Goal: Information Seeking & Learning: Learn about a topic

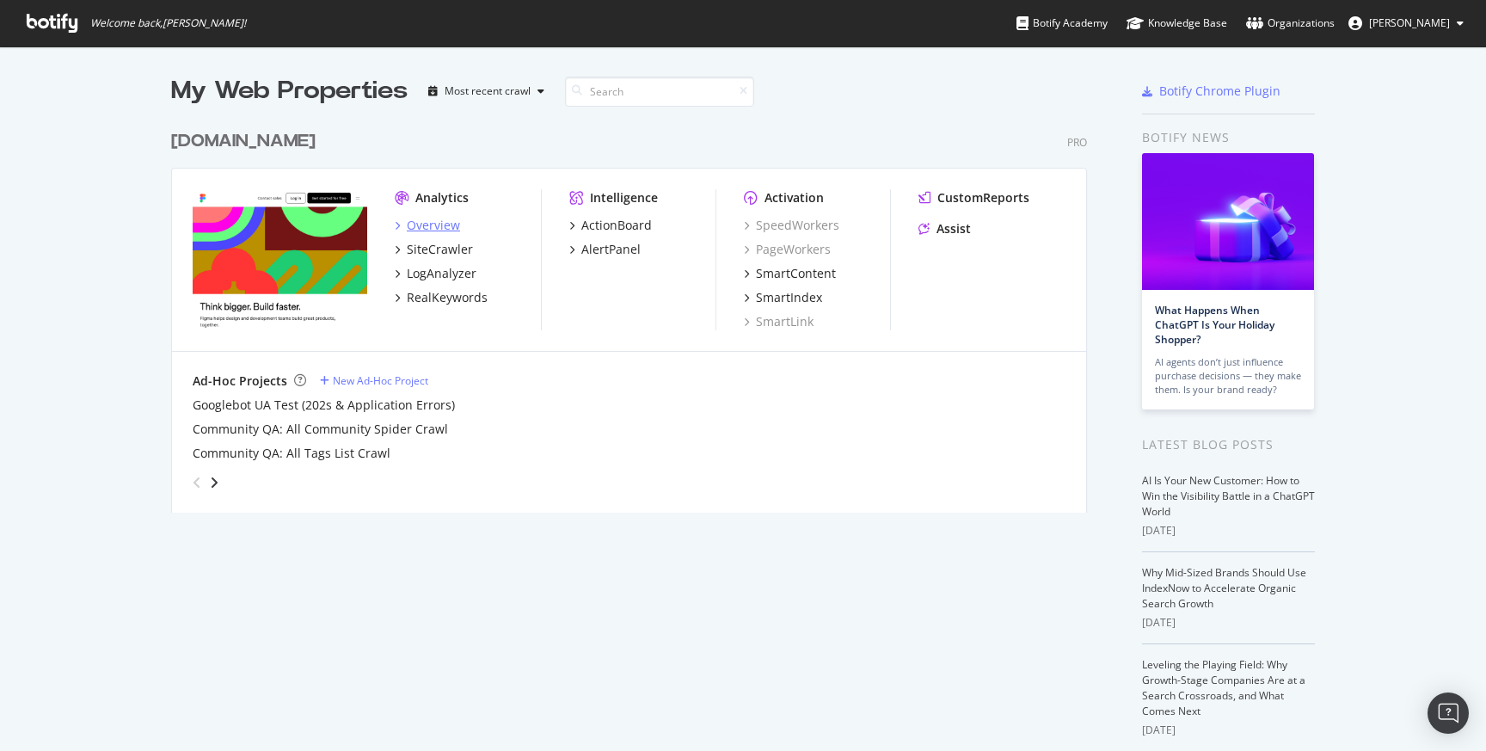
scroll to position [751, 1486]
click at [424, 267] on div "LogAnalyzer" at bounding box center [442, 273] width 70 height 17
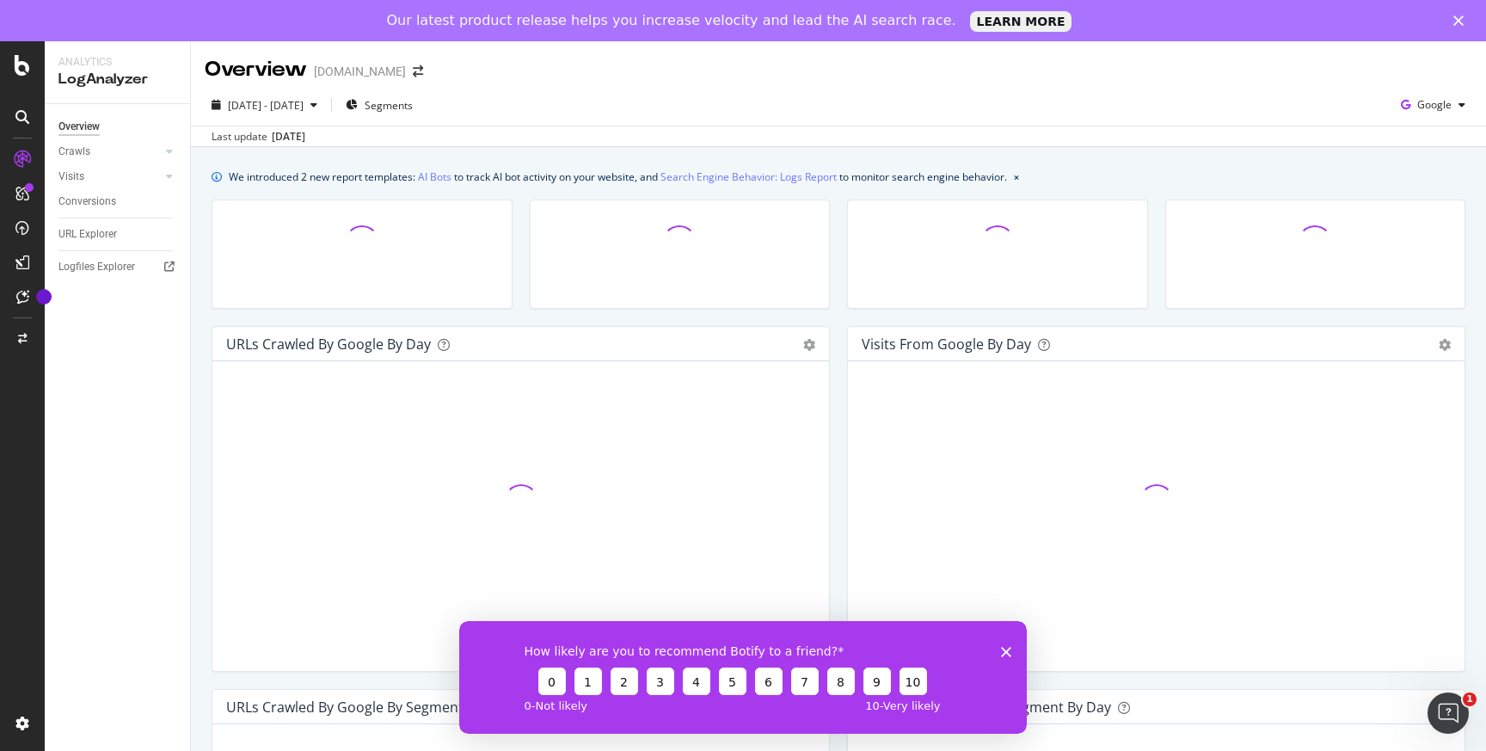
click at [1007, 653] on icon "Close survey" at bounding box center [1006, 651] width 10 height 10
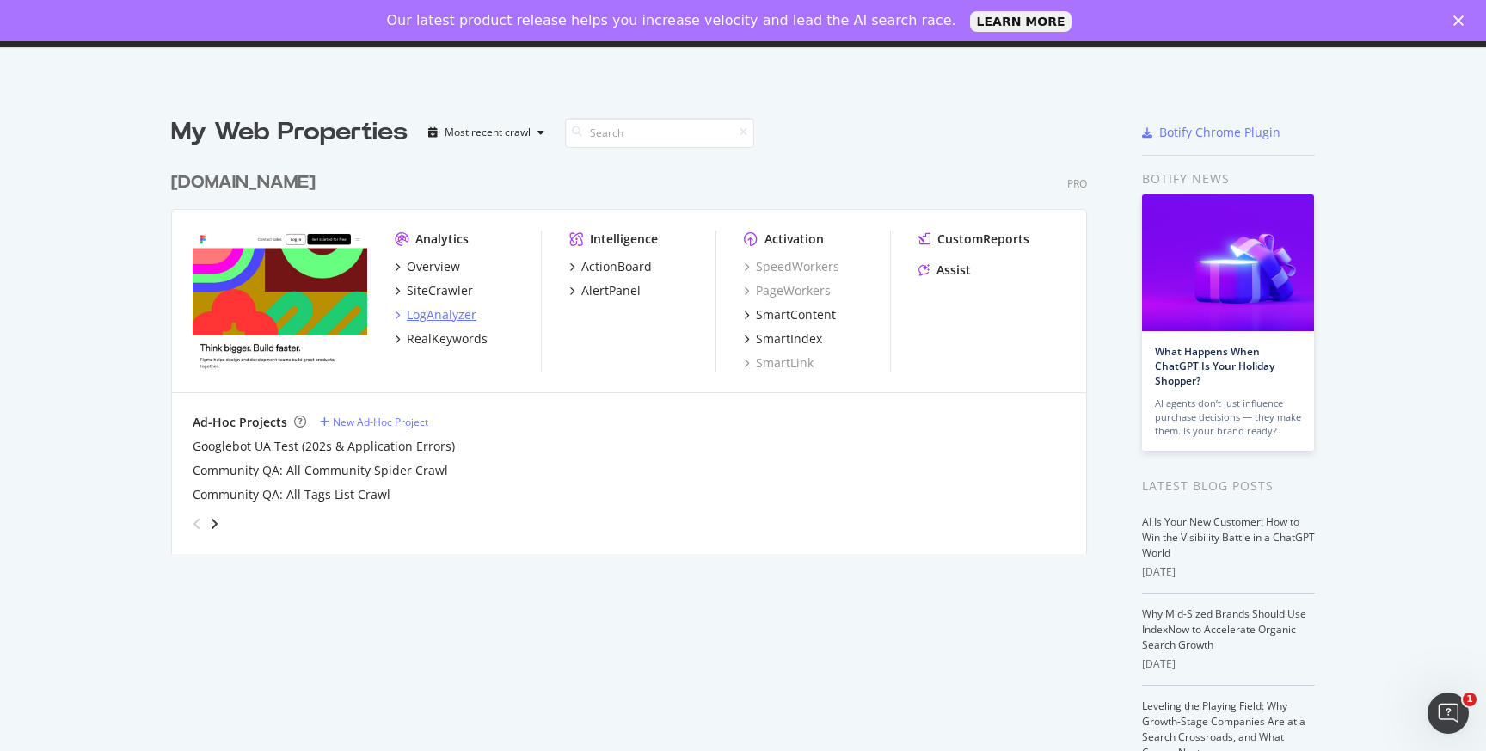
click at [430, 316] on div "LogAnalyzer" at bounding box center [442, 314] width 70 height 17
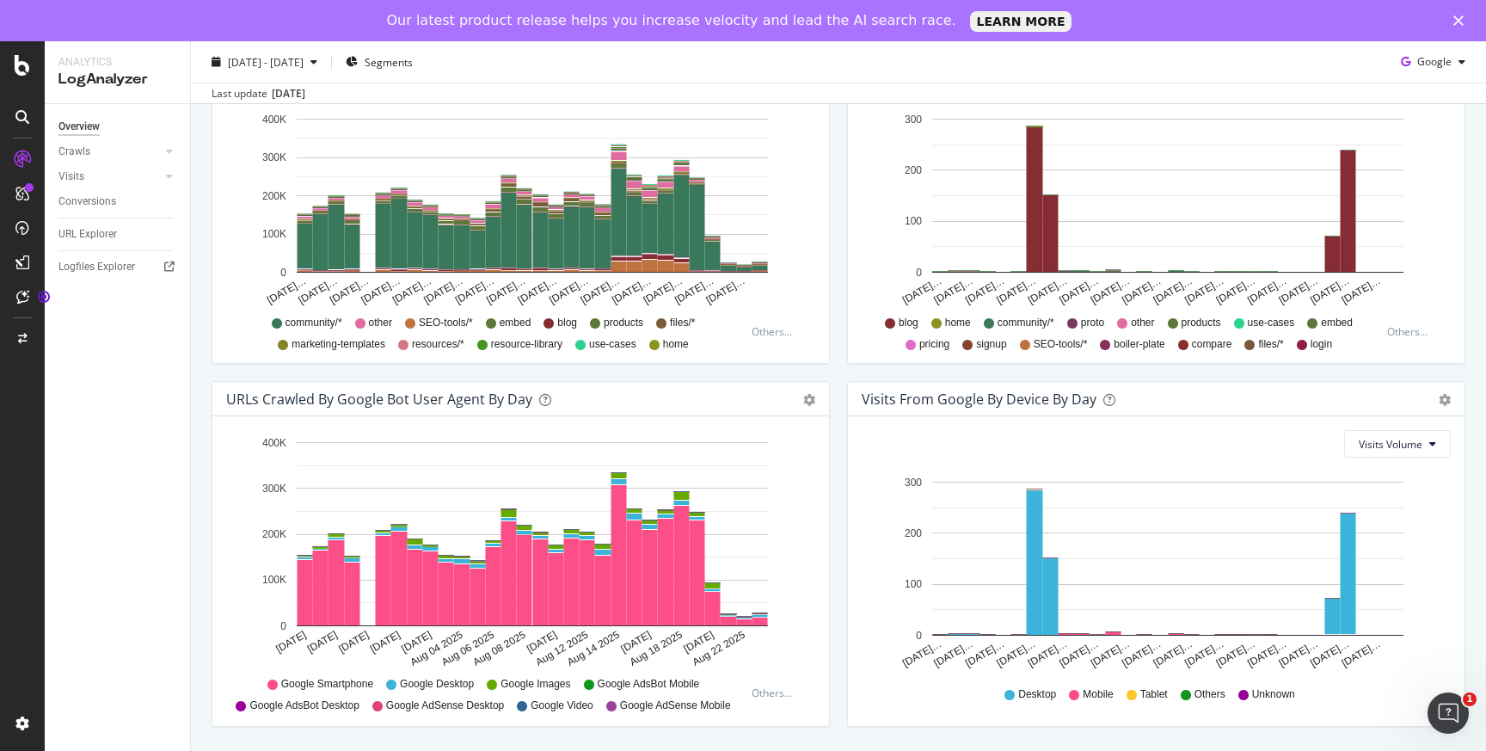
scroll to position [683, 0]
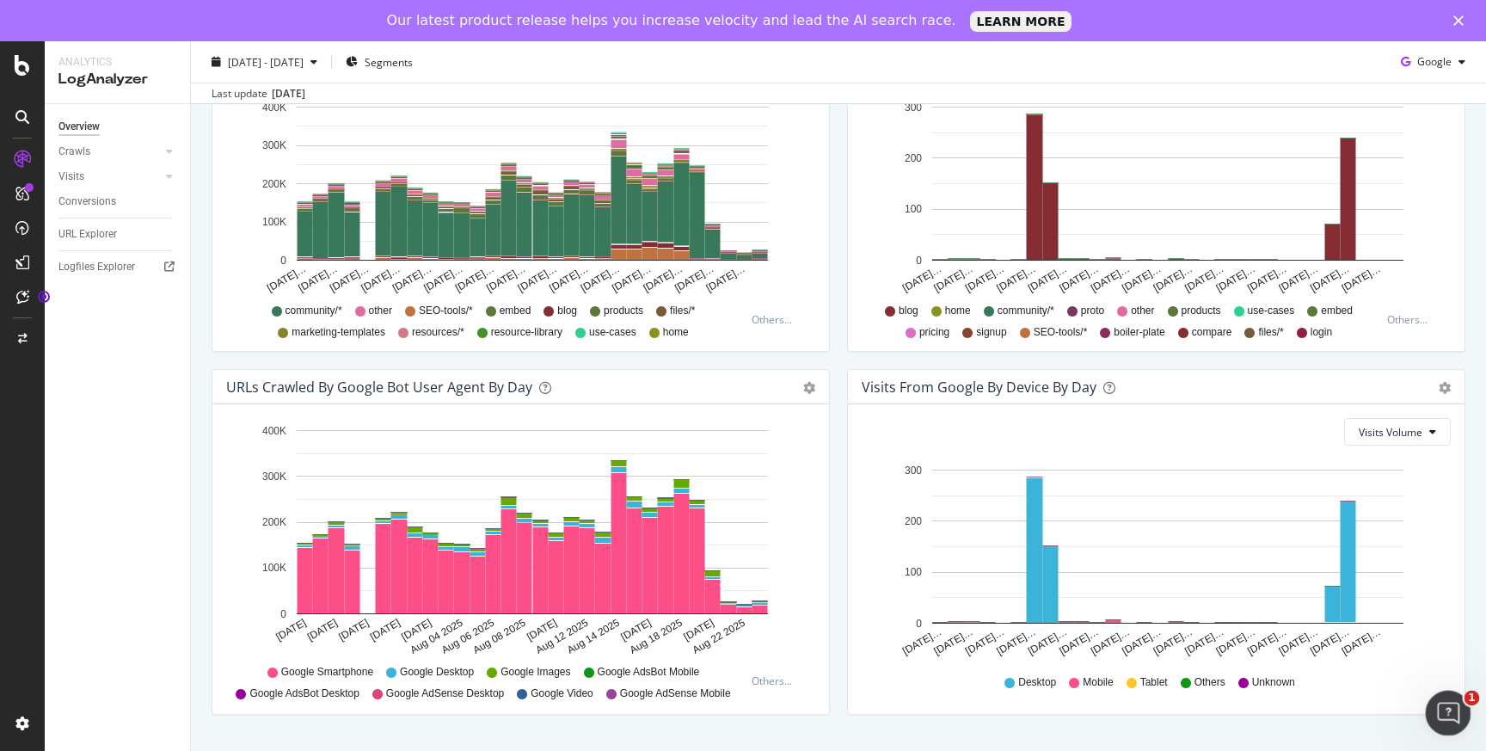
click at [1452, 707] on icon "Open Intercom Messenger" at bounding box center [1446, 711] width 28 height 28
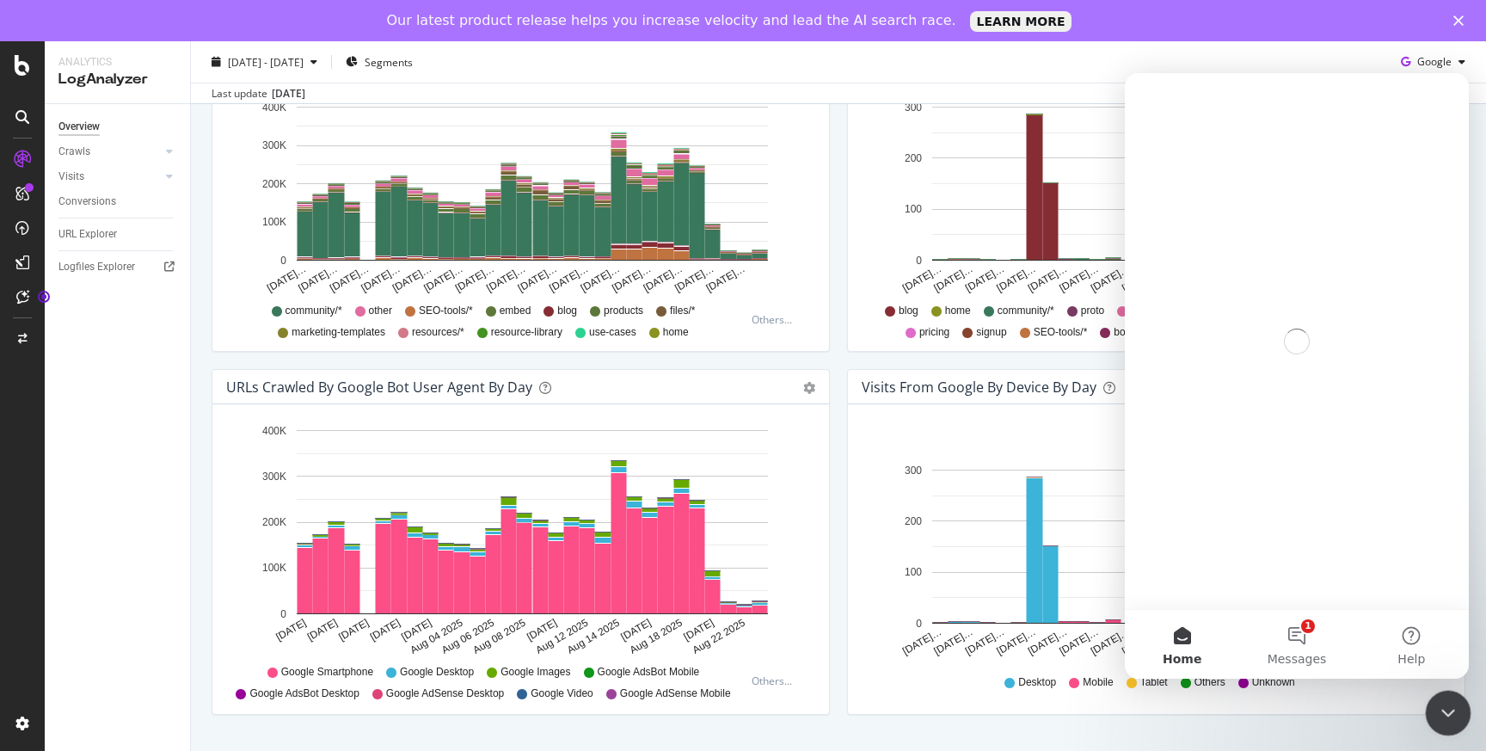
scroll to position [0, 0]
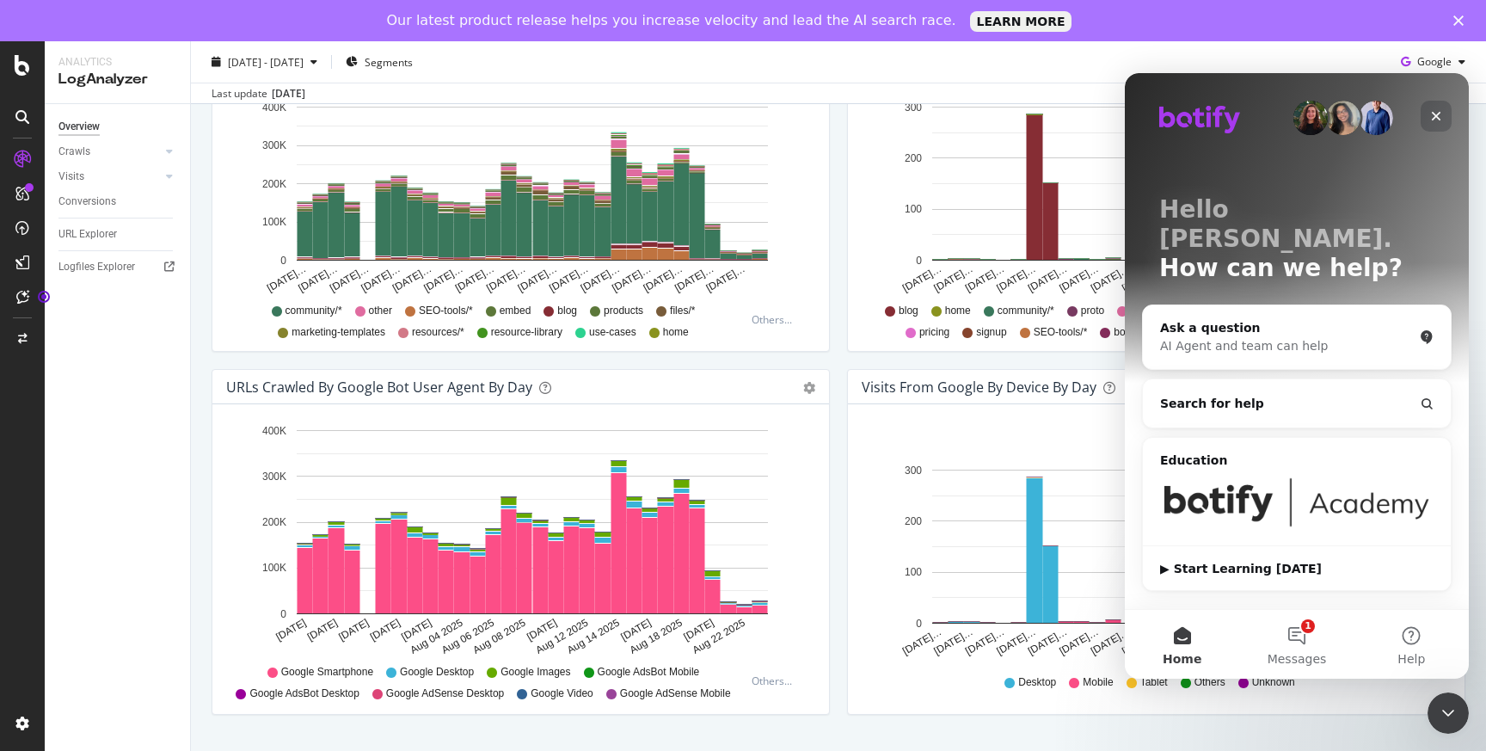
click at [1435, 113] on icon "Close" at bounding box center [1436, 116] width 14 height 14
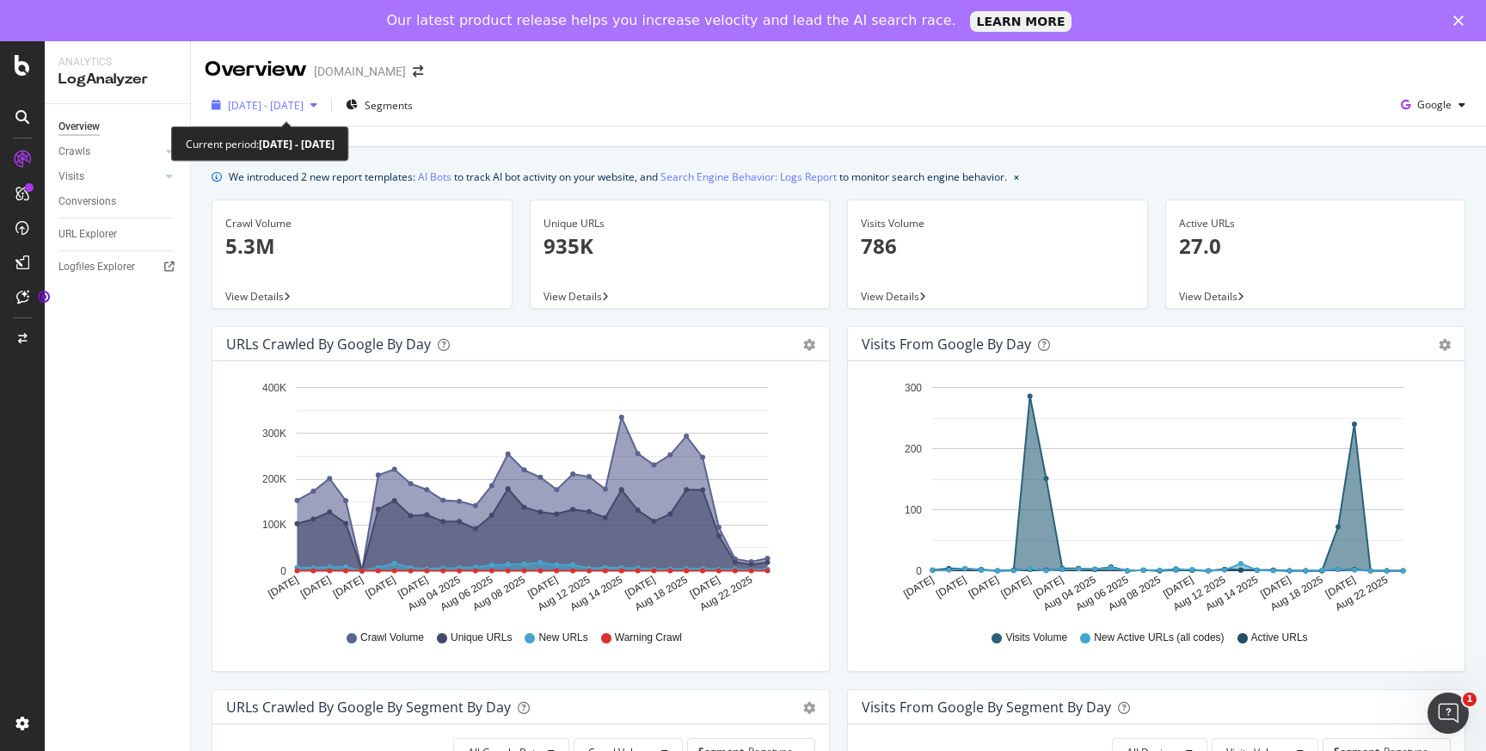
click at [317, 108] on icon "button" at bounding box center [313, 105] width 7 height 10
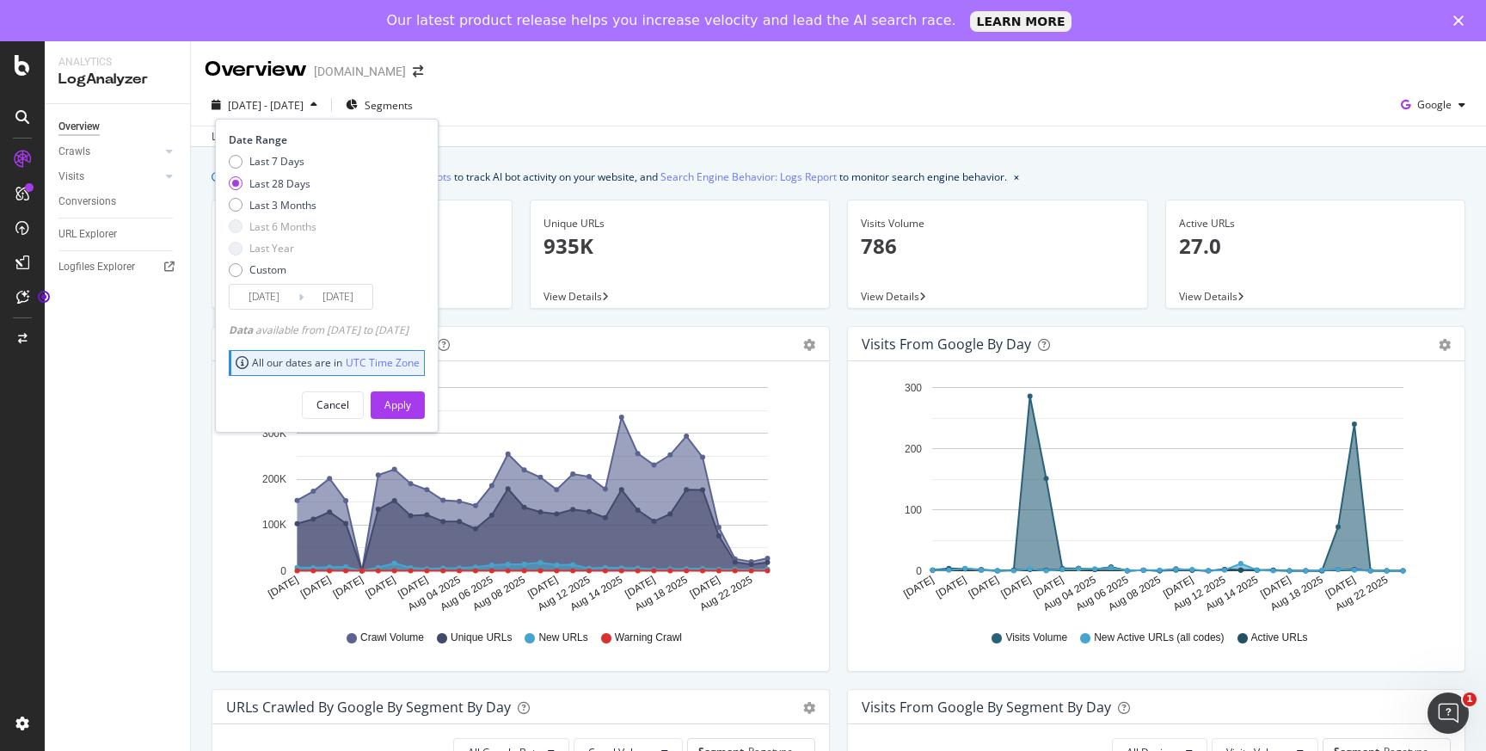
click at [478, 77] on div "Overview figma.com" at bounding box center [838, 62] width 1295 height 43
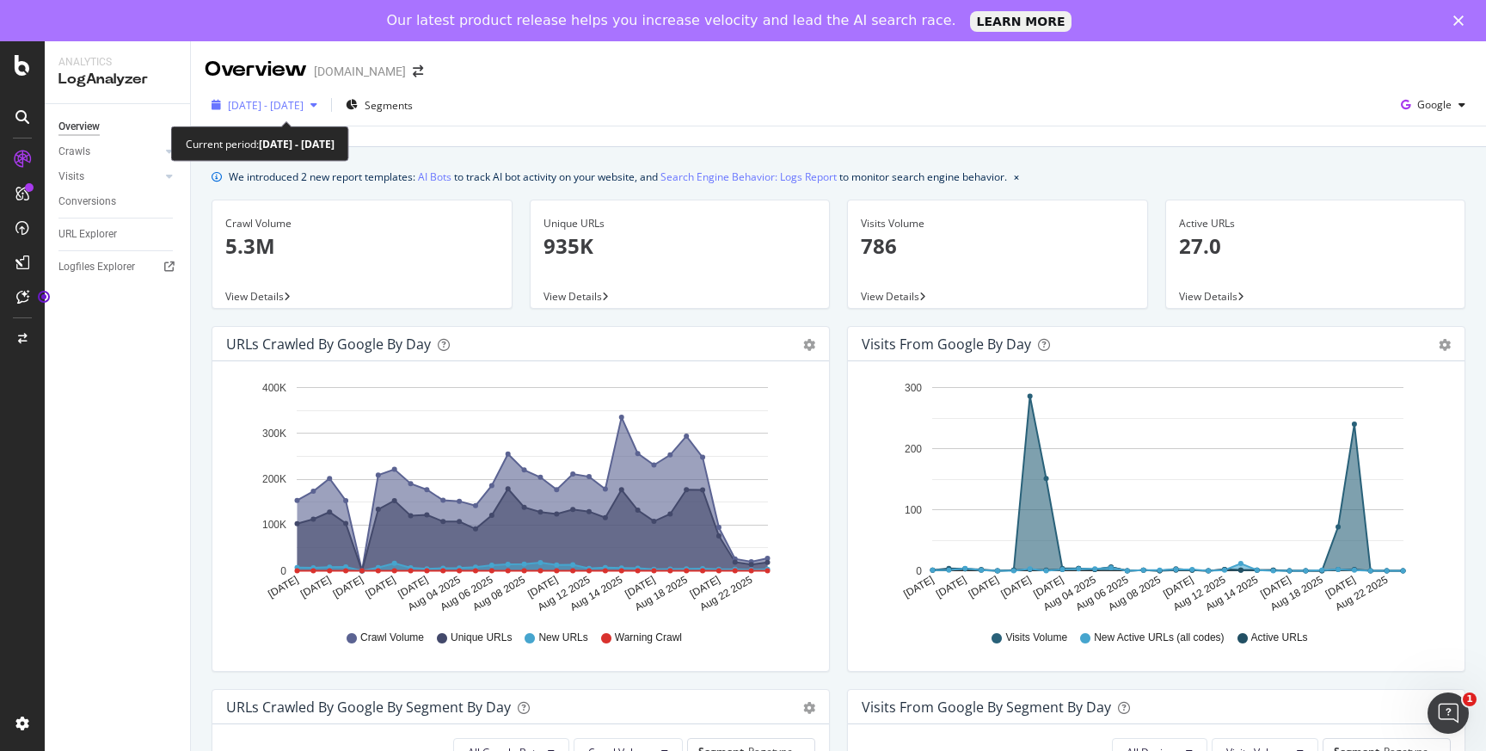
click at [324, 109] on div "button" at bounding box center [314, 105] width 21 height 10
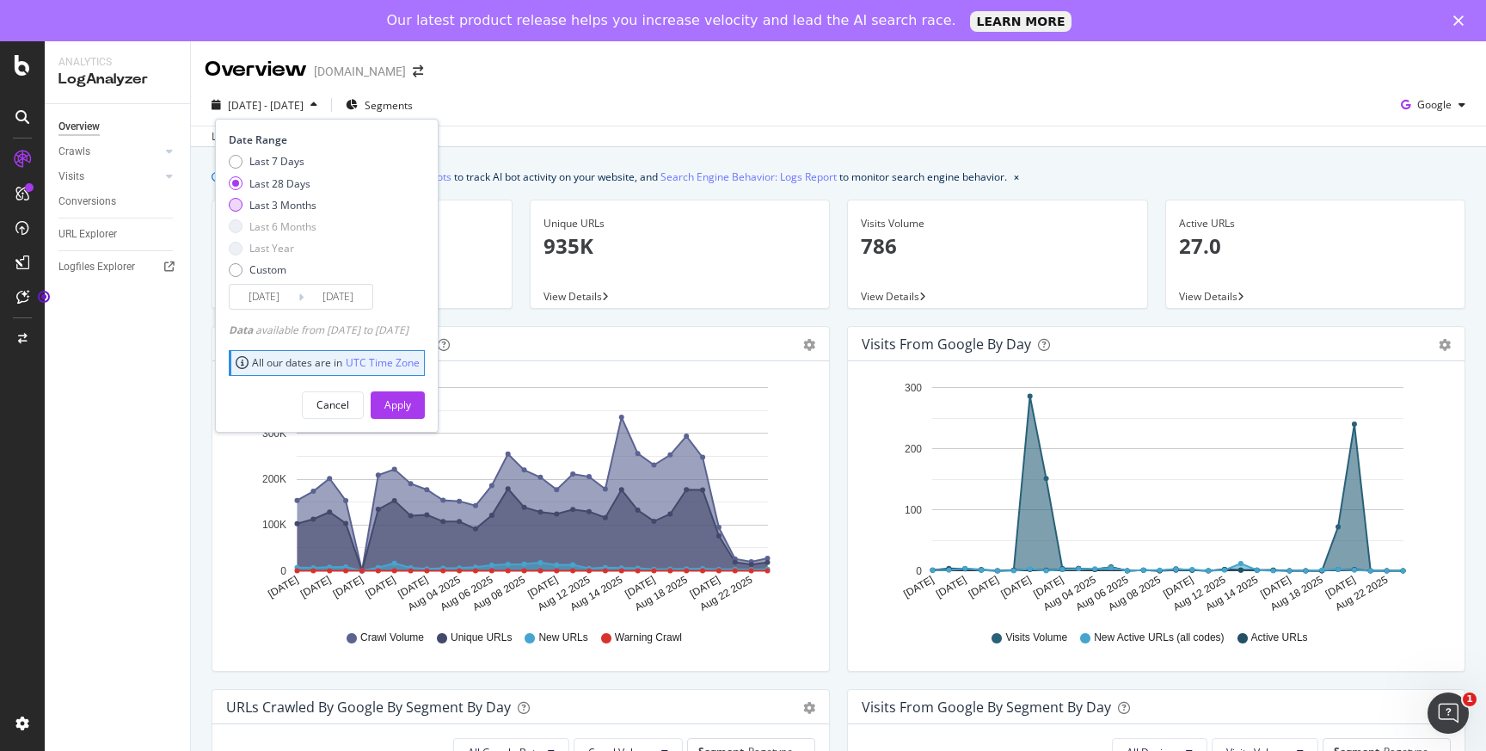
click at [238, 207] on div "Last 3 Months" at bounding box center [236, 205] width 14 height 14
type input "2025/05/24"
click at [411, 402] on div "Apply" at bounding box center [397, 404] width 27 height 15
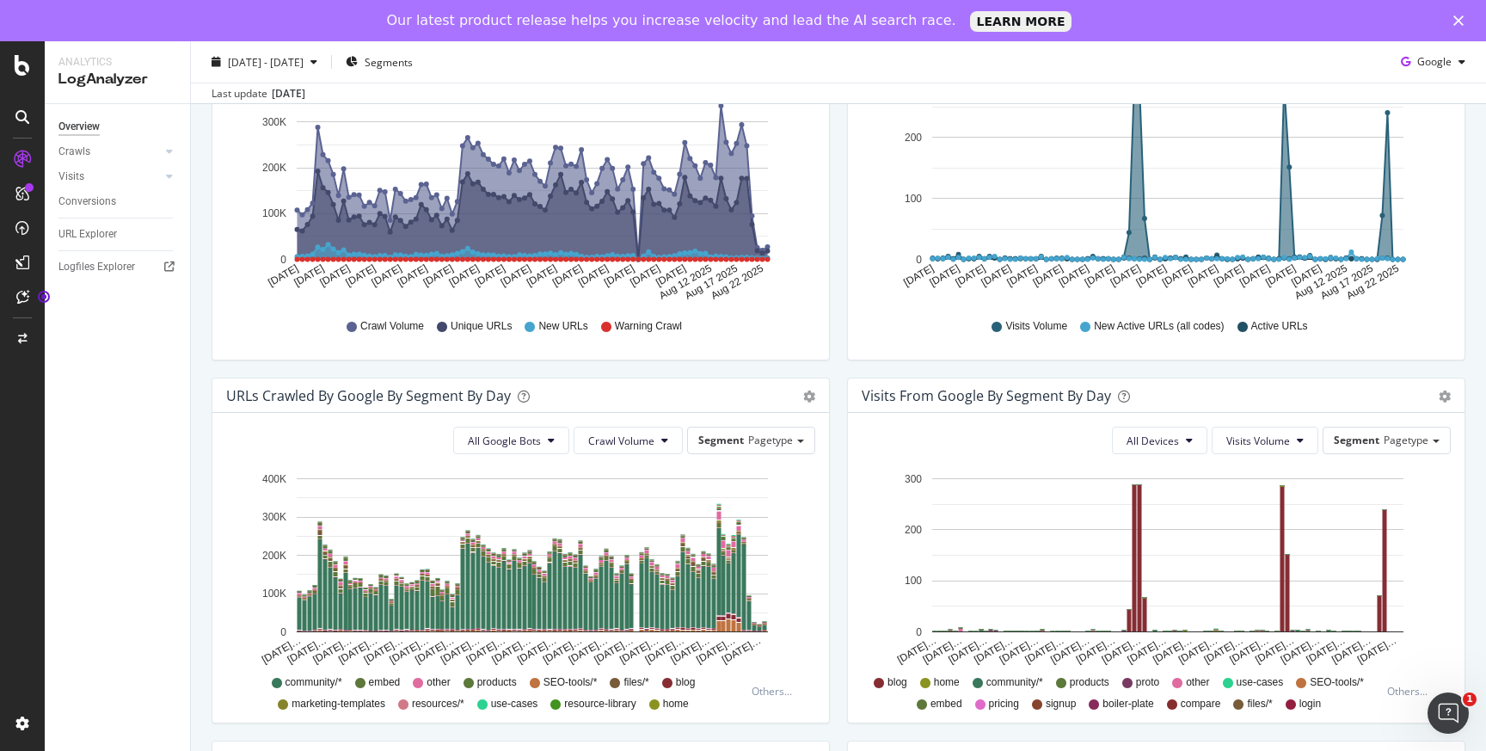
scroll to position [296, 0]
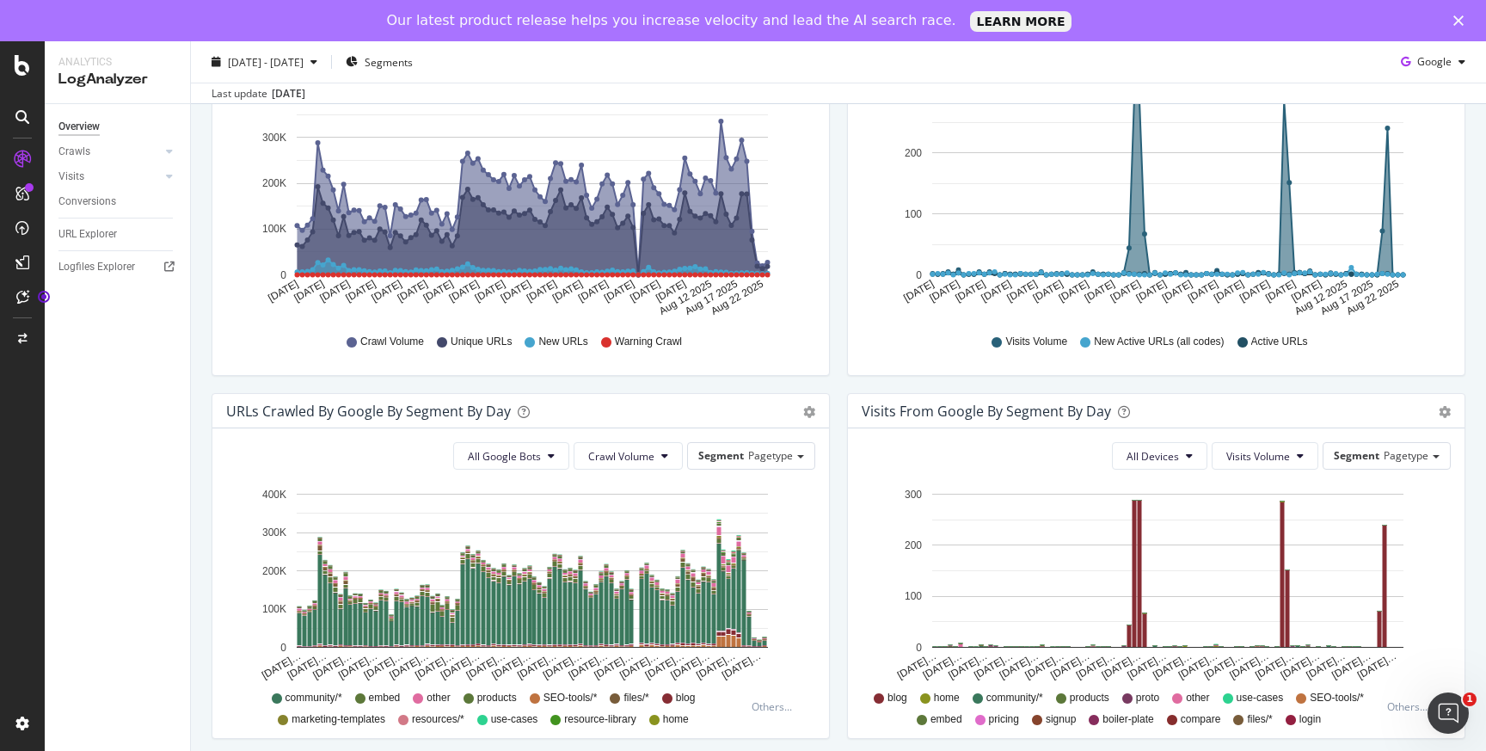
click at [814, 403] on div "Timeline (by Value) Table" at bounding box center [809, 411] width 12 height 17
click at [811, 55] on icon "gear" at bounding box center [809, 49] width 12 height 12
click at [762, 476] on span "Table" at bounding box center [760, 476] width 138 height 23
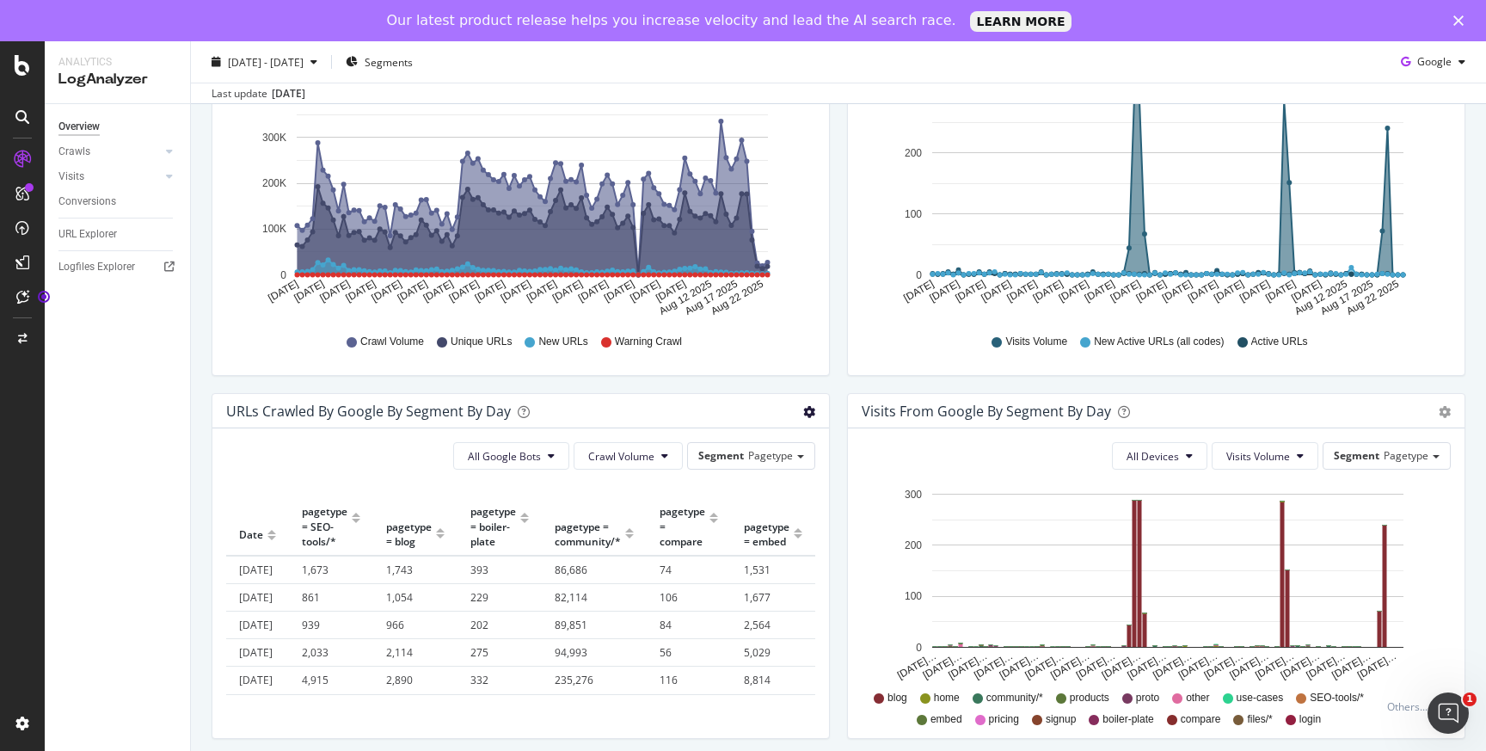
click at [809, 55] on icon "gear" at bounding box center [809, 49] width 12 height 12
click at [741, 452] on span "Timeline (by Value)" at bounding box center [760, 444] width 138 height 23
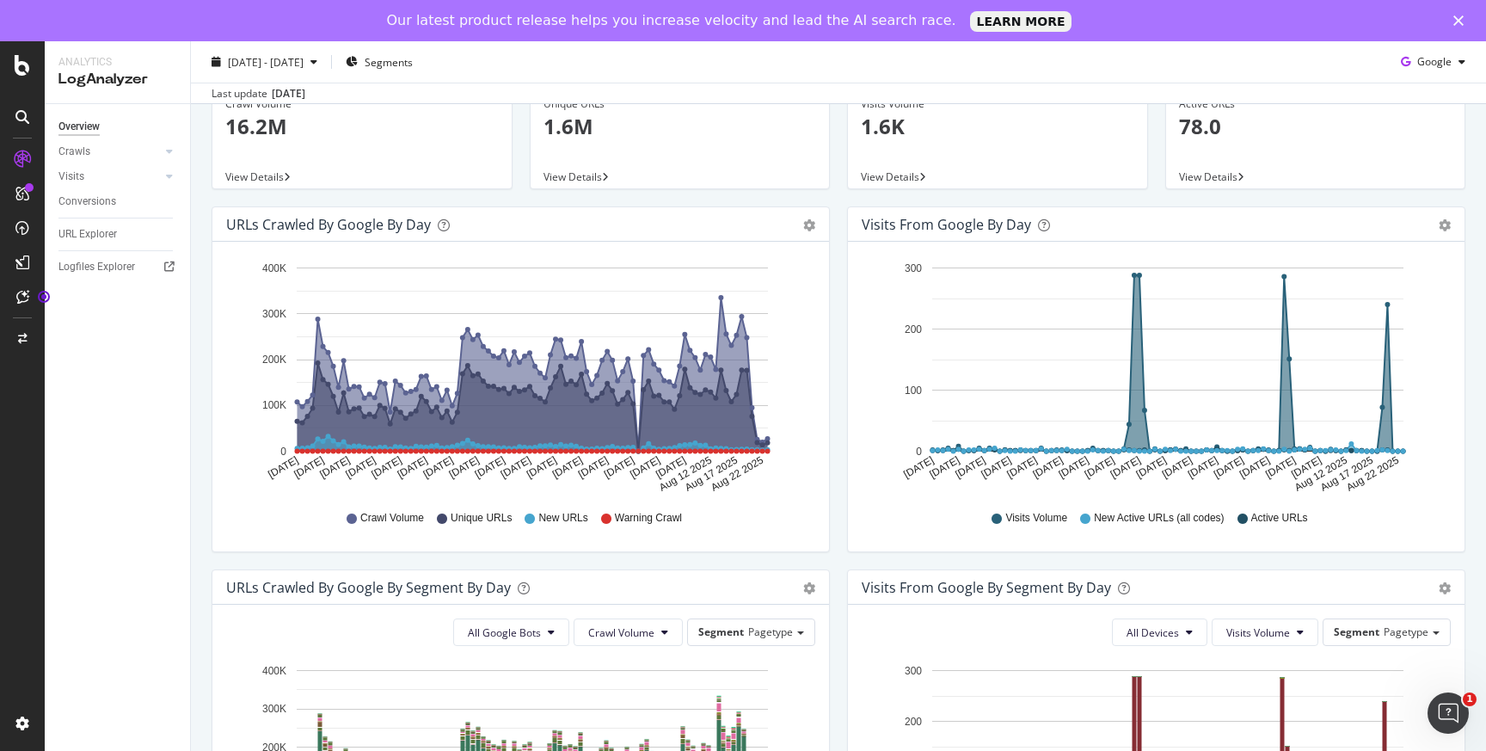
scroll to position [0, 0]
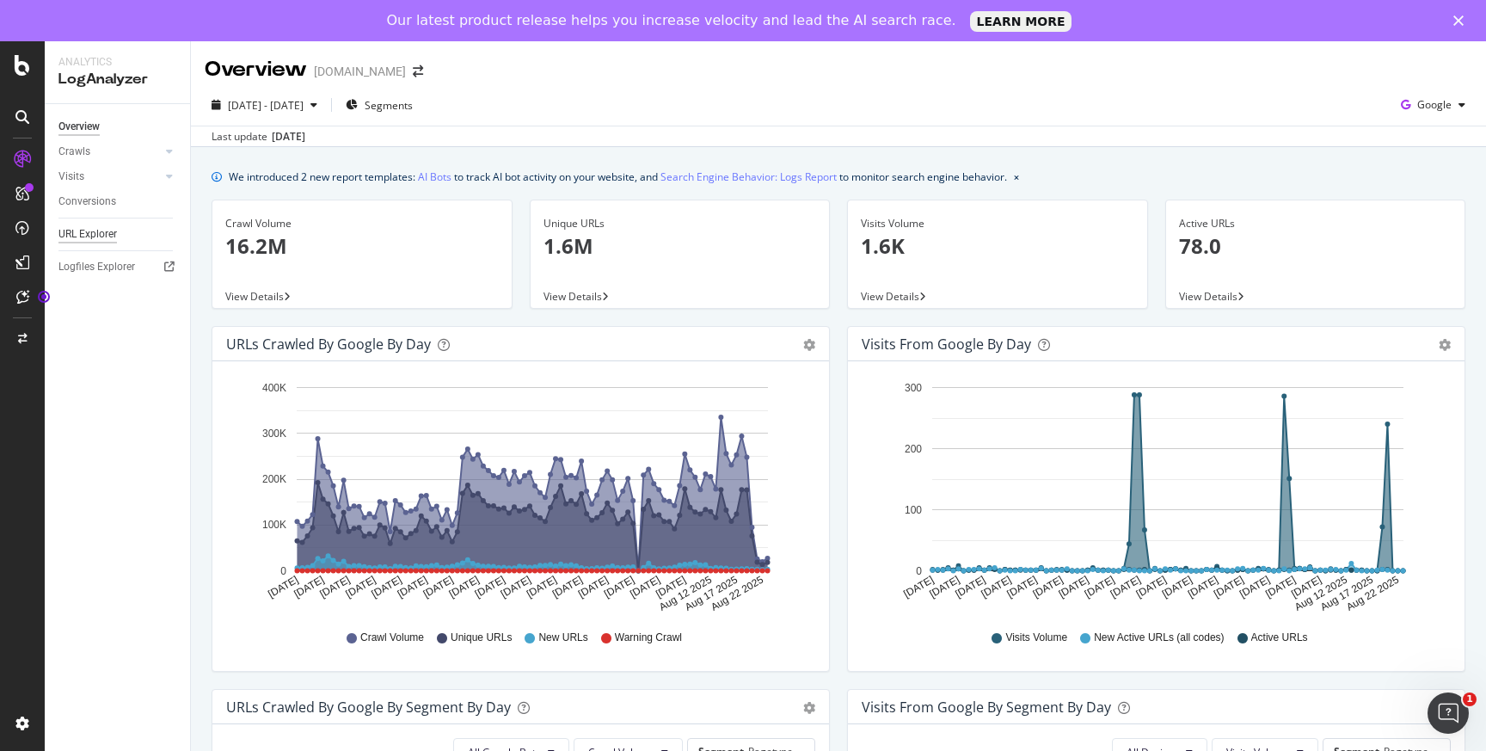
click at [114, 235] on div "URL Explorer" at bounding box center [87, 234] width 58 height 18
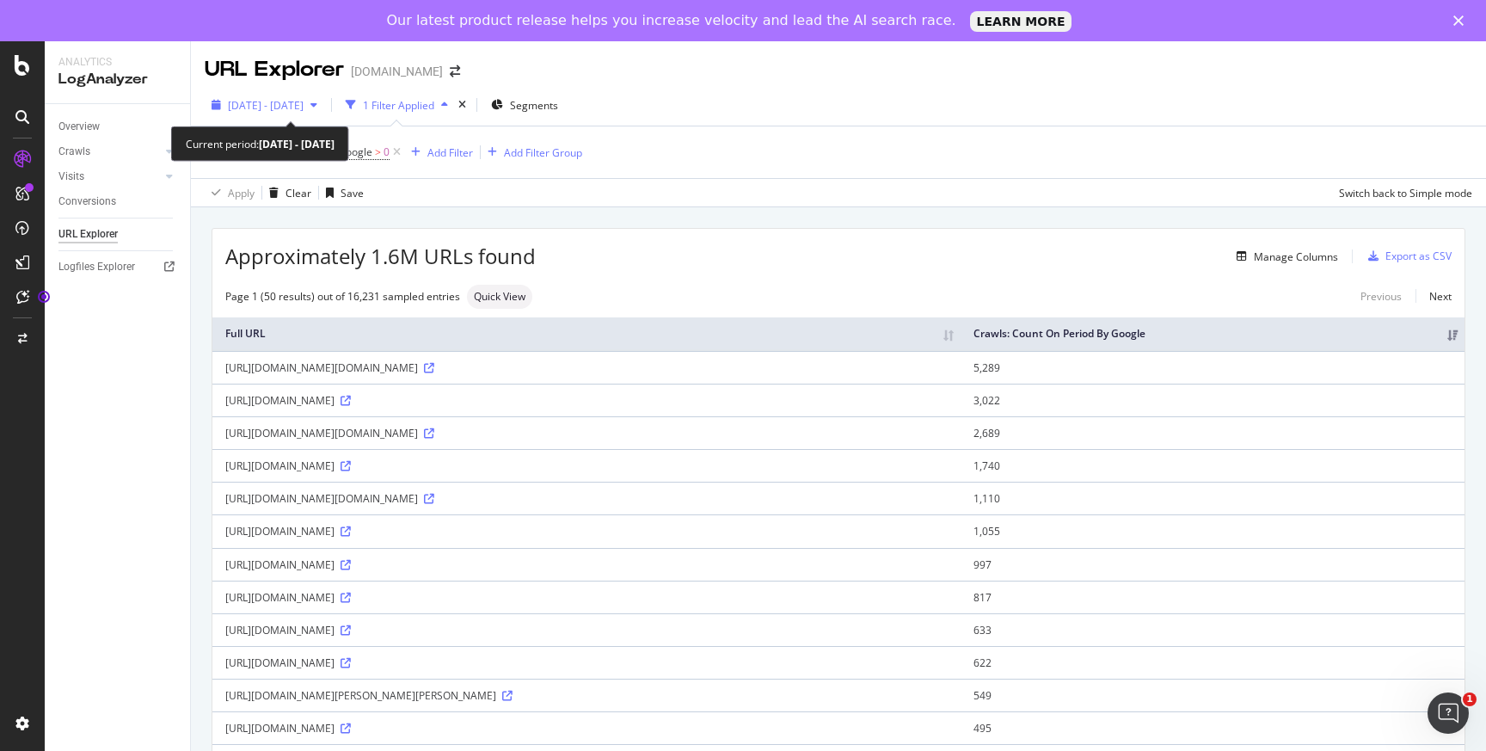
click at [304, 110] on span "2025 May. 24th - Aug. 23rd" at bounding box center [266, 105] width 76 height 15
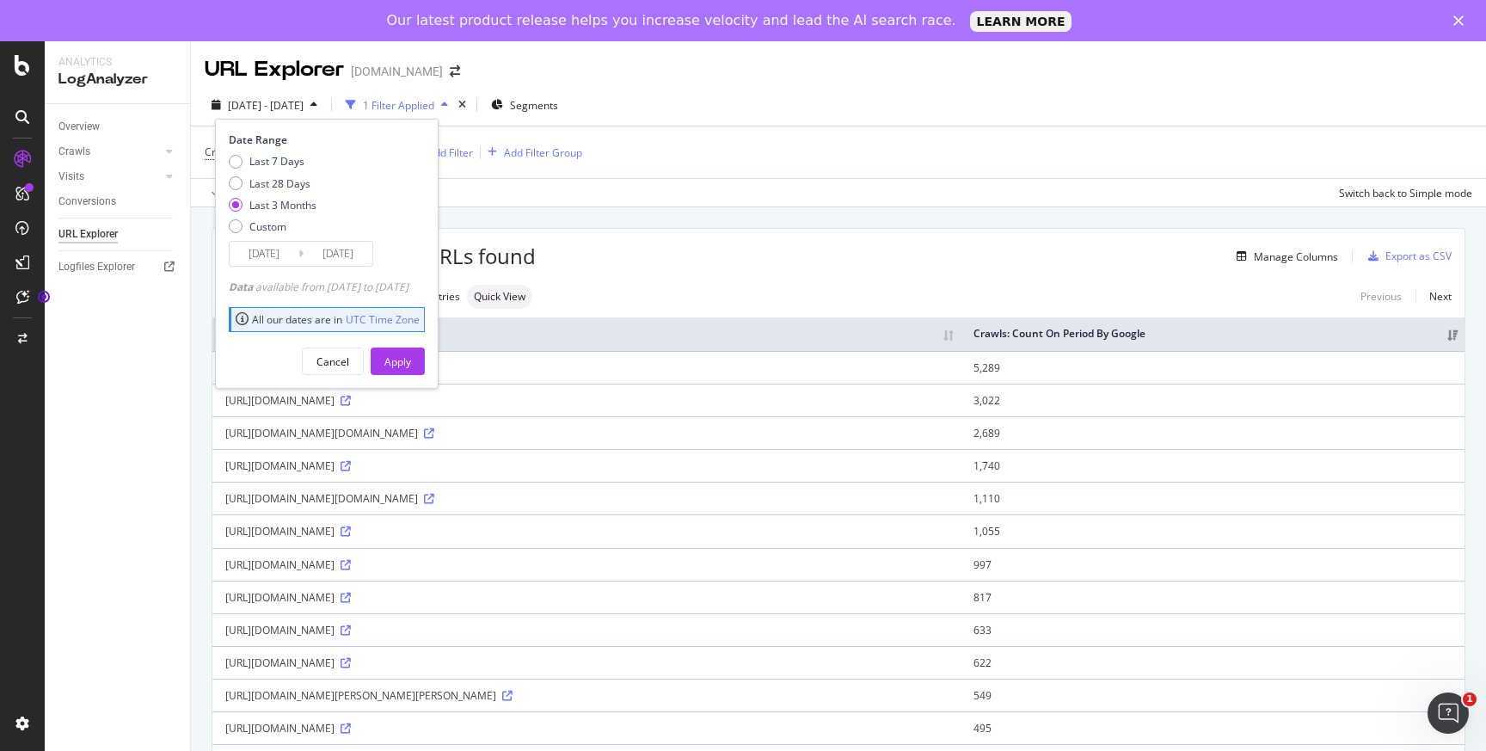
click at [665, 78] on div "URL Explorer figma.com" at bounding box center [838, 62] width 1295 height 43
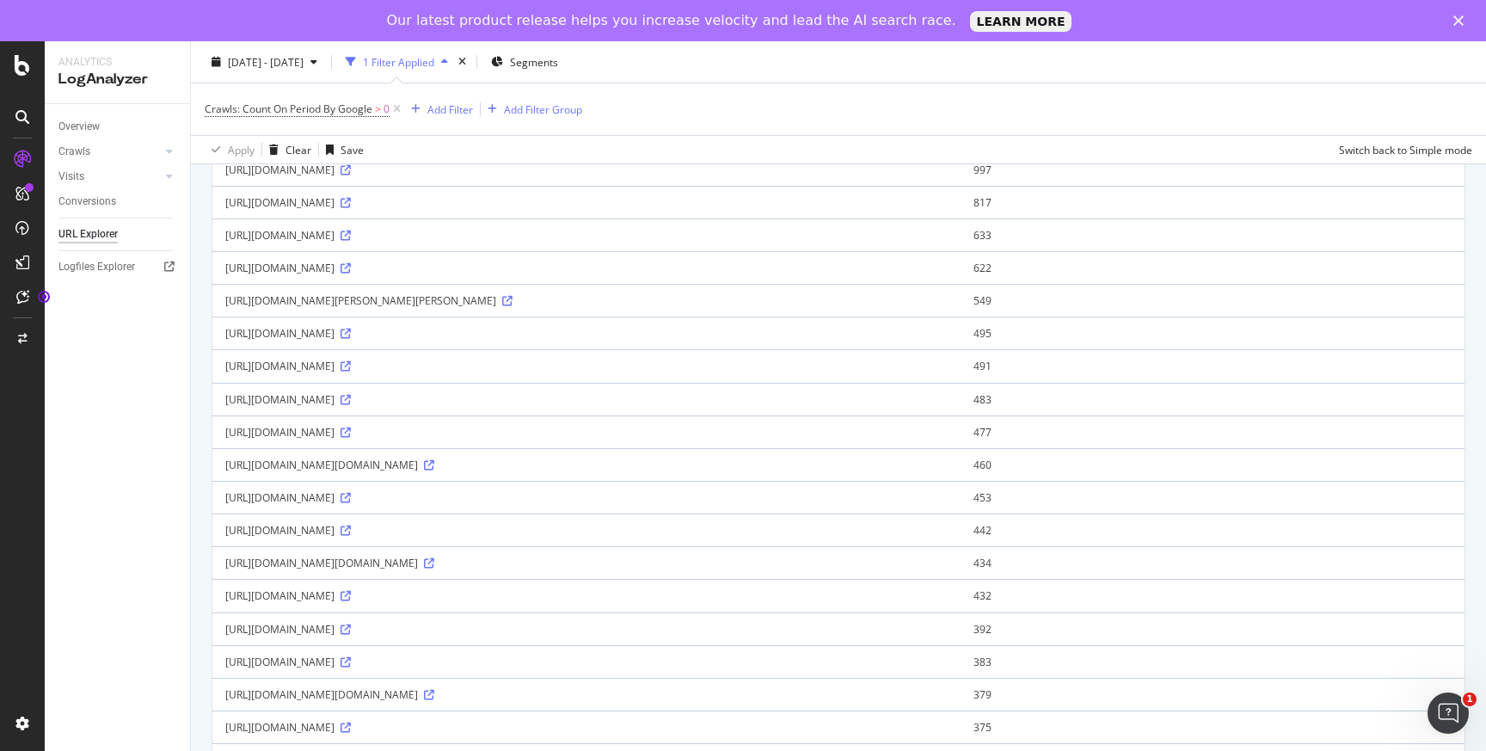
scroll to position [342, 0]
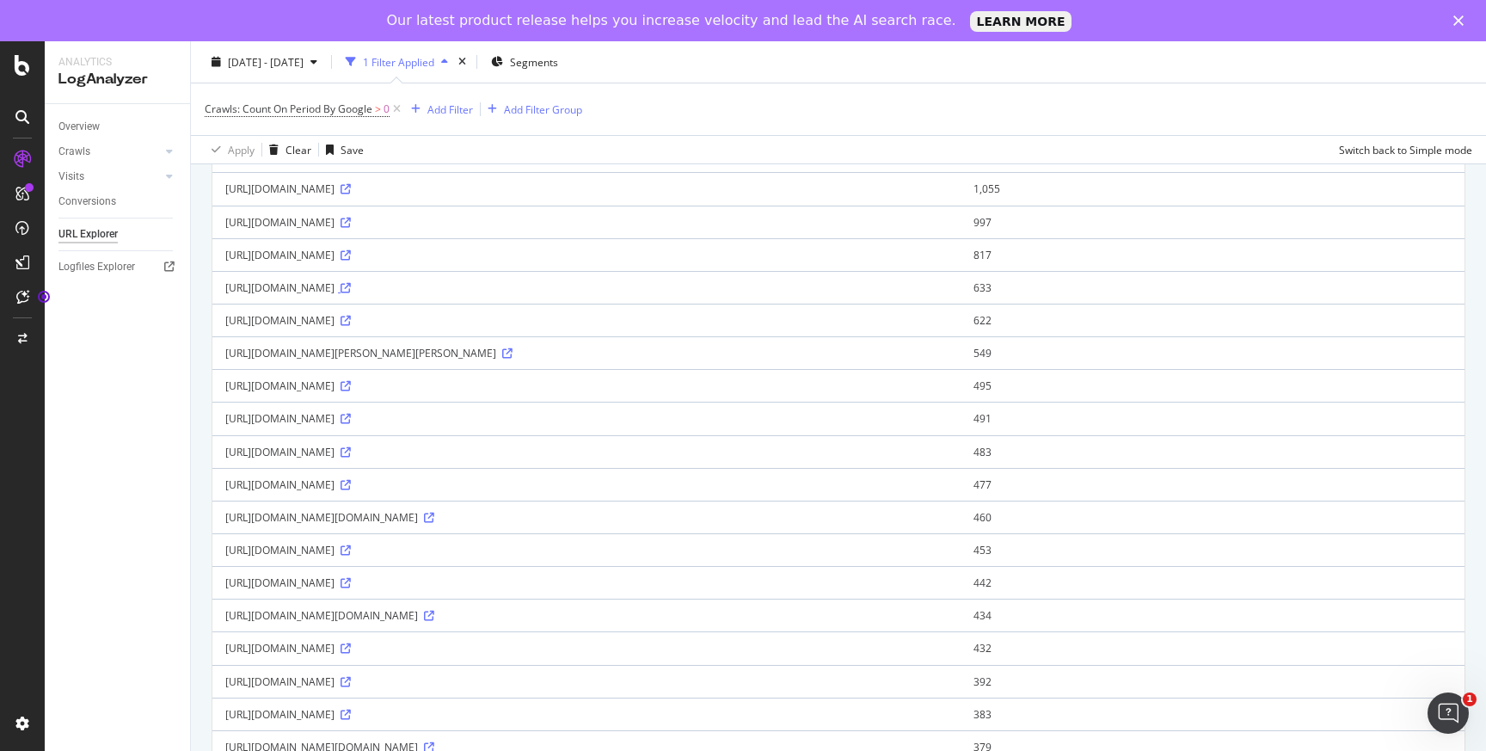
click at [351, 286] on icon at bounding box center [346, 288] width 10 height 10
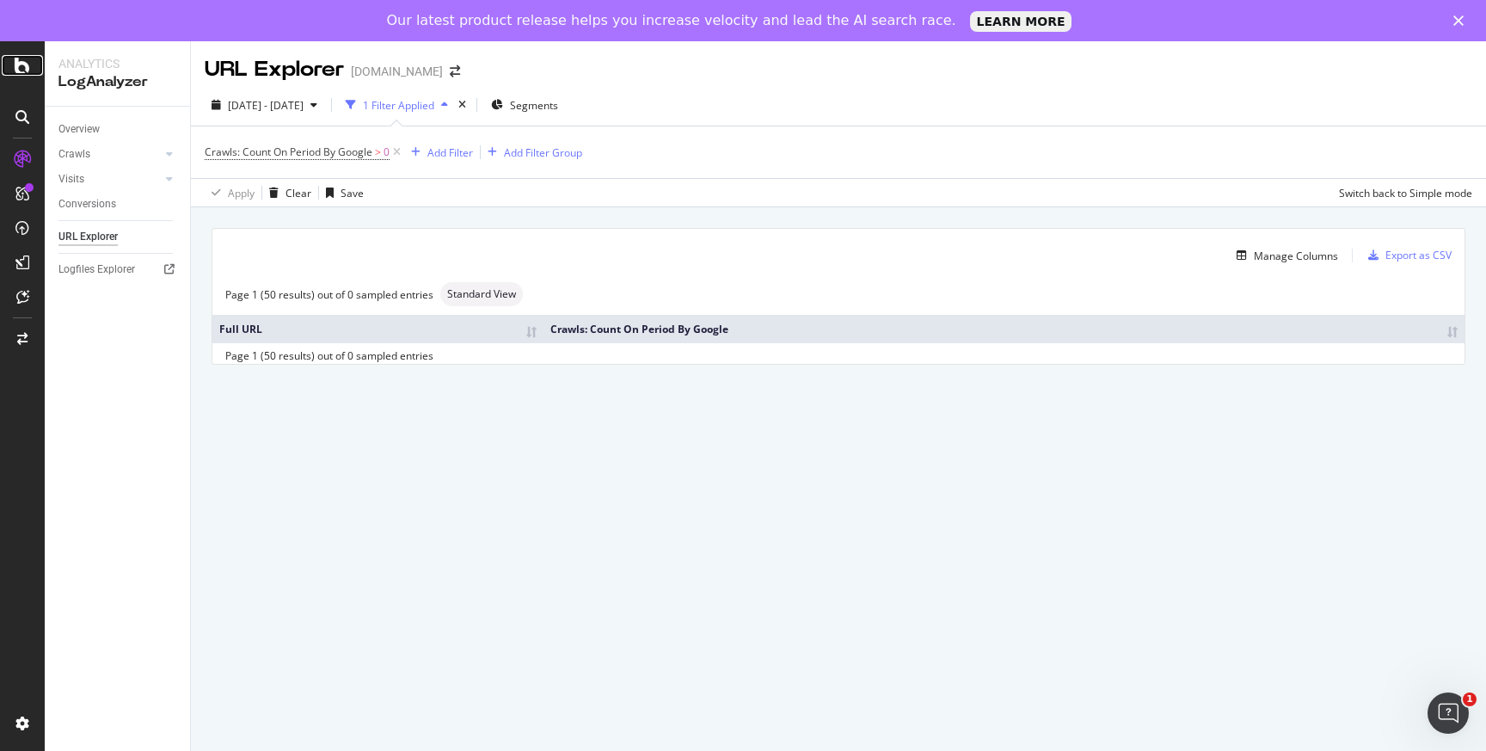
click at [22, 69] on icon at bounding box center [22, 65] width 15 height 21
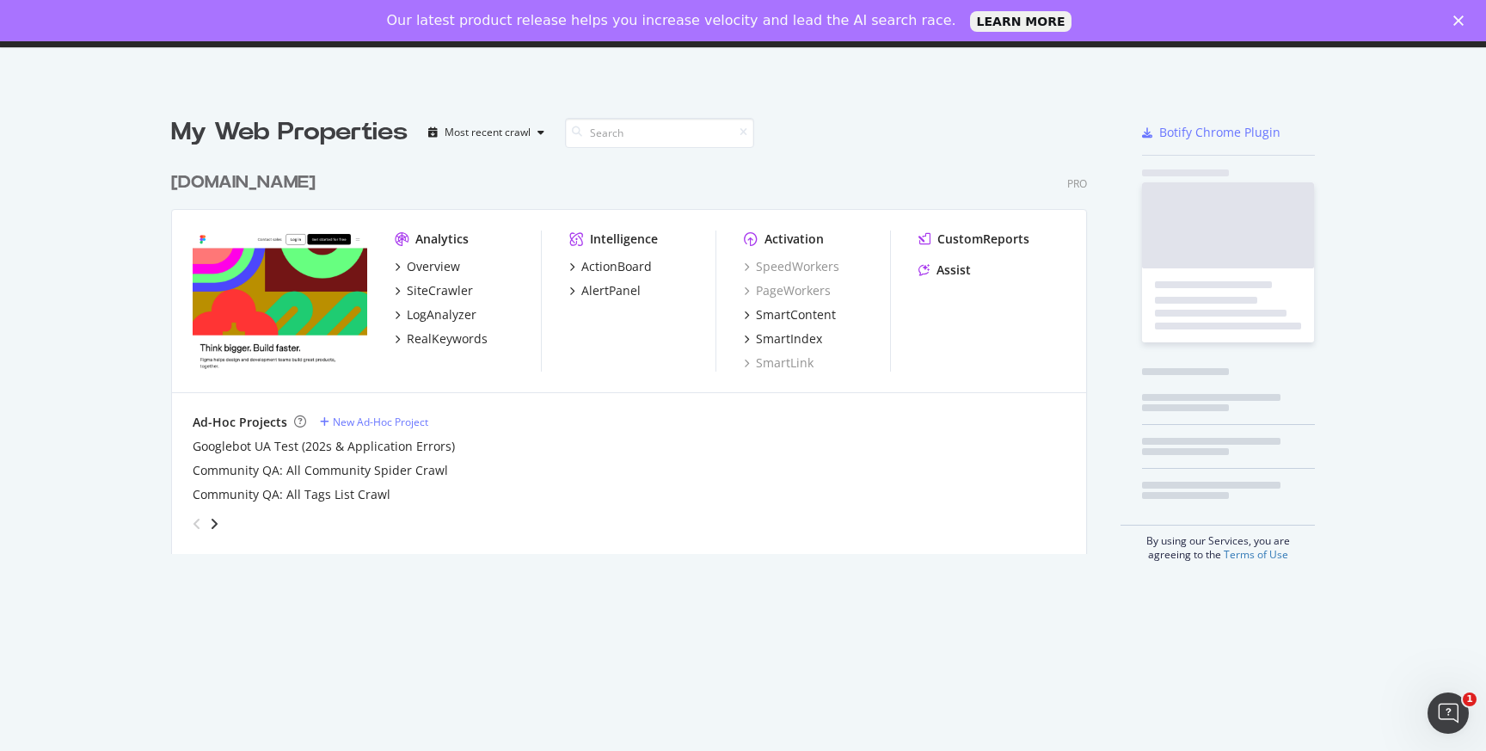
scroll to position [751, 1486]
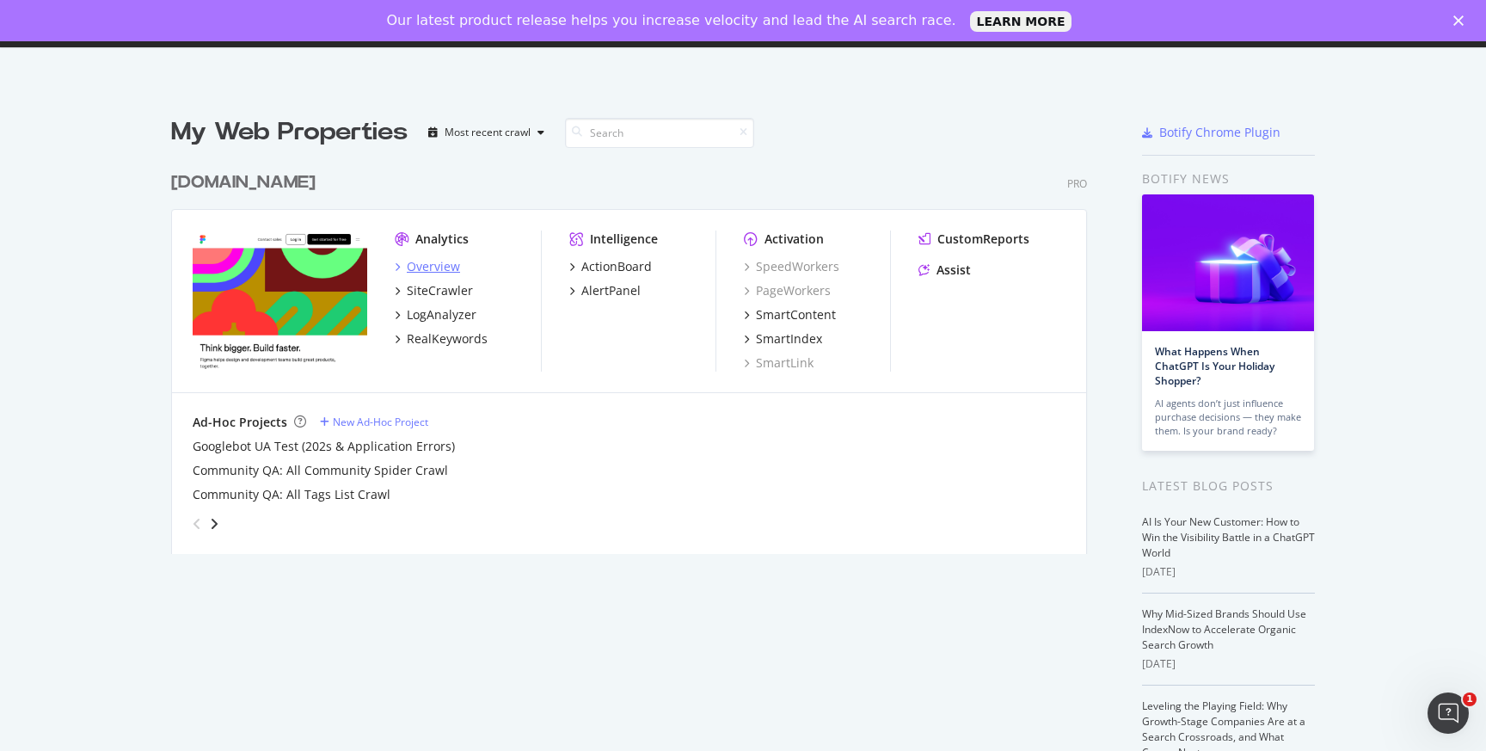
click at [421, 231] on div "Overview" at bounding box center [433, 266] width 53 height 17
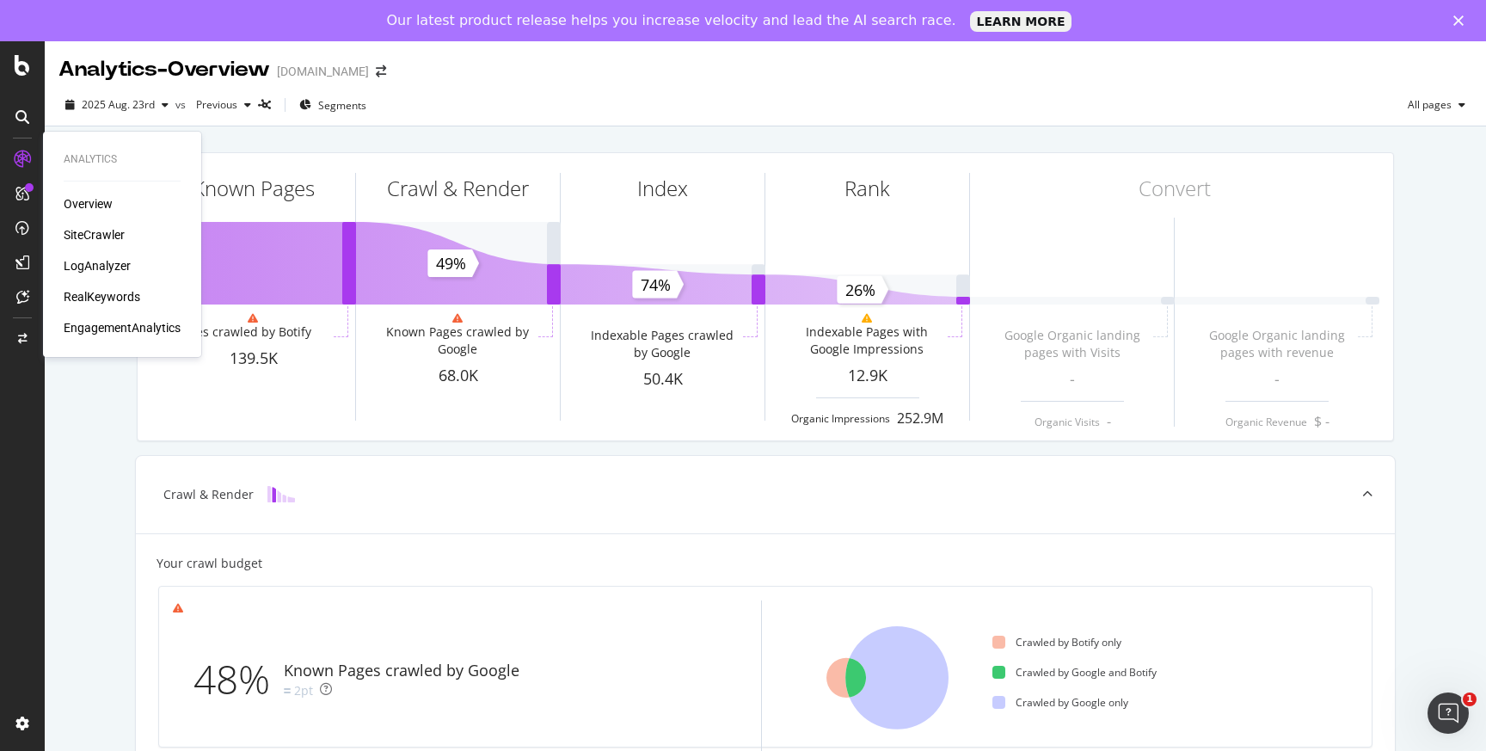
click at [84, 231] on div "SiteCrawler" at bounding box center [94, 234] width 61 height 17
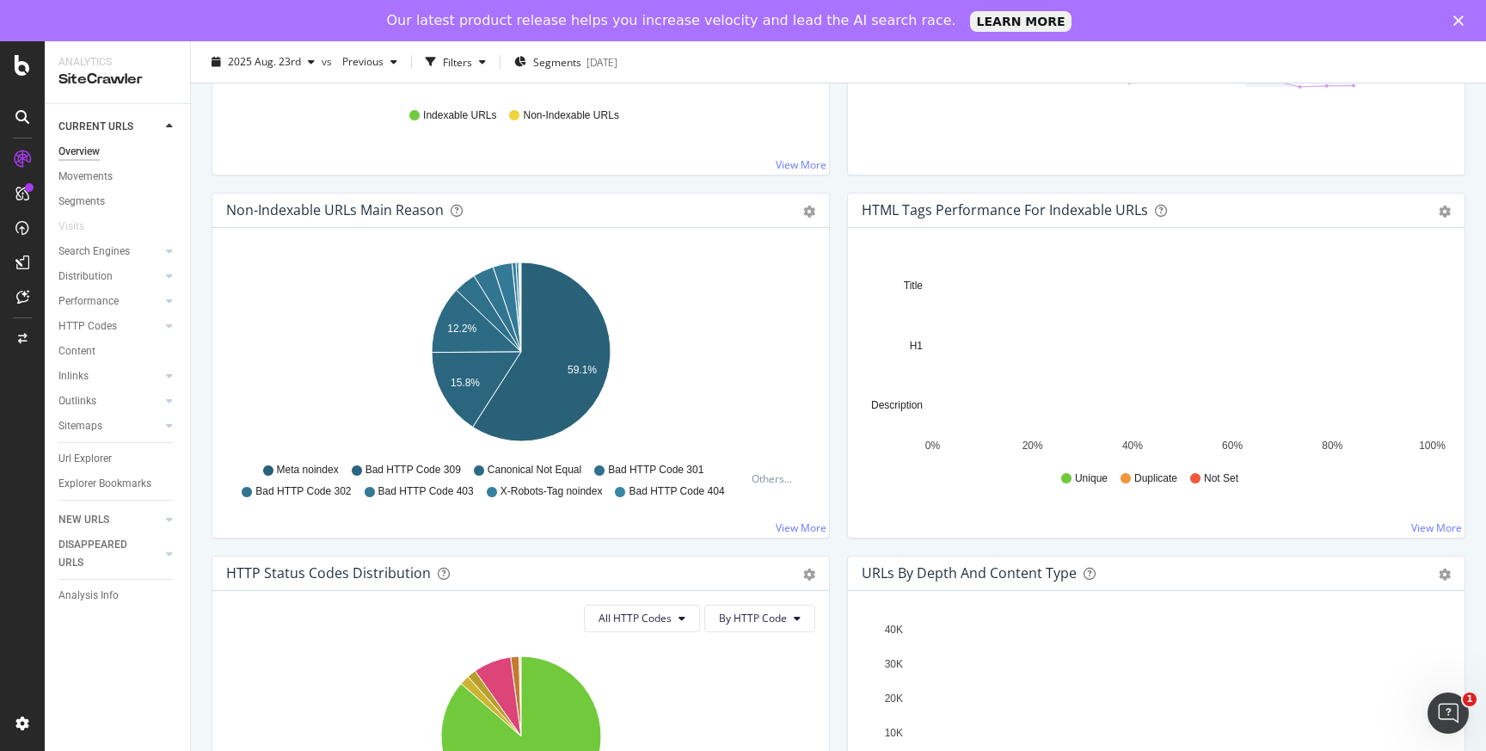
scroll to position [488, 0]
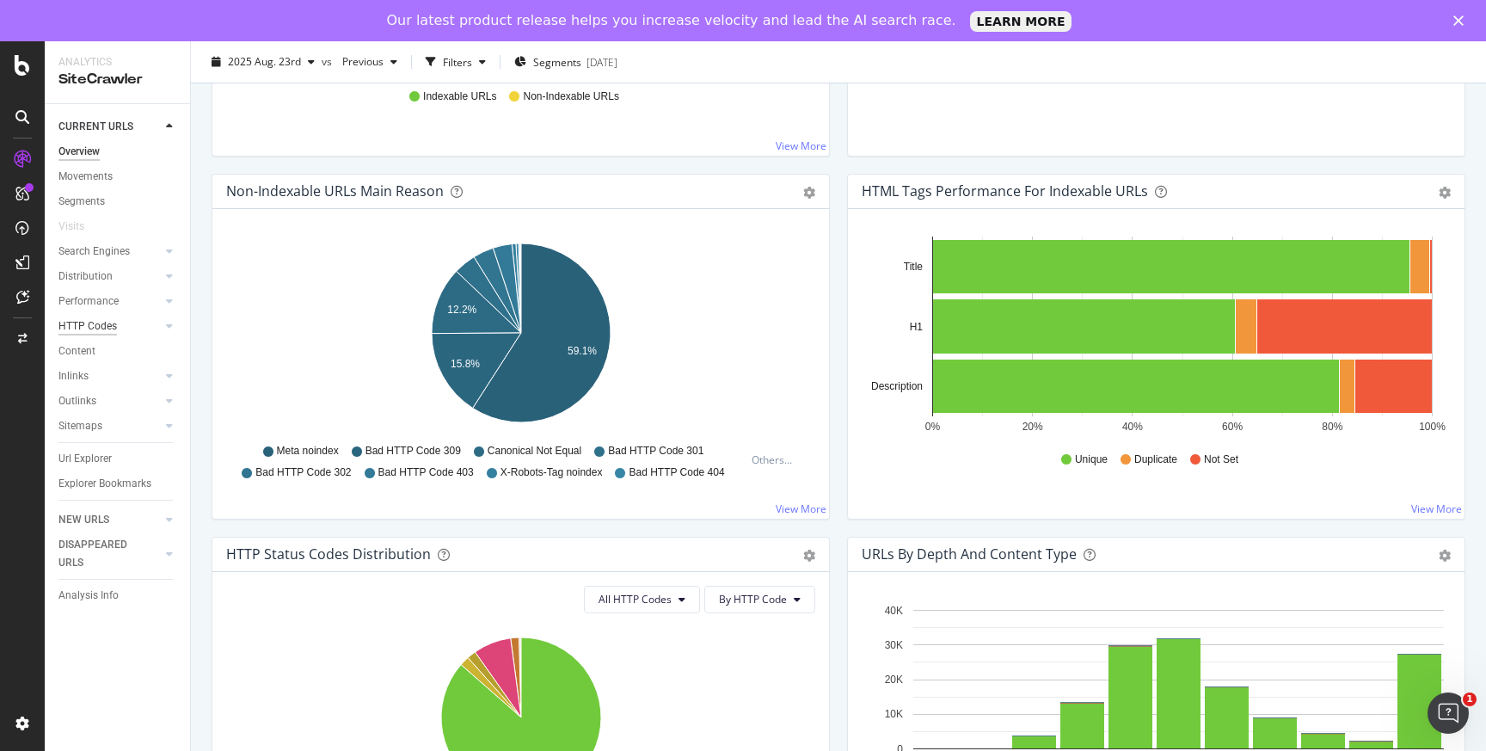
click at [108, 231] on div "HTTP Codes" at bounding box center [87, 326] width 58 height 18
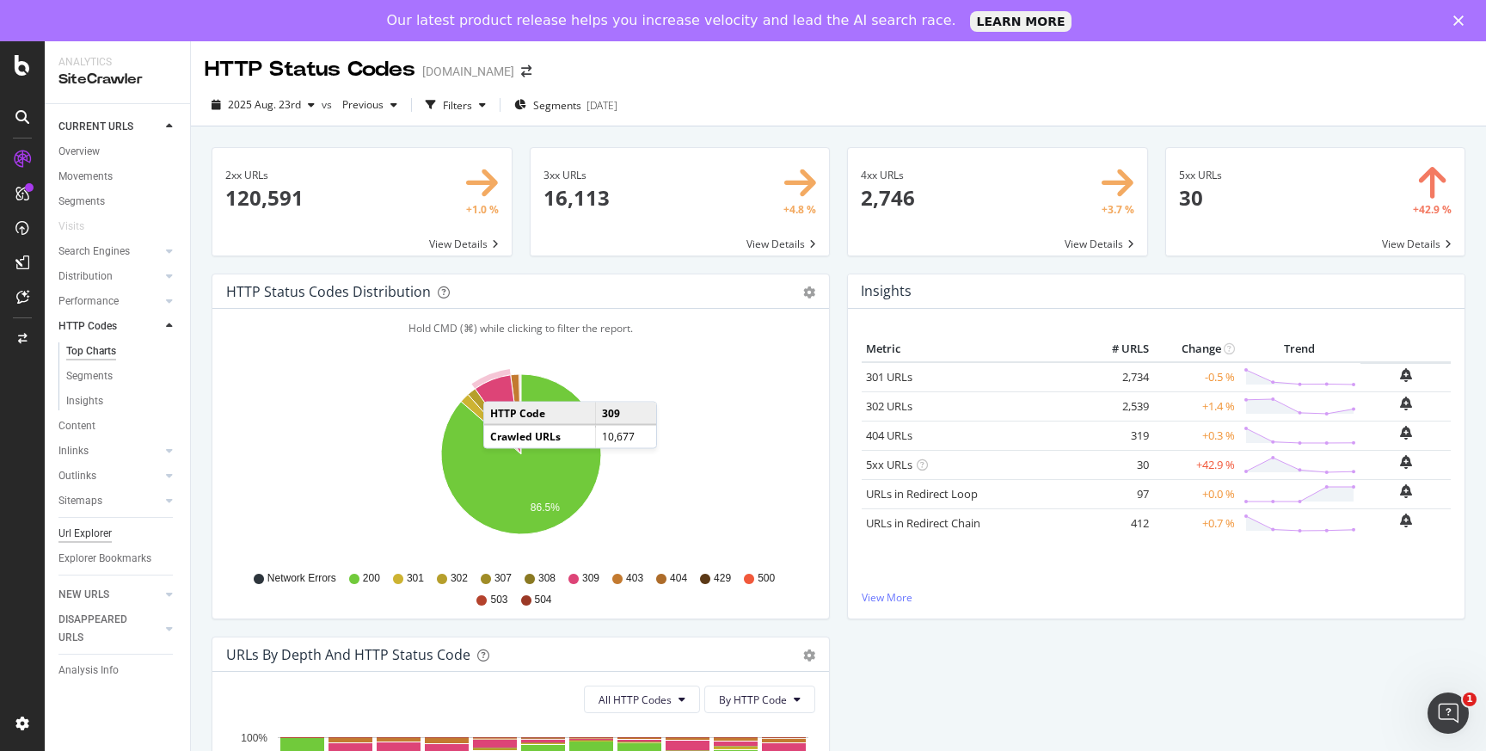
click at [109, 231] on div "Url Explorer" at bounding box center [84, 534] width 53 height 18
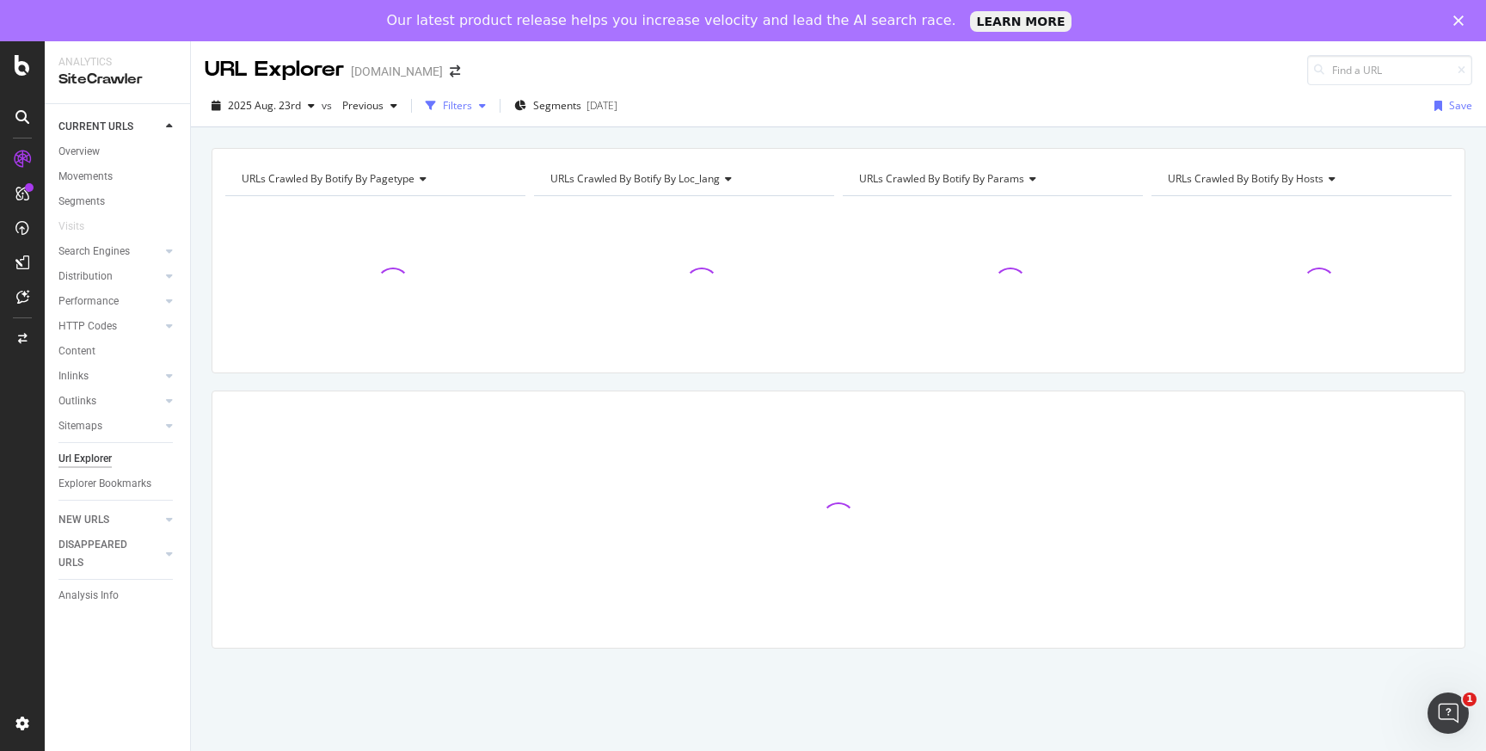
click at [481, 108] on icon "button" at bounding box center [482, 106] width 7 height 10
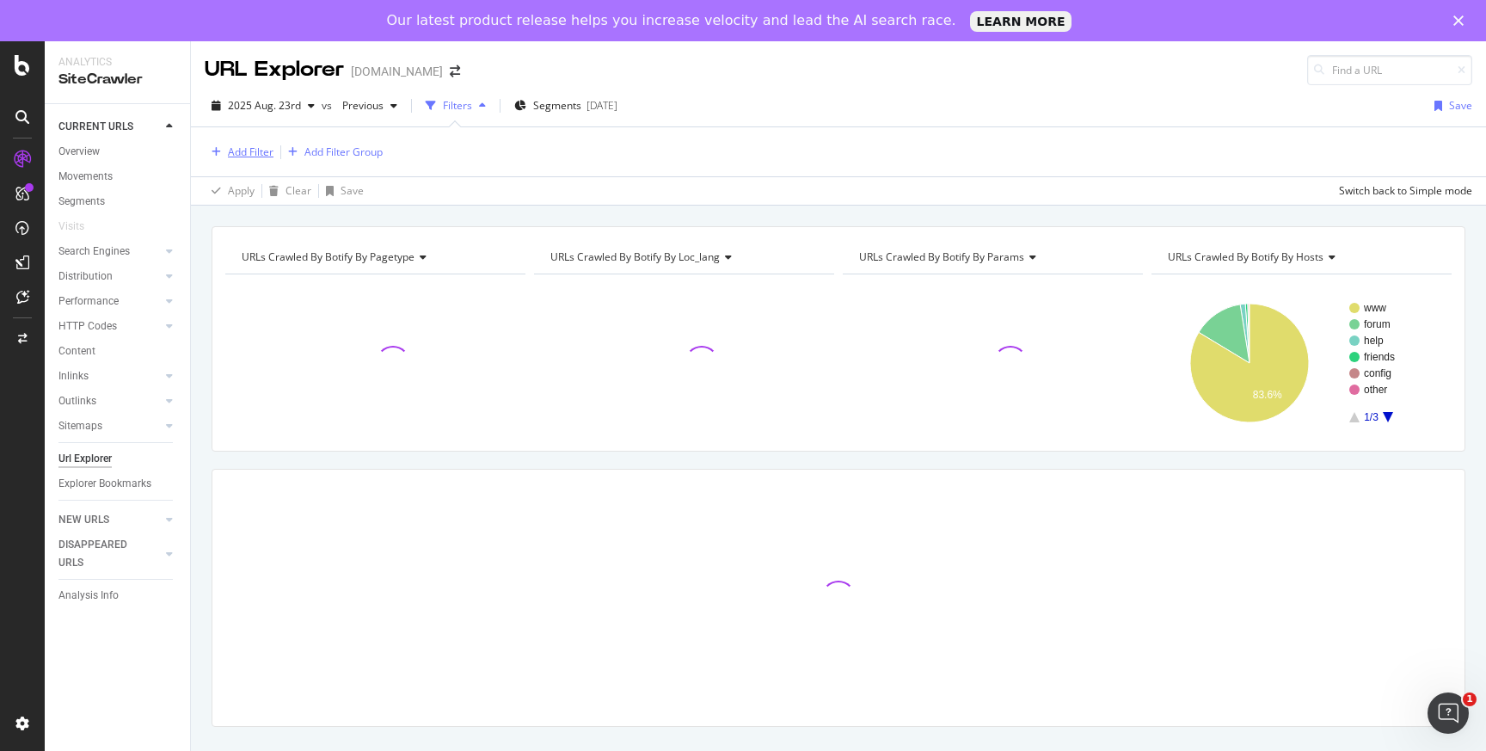
click at [257, 153] on div "Add Filter" at bounding box center [251, 151] width 46 height 15
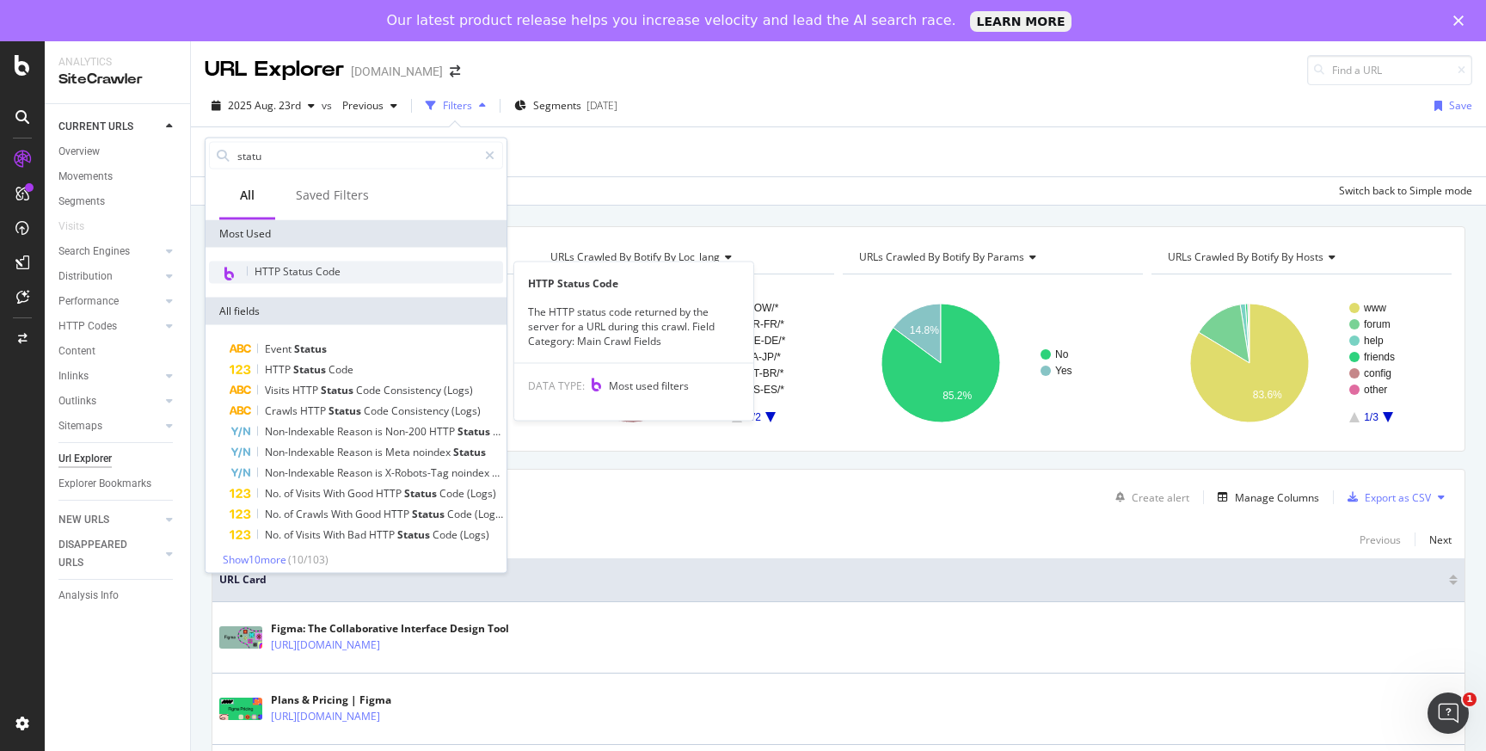
type input "statu"
click at [281, 231] on span "HTTP Status Code" at bounding box center [298, 271] width 86 height 15
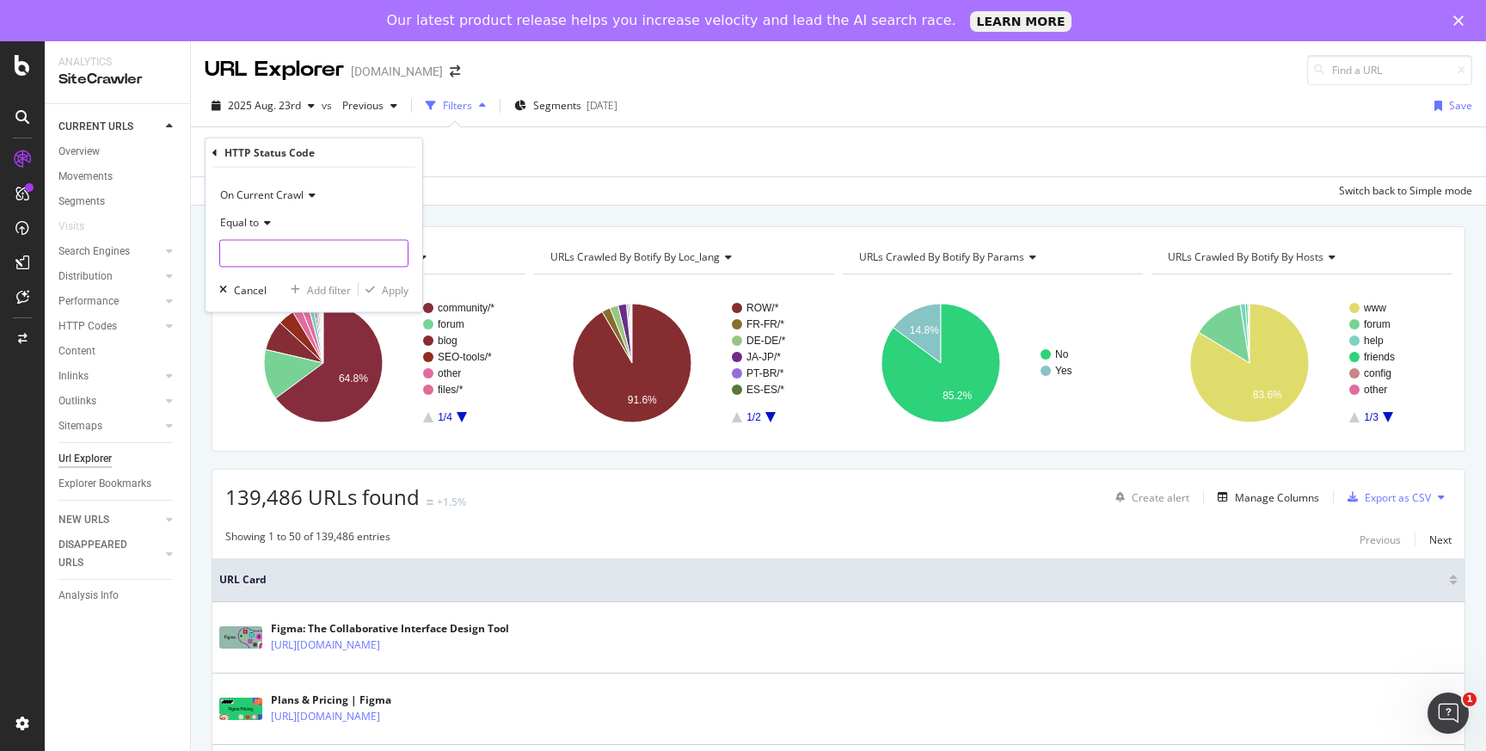
click at [286, 231] on input "number" at bounding box center [313, 254] width 189 height 28
type input "304"
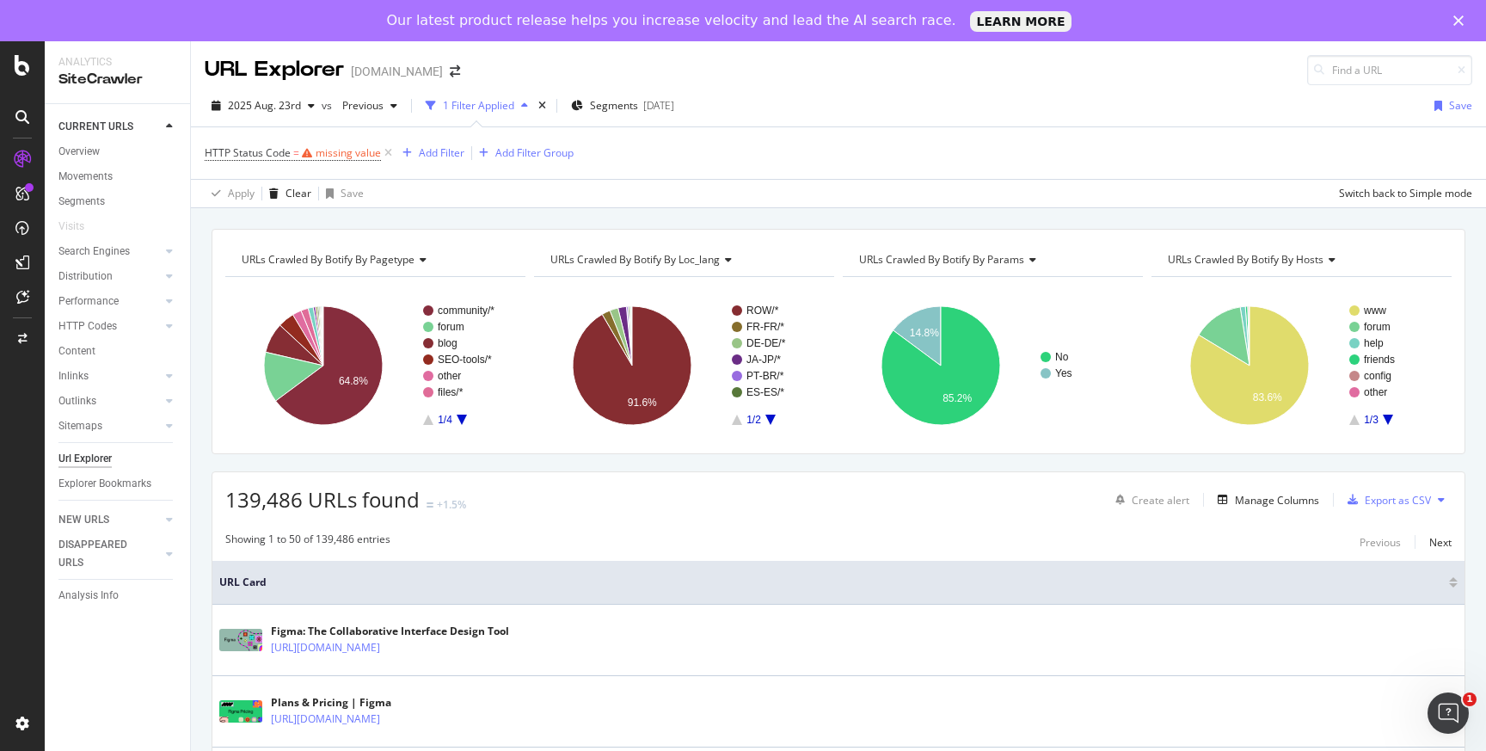
click at [471, 155] on div "HTTP Status Code = missing value Add Filter Add Filter Group" at bounding box center [839, 153] width 1268 height 52
click at [343, 150] on div "missing value" at bounding box center [348, 152] width 65 height 15
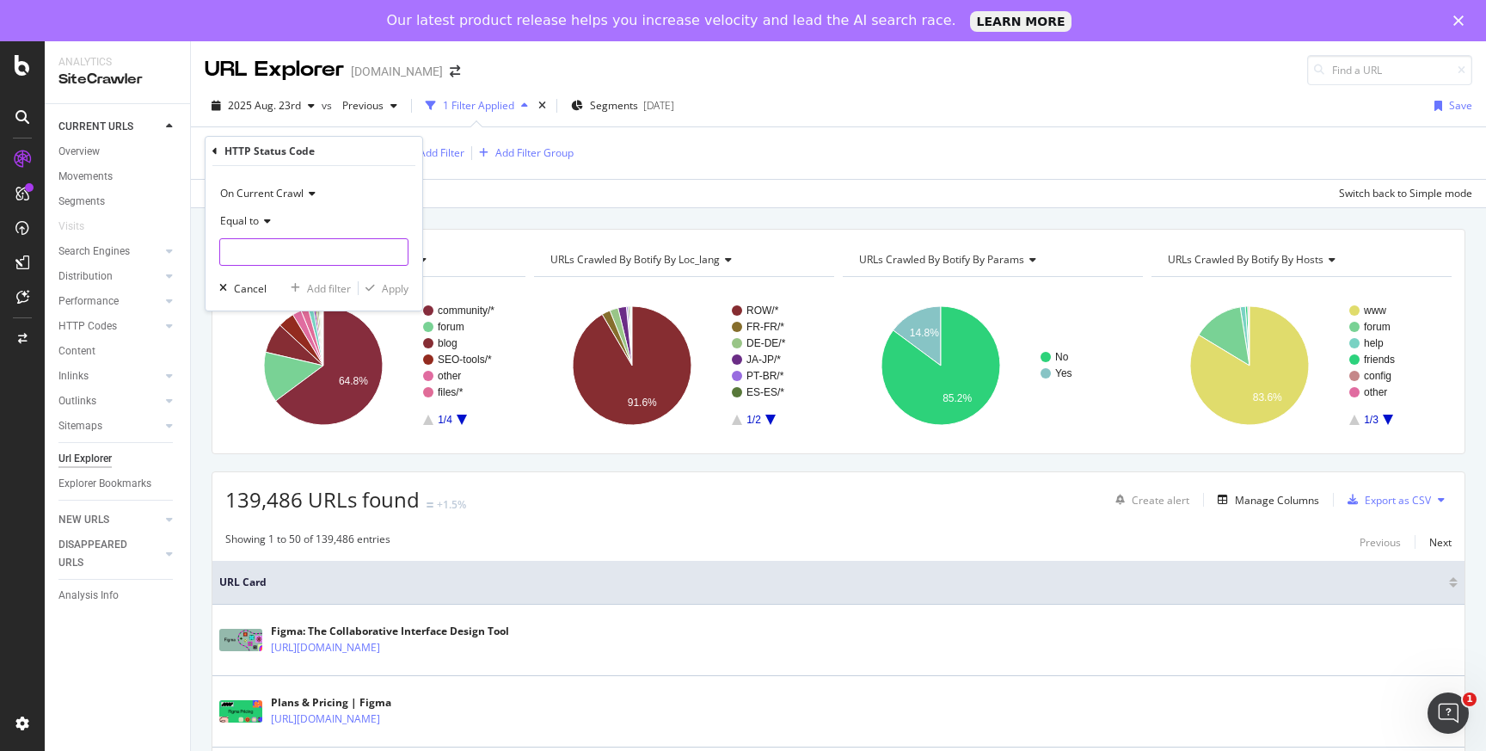
click at [268, 231] on input "number" at bounding box center [313, 252] width 189 height 28
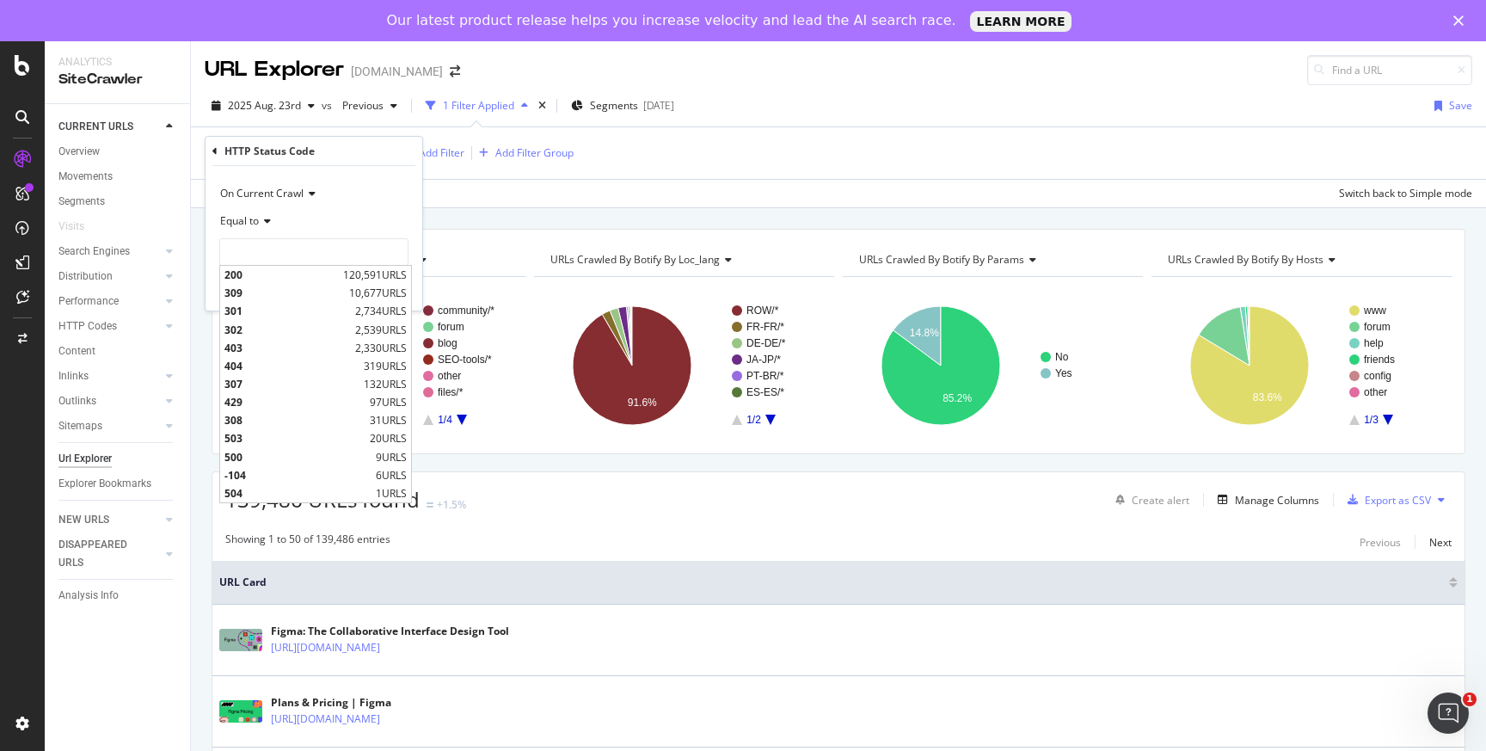
click at [499, 189] on div "Apply Clear Save Switch back to Simple mode" at bounding box center [838, 193] width 1295 height 28
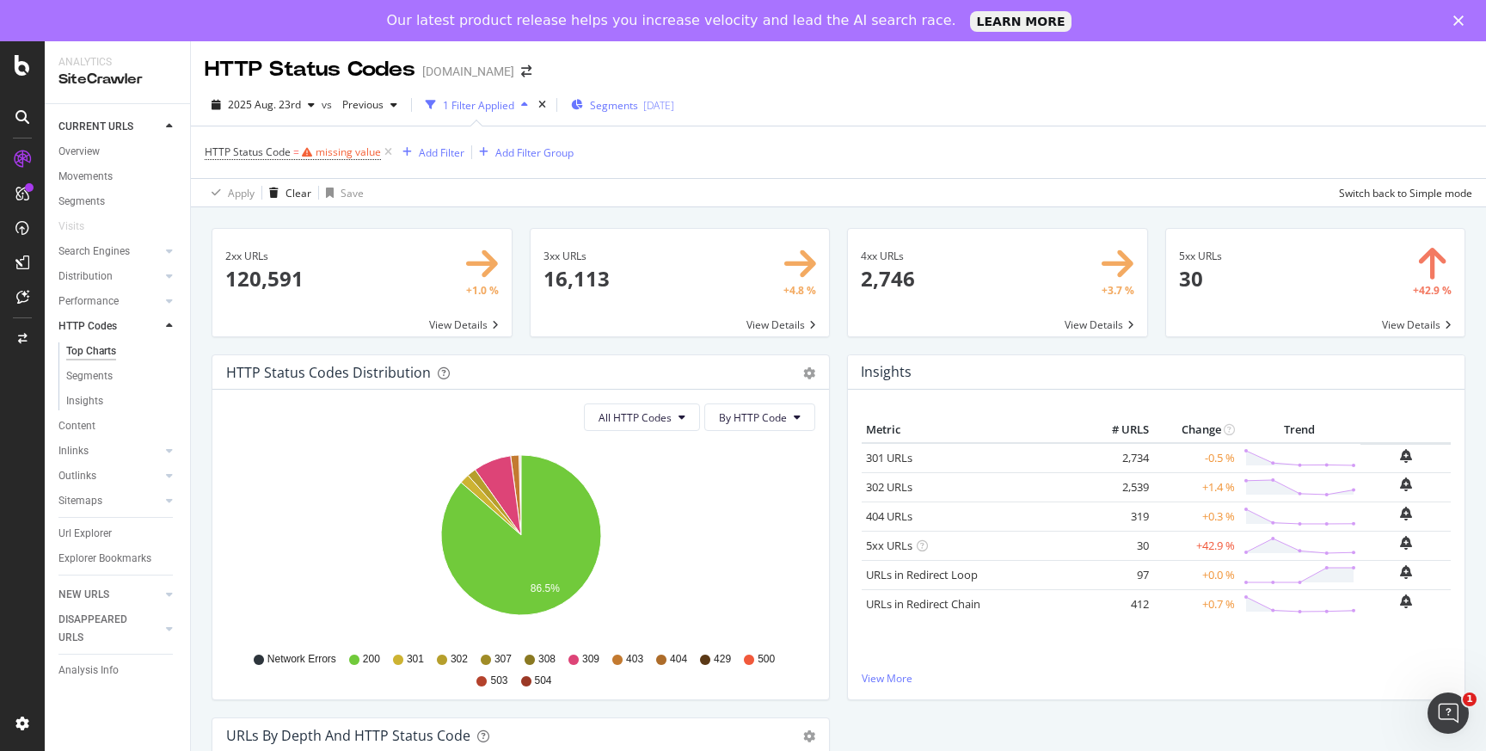
click at [590, 107] on span "Segments" at bounding box center [614, 105] width 48 height 15
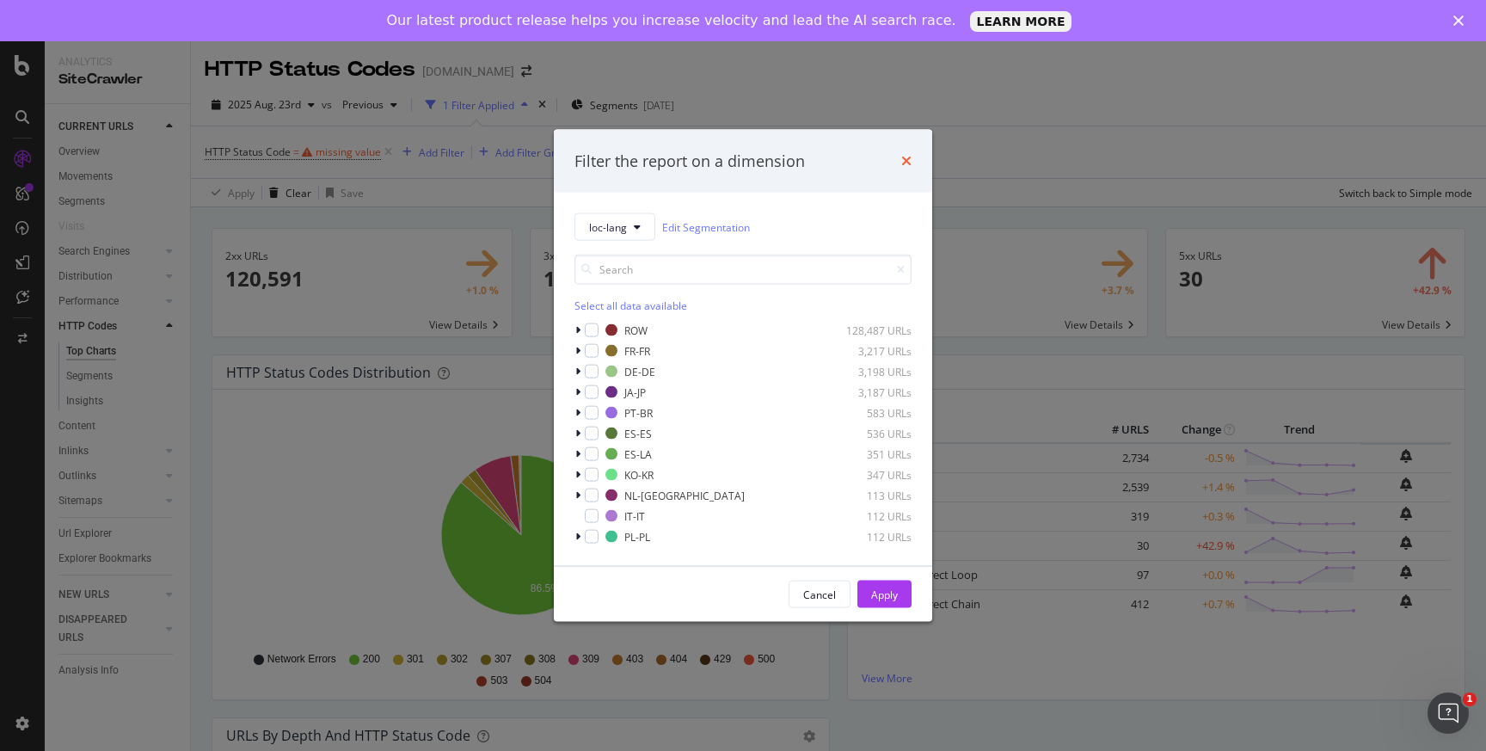
click at [908, 159] on icon "times" at bounding box center [906, 161] width 10 height 14
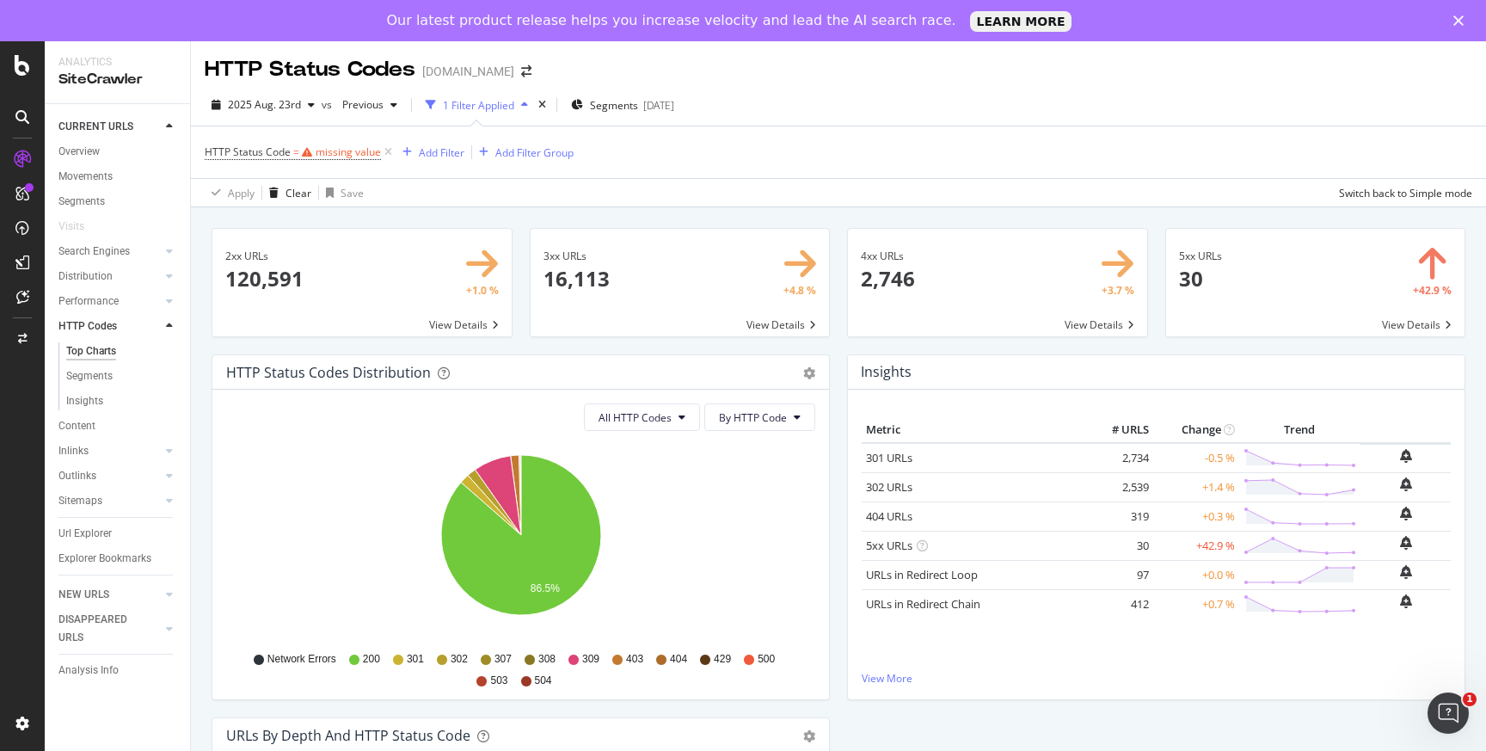
click at [105, 75] on div "SiteCrawler" at bounding box center [117, 80] width 118 height 20
click at [27, 69] on icon at bounding box center [22, 65] width 15 height 21
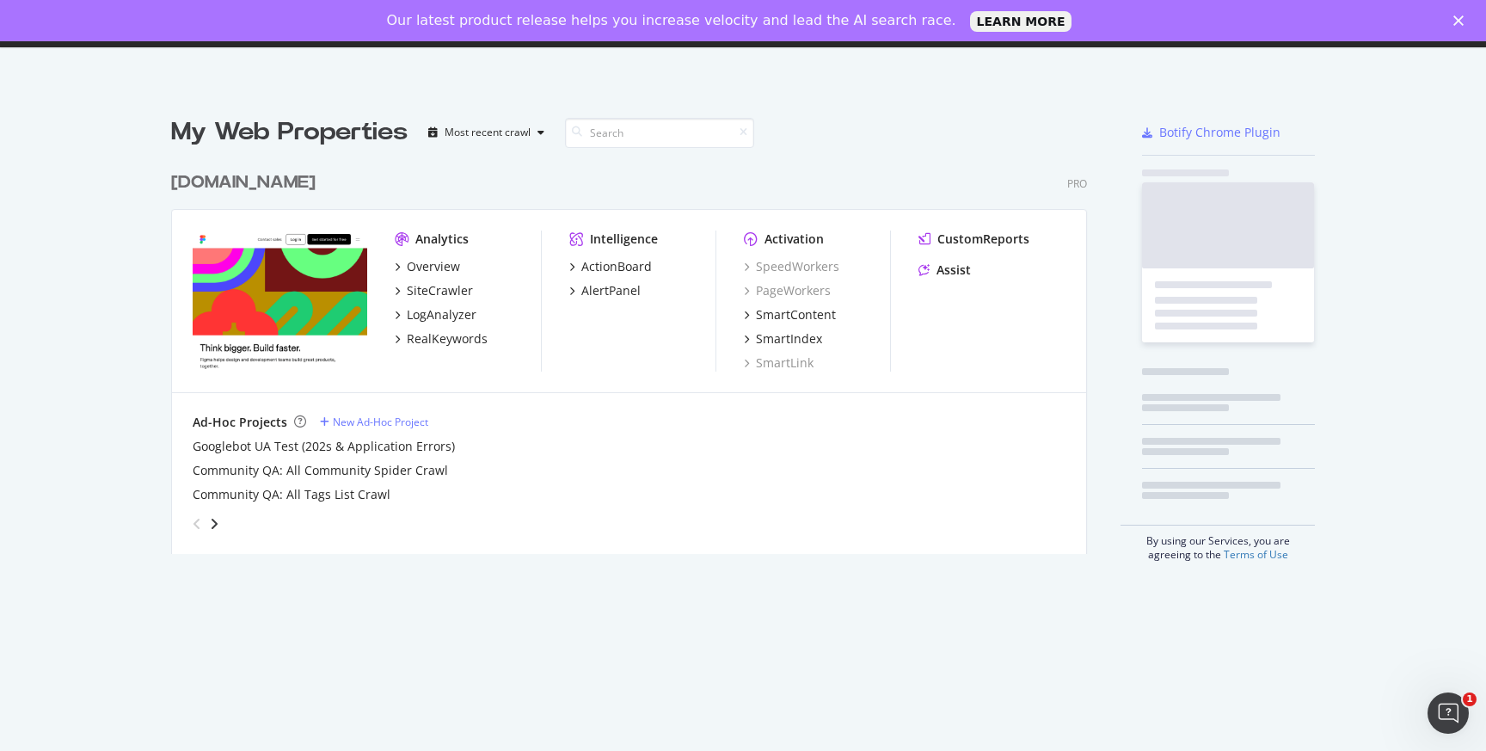
scroll to position [751, 1486]
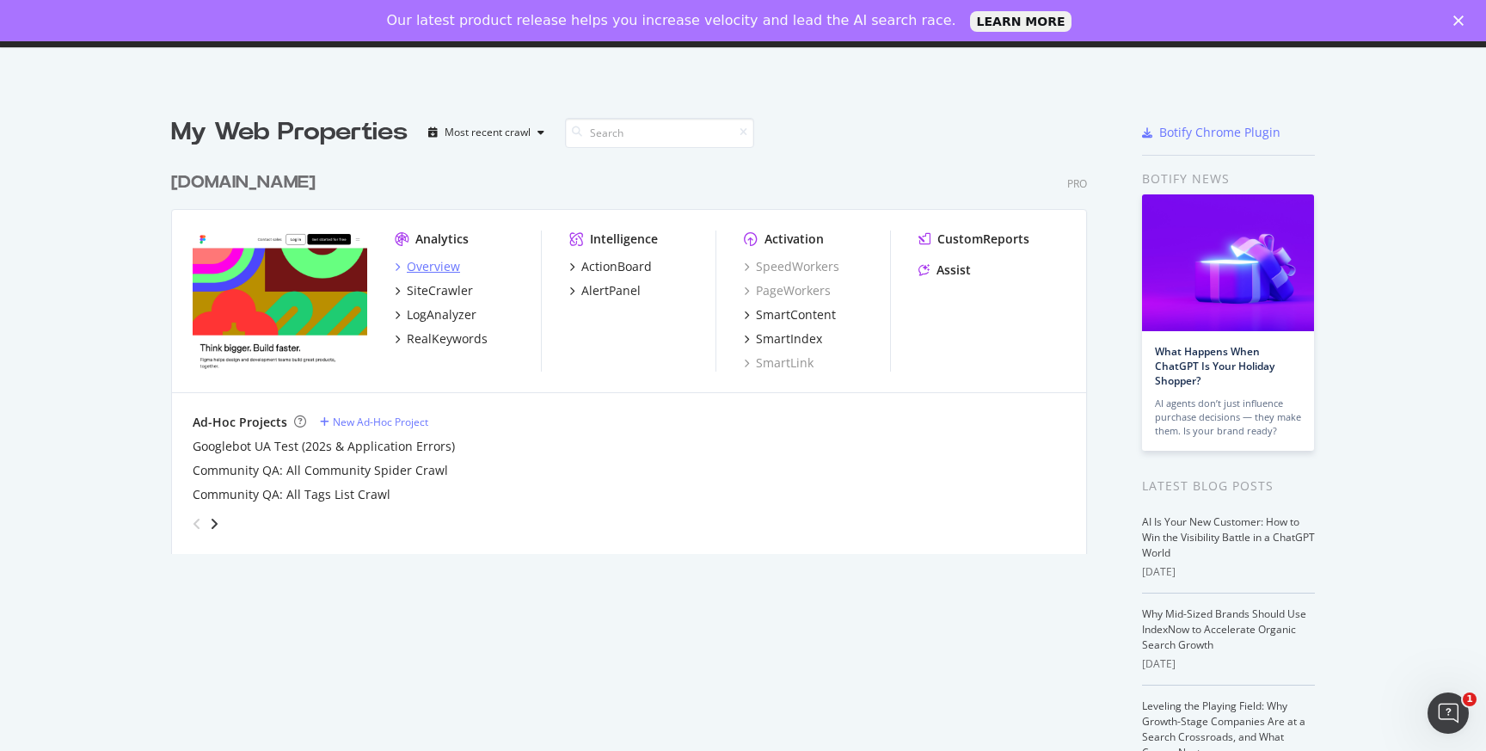
click at [433, 231] on div "Overview" at bounding box center [433, 266] width 53 height 17
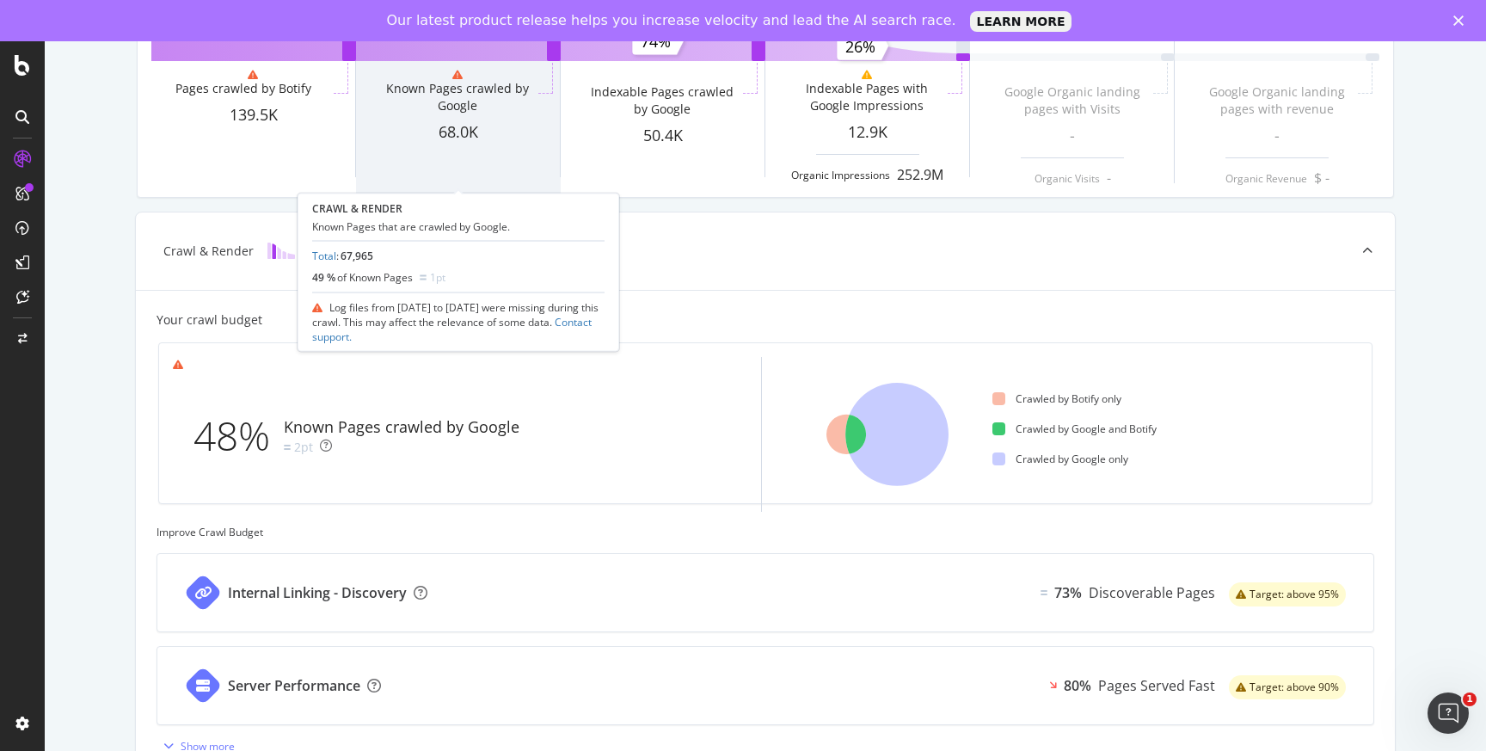
scroll to position [258, 0]
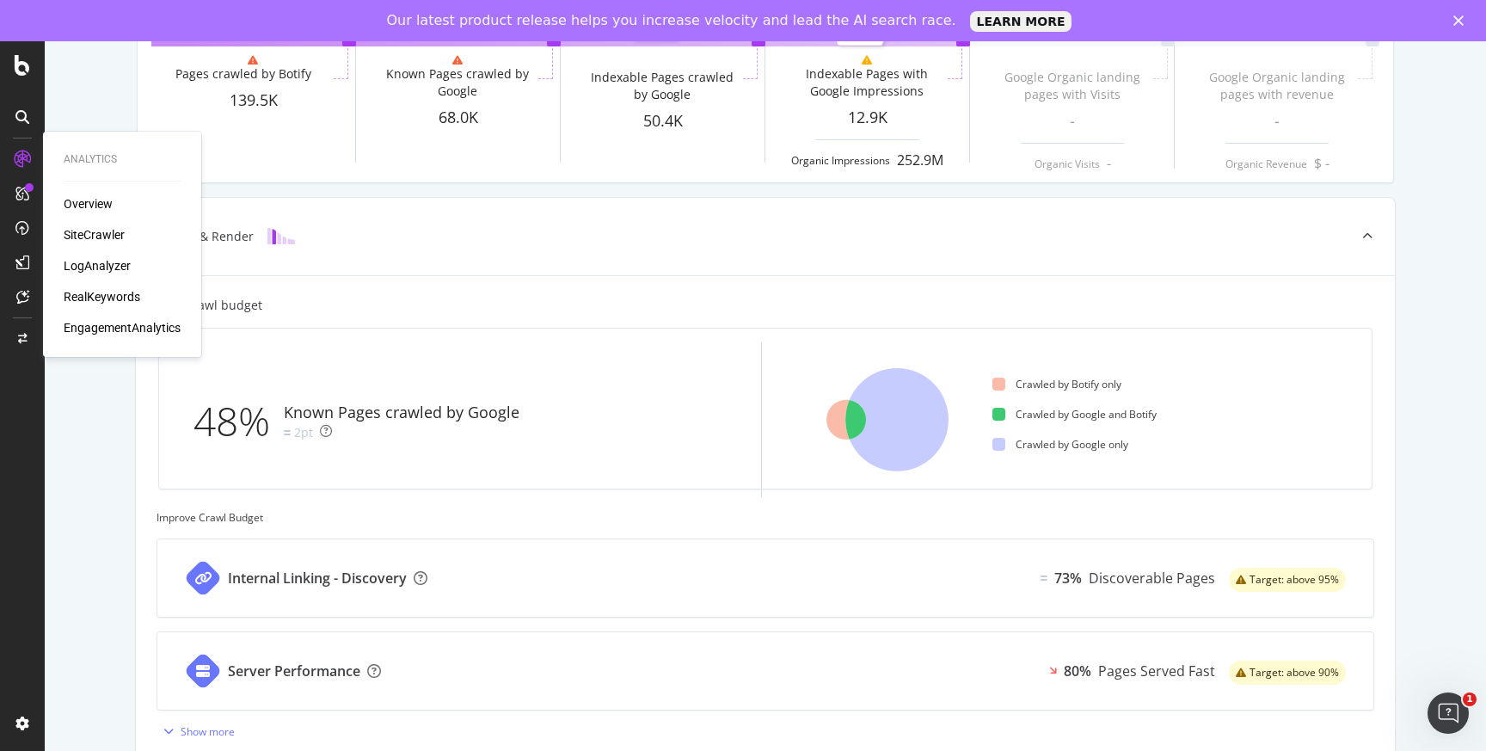
click at [82, 231] on div "LogAnalyzer" at bounding box center [97, 265] width 67 height 17
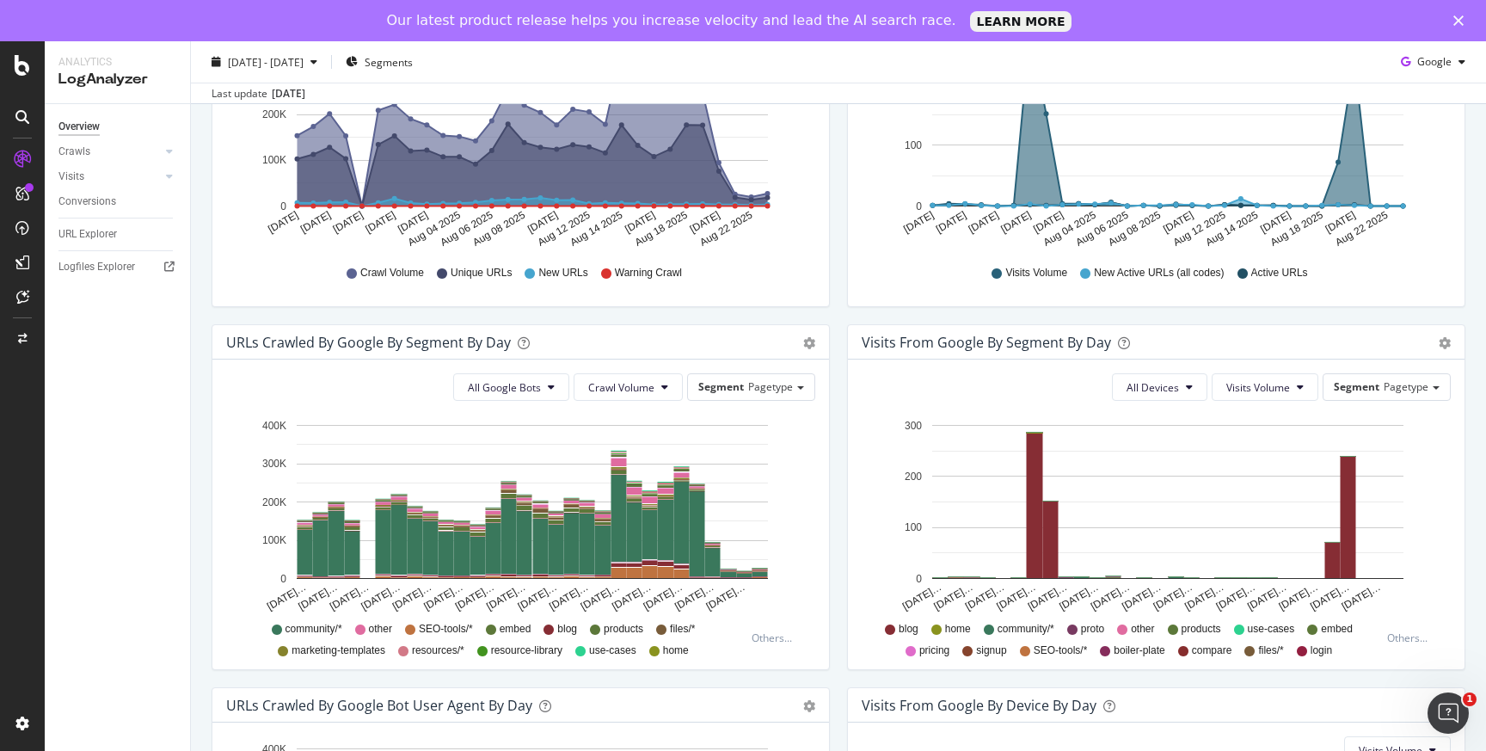
scroll to position [382, 0]
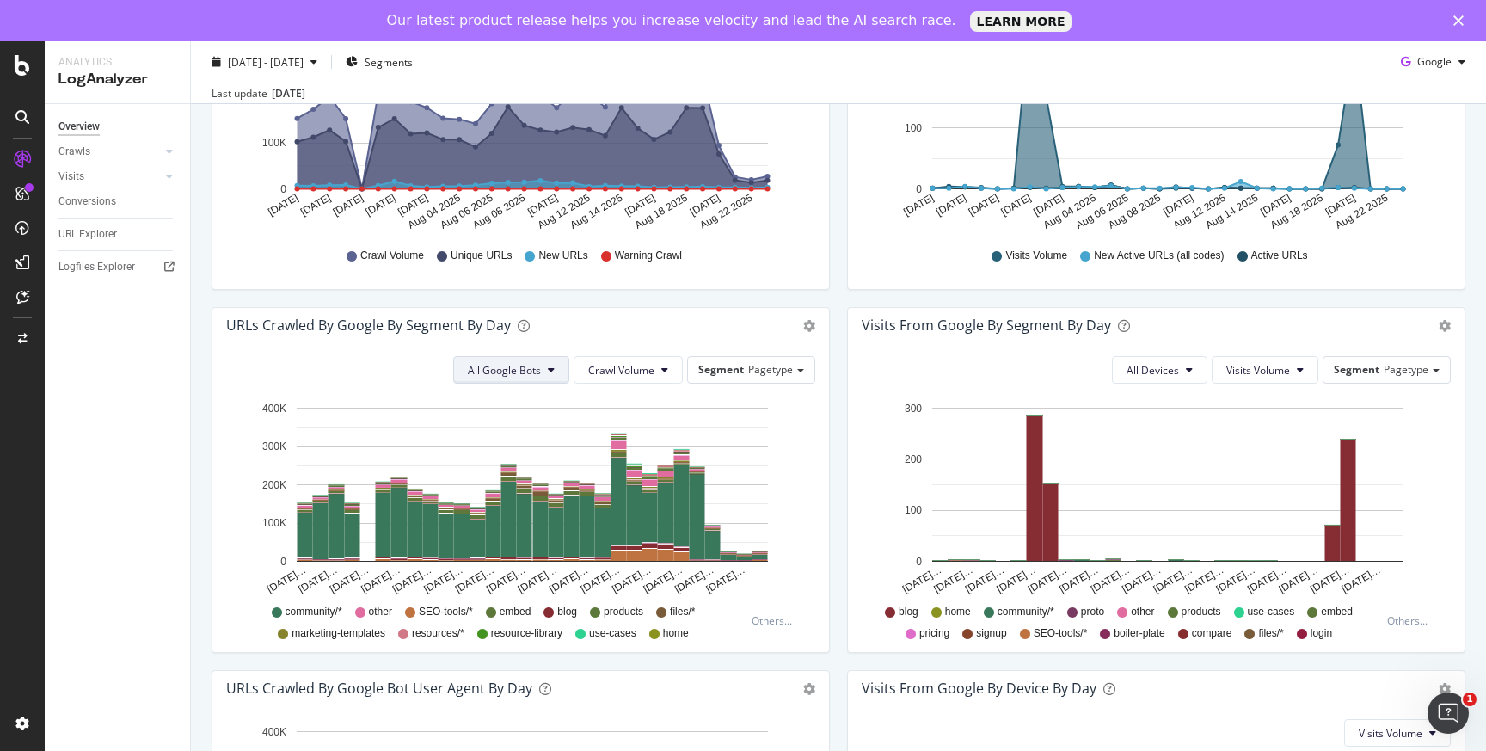
click at [556, 231] on button "All Google Bots" at bounding box center [511, 370] width 116 height 28
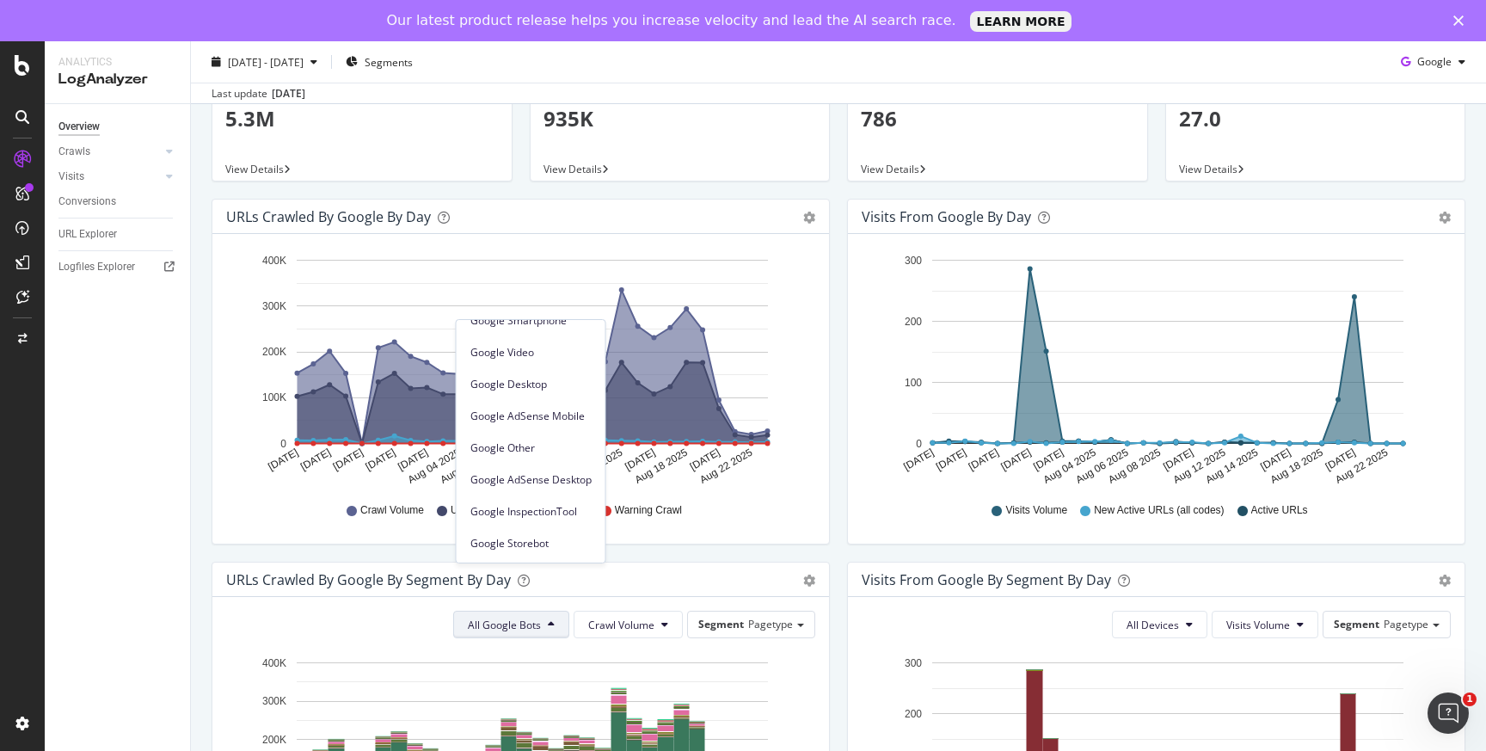
scroll to position [0, 0]
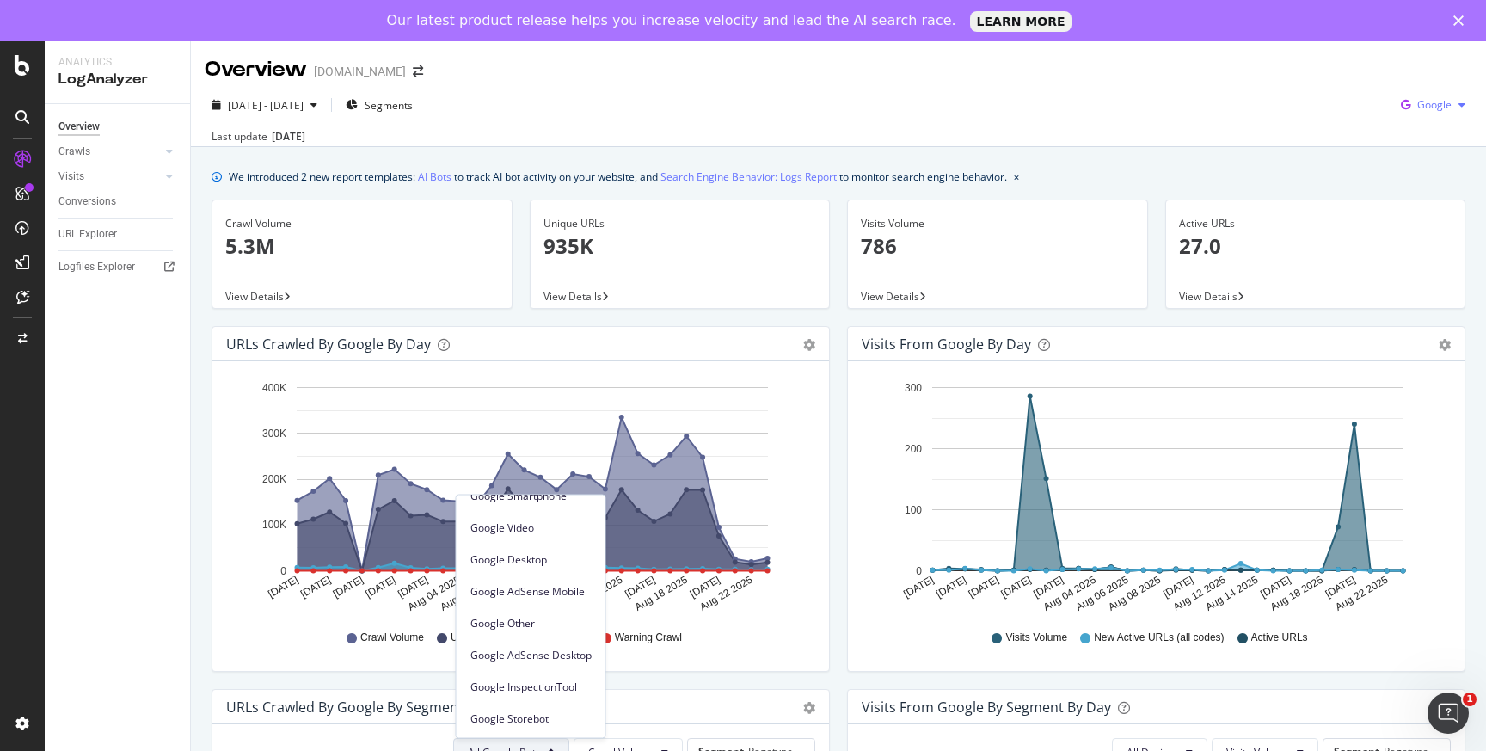
click at [1448, 108] on span "Google" at bounding box center [1434, 104] width 34 height 15
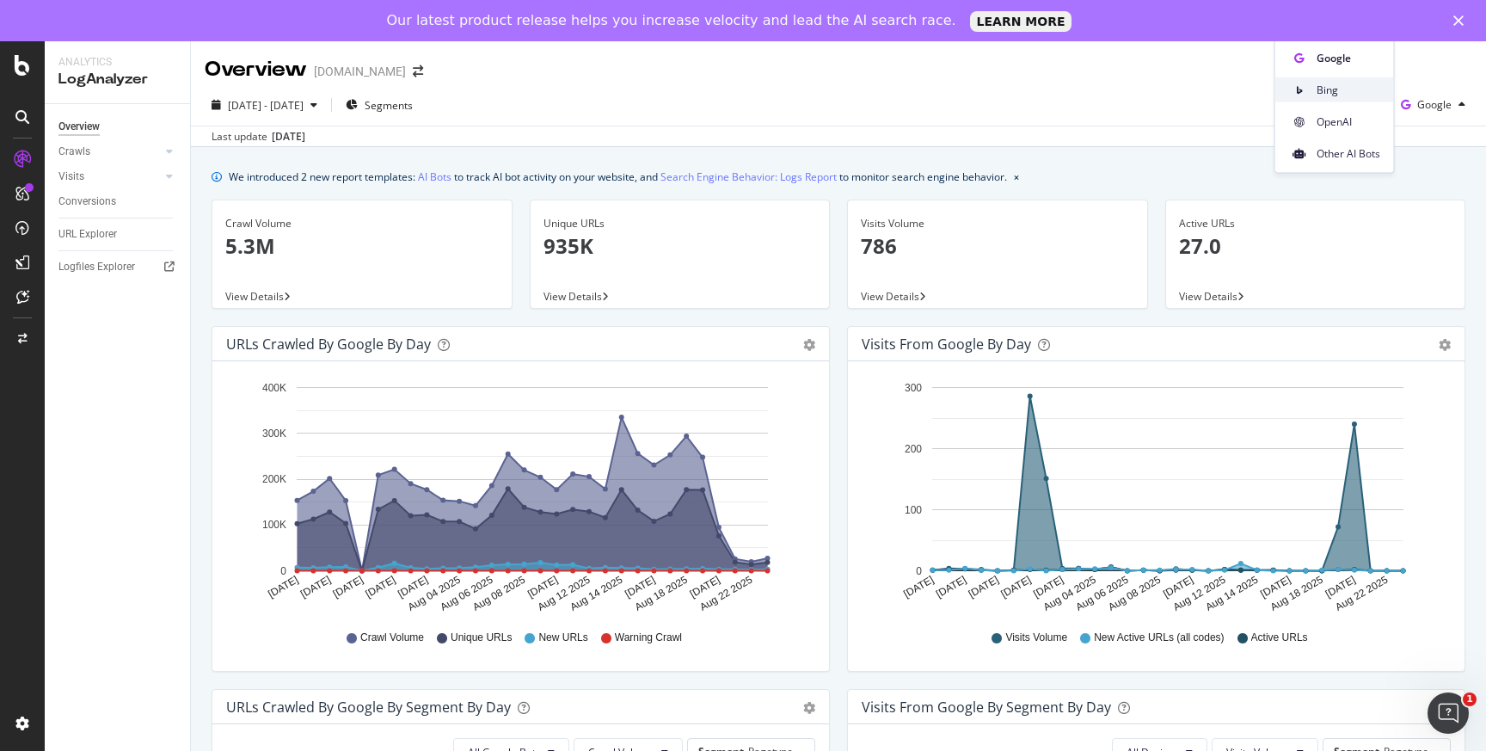
click at [1337, 89] on span "Bing" at bounding box center [1349, 89] width 64 height 15
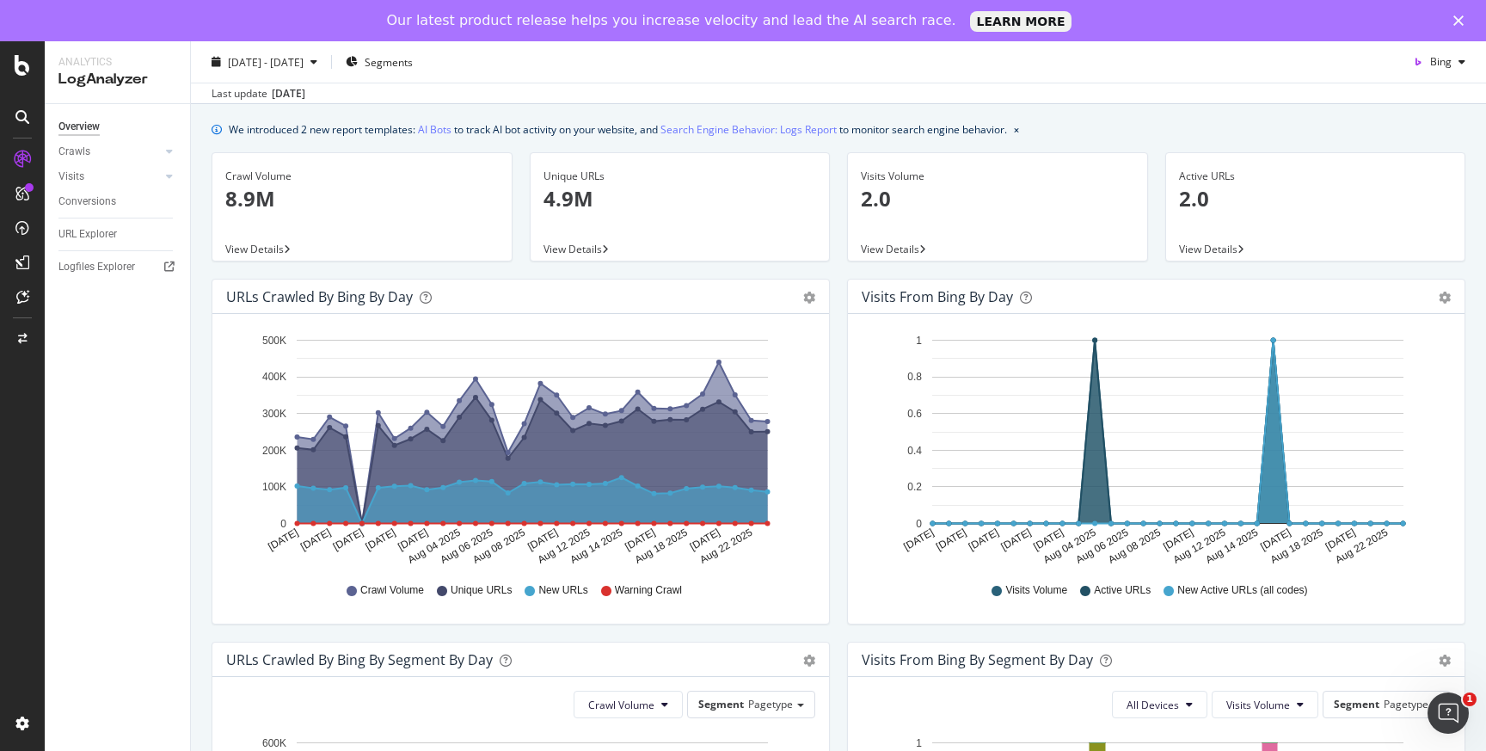
scroll to position [50, 0]
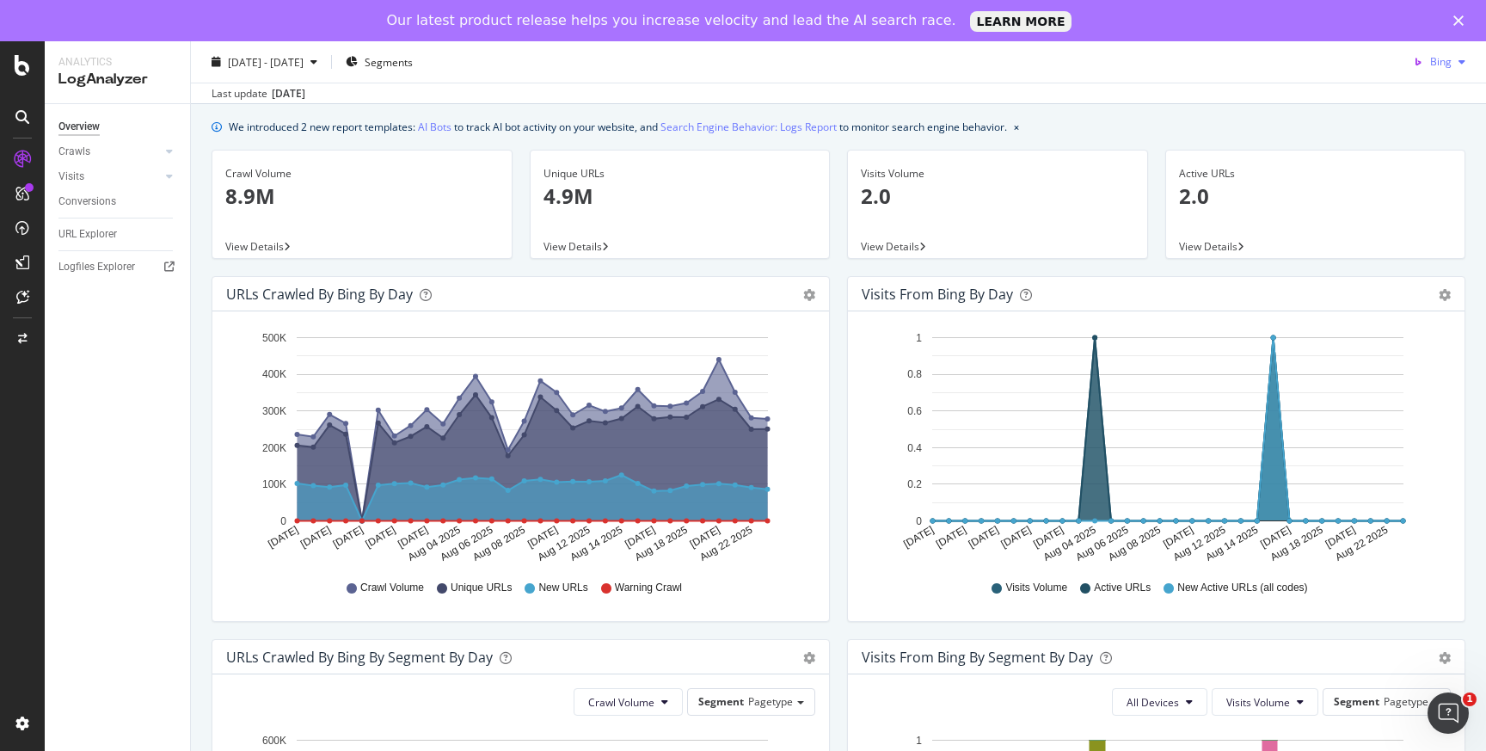
click at [1445, 74] on div "Bing" at bounding box center [1439, 62] width 66 height 26
click at [1414, 162] on span "OpenAI" at bounding box center [1435, 159] width 64 height 15
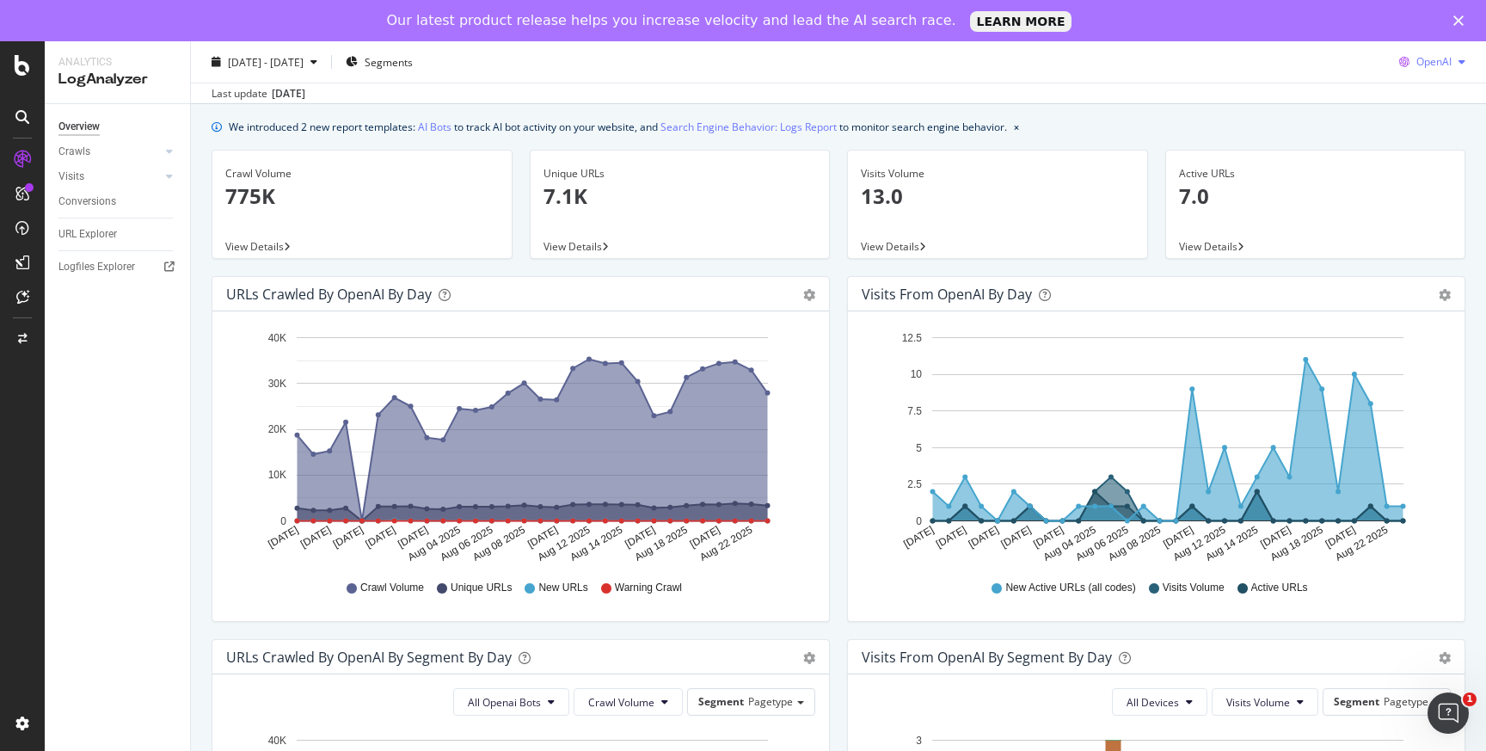
click at [1462, 51] on div "OpenAI" at bounding box center [1432, 62] width 80 height 26
click at [1416, 189] on span "Other AI Bots" at bounding box center [1435, 191] width 64 height 15
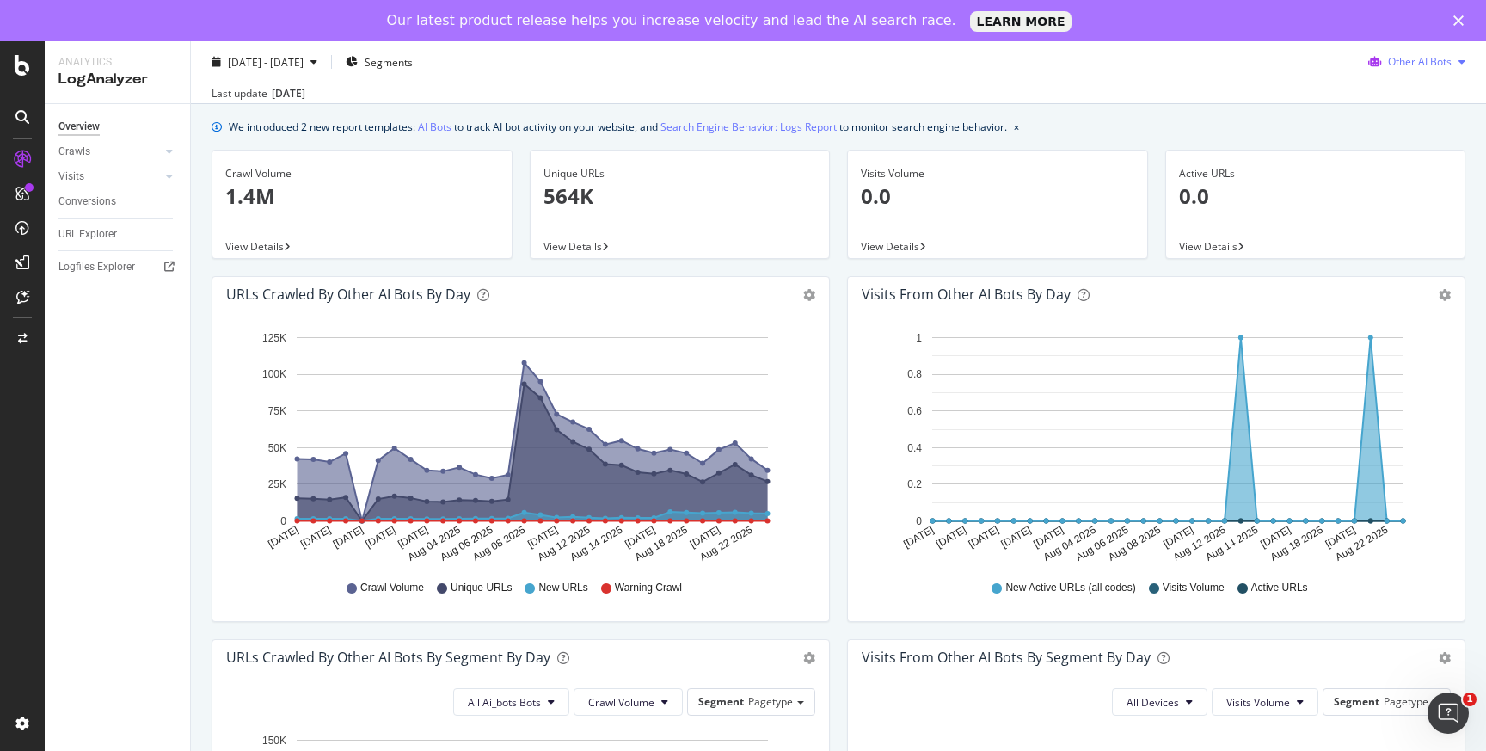
click at [1435, 50] on div "Other AI Bots" at bounding box center [1417, 62] width 111 height 26
click at [1393, 97] on div "Google" at bounding box center [1417, 95] width 122 height 25
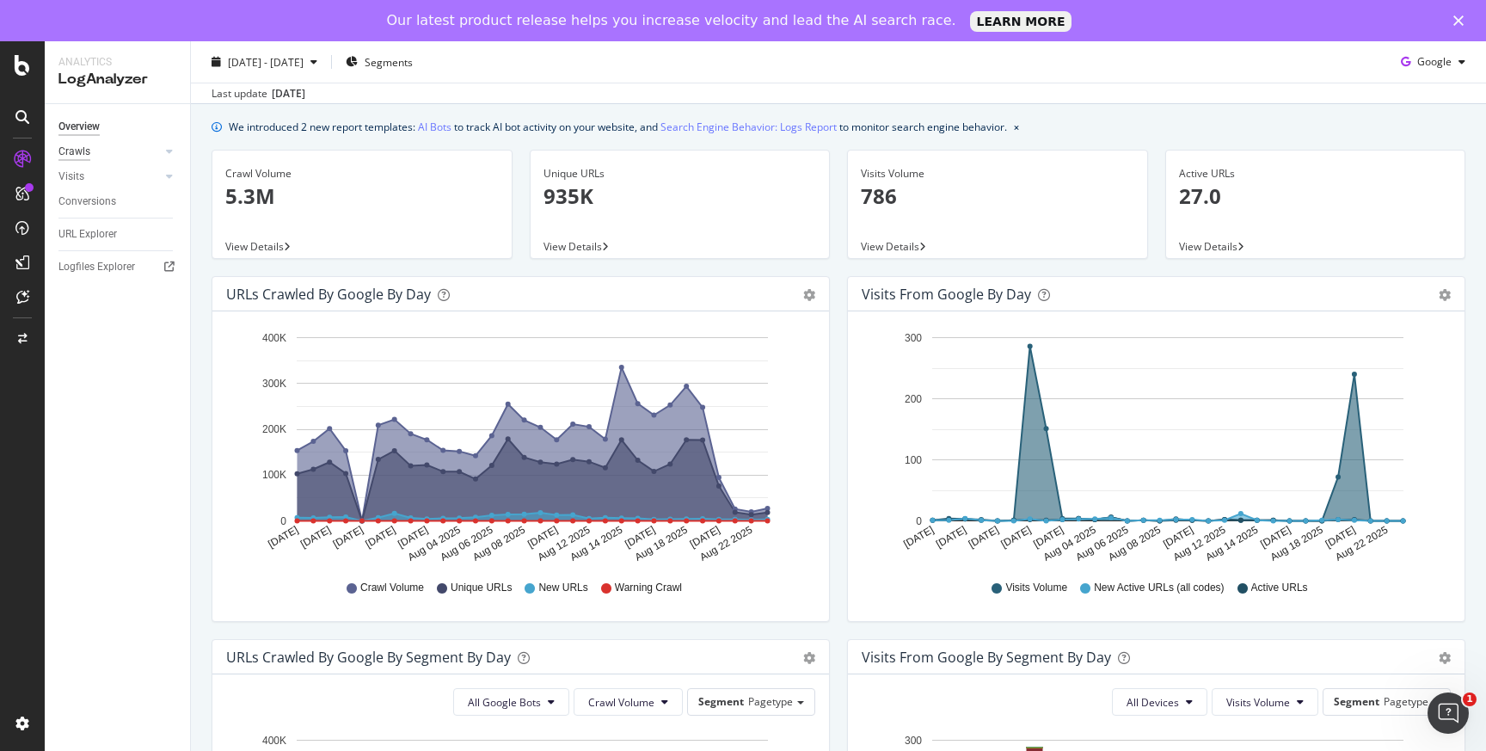
click at [80, 155] on div "Crawls" at bounding box center [74, 152] width 32 height 18
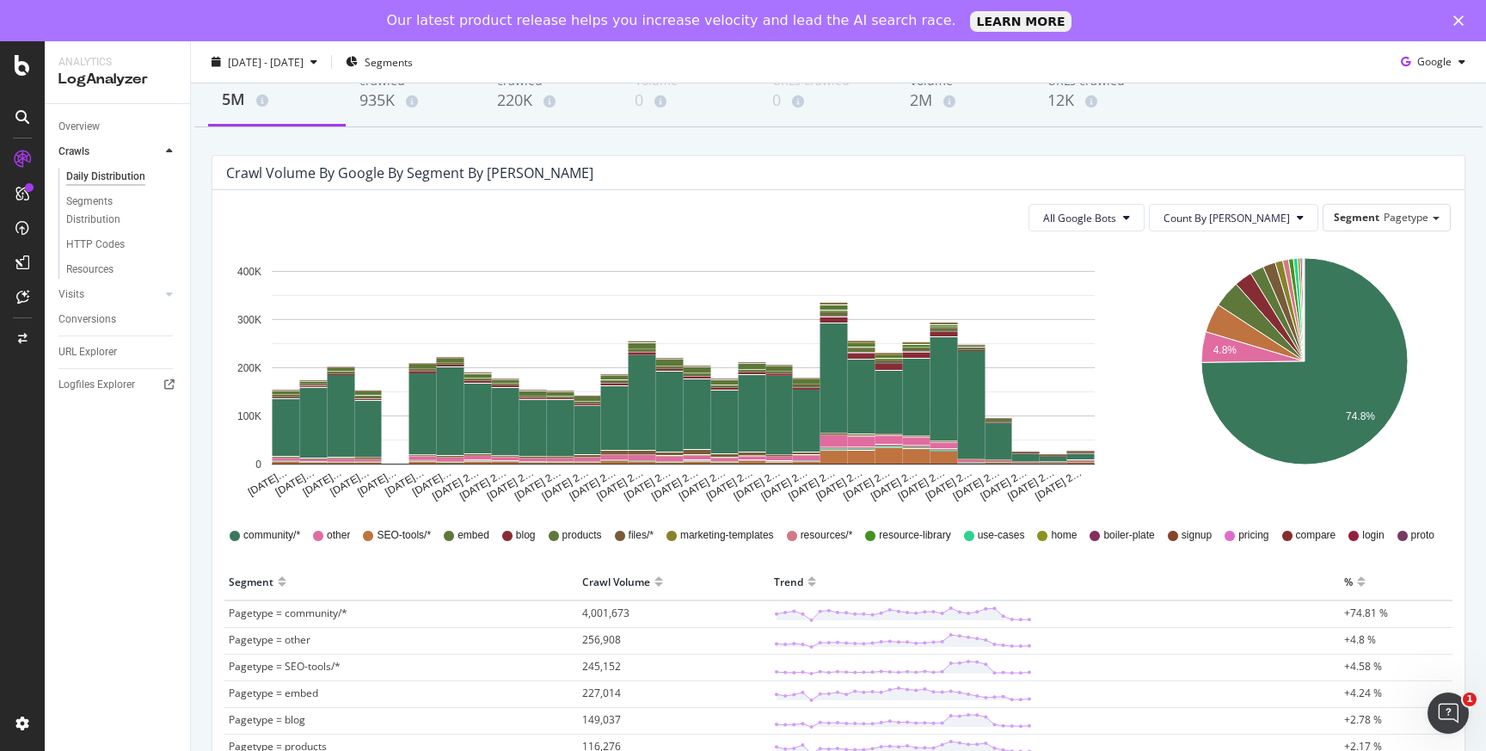
scroll to position [120, 0]
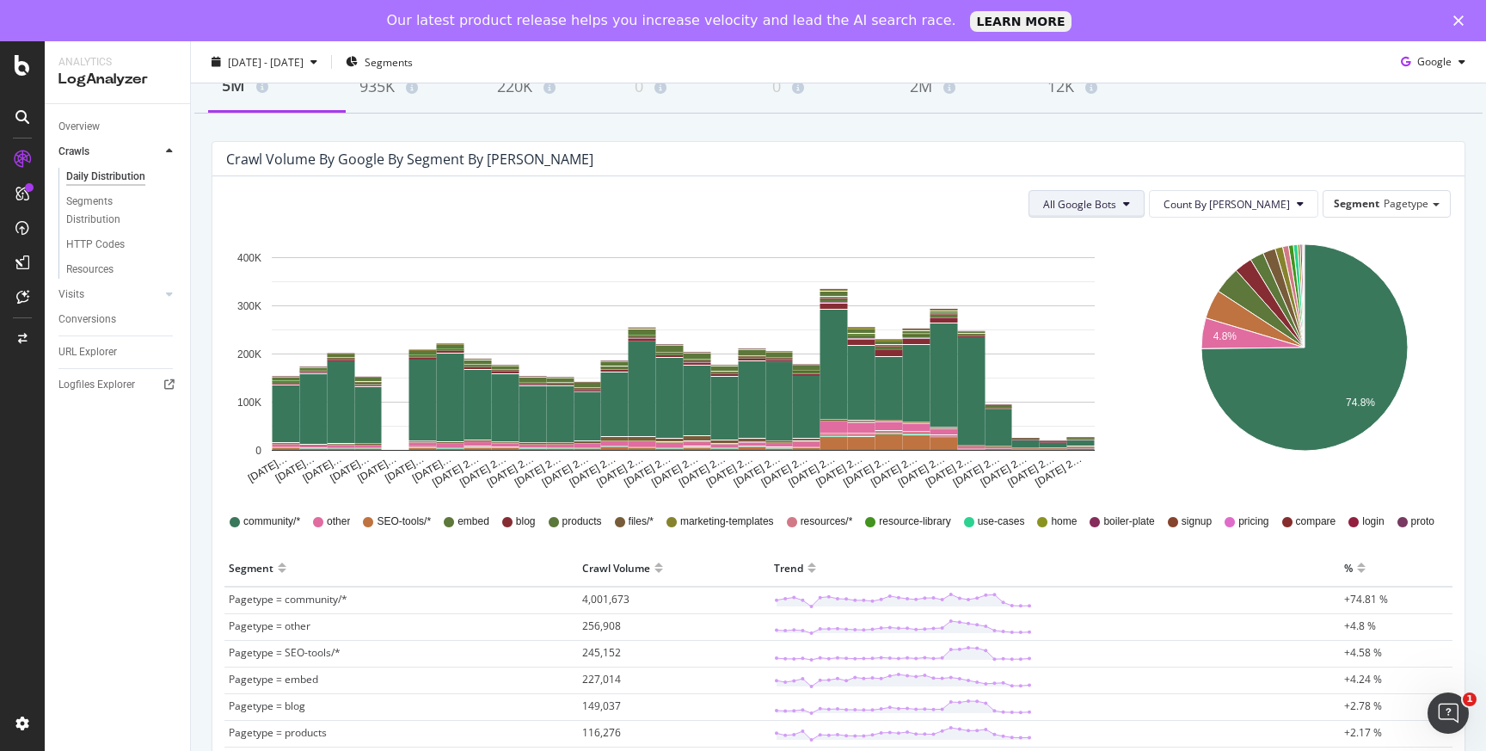
click at [1116, 199] on span "All Google Bots" at bounding box center [1079, 204] width 73 height 15
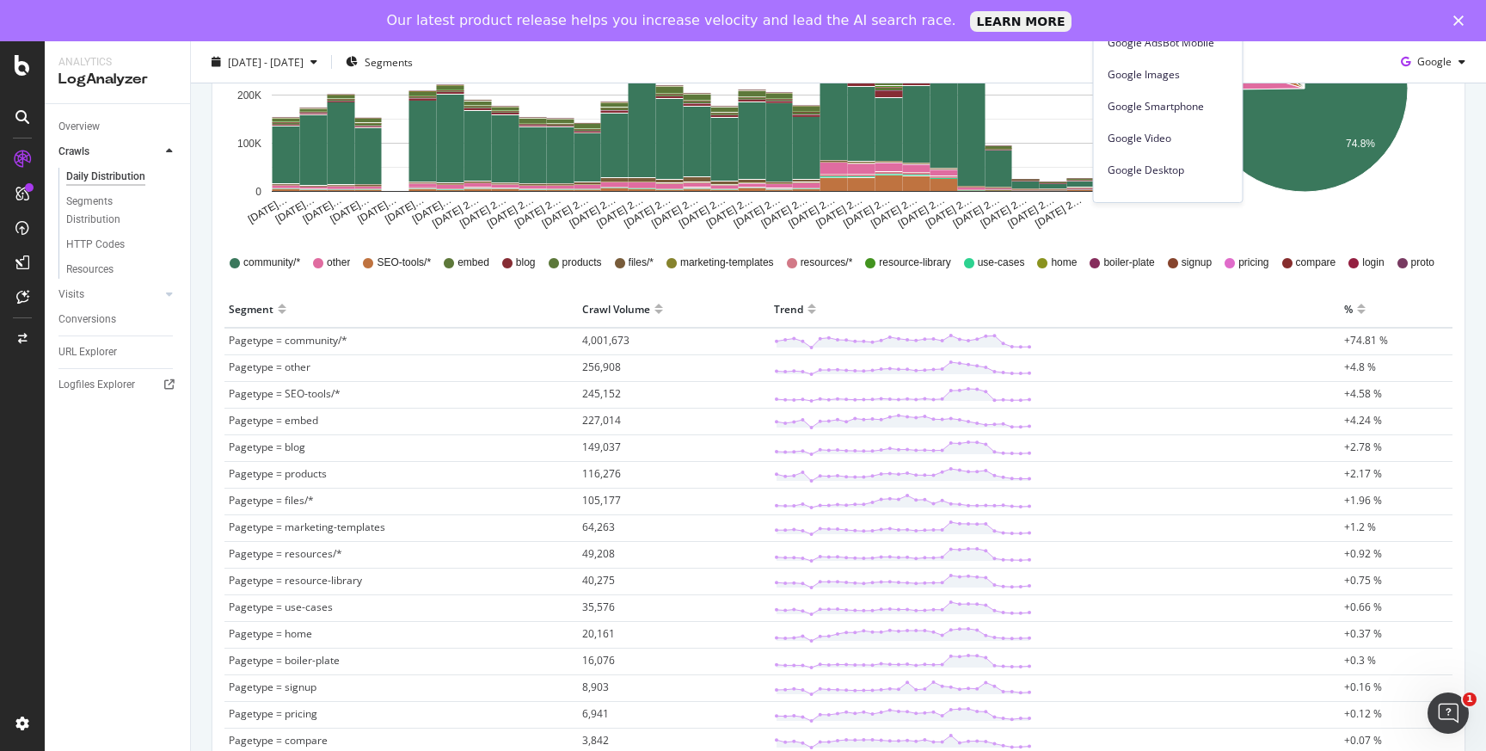
scroll to position [532, 0]
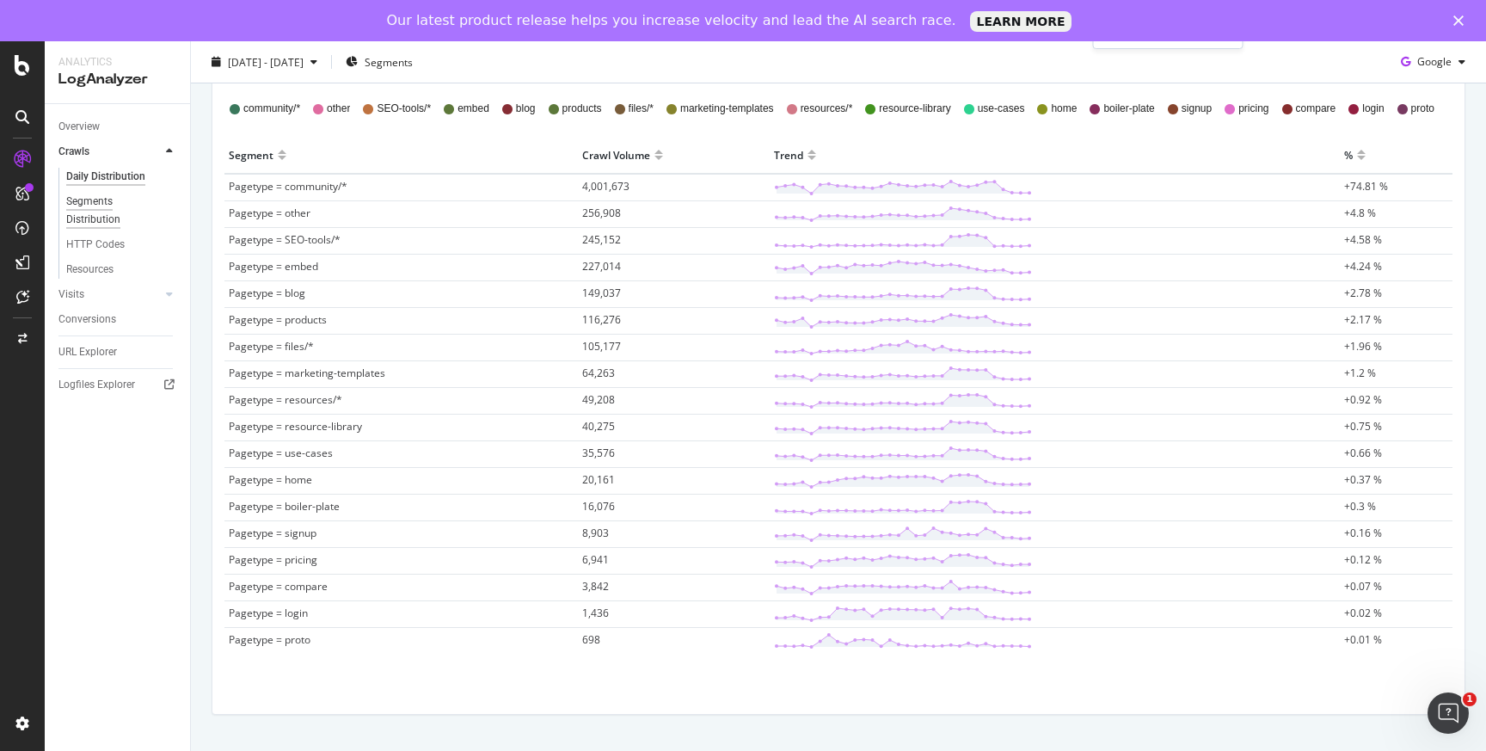
click at [104, 201] on div "Segments Distribution" at bounding box center [113, 211] width 95 height 36
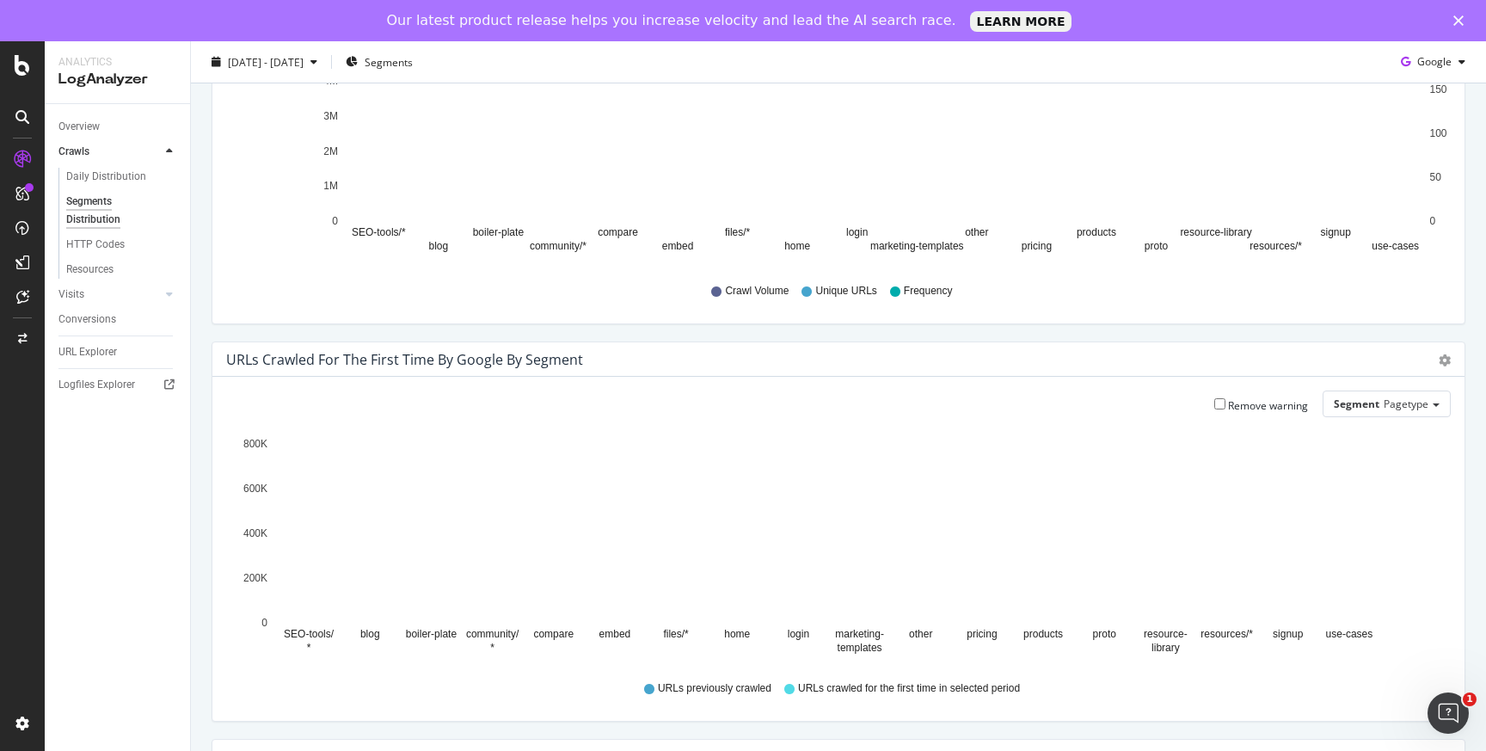
scroll to position [184, 0]
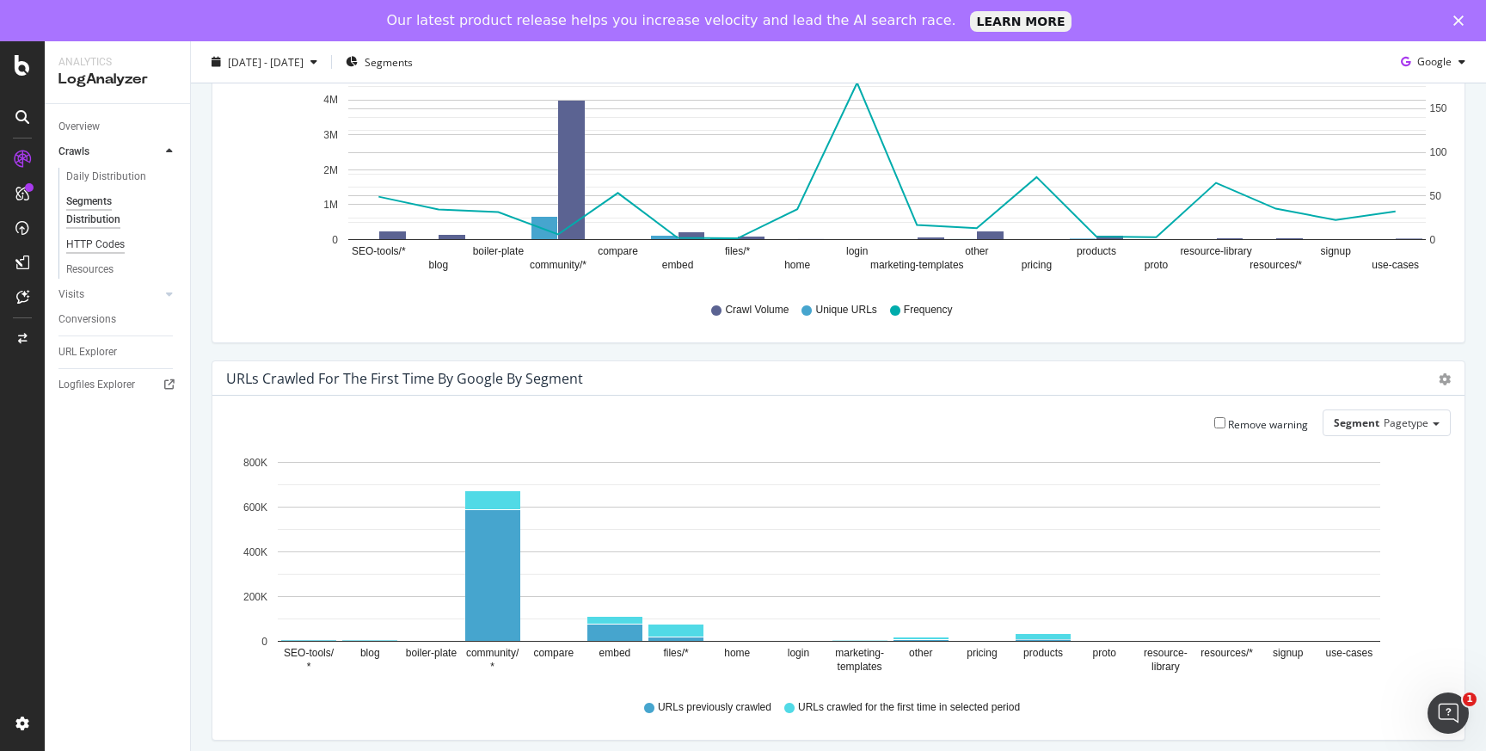
click at [114, 231] on div "HTTP Codes" at bounding box center [95, 245] width 58 height 18
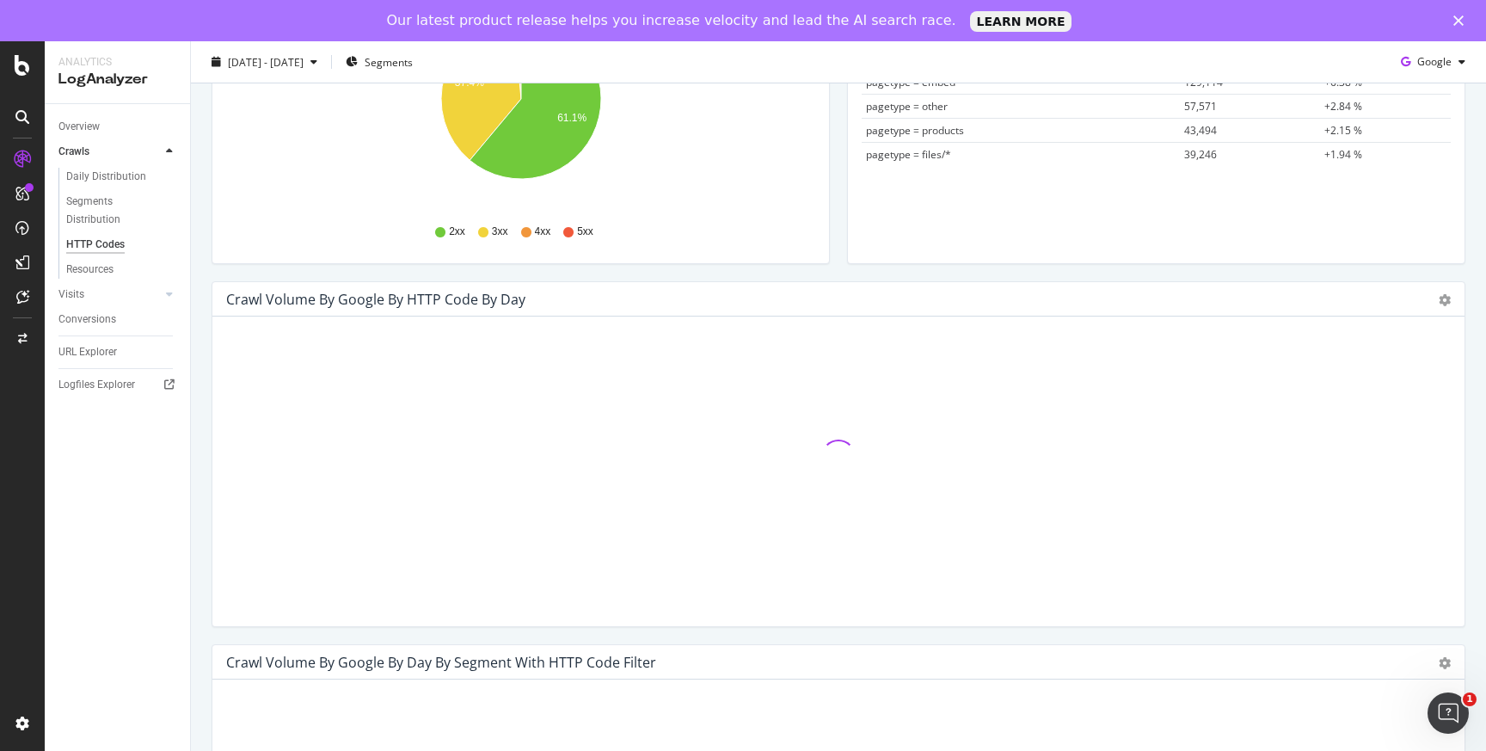
scroll to position [359, 0]
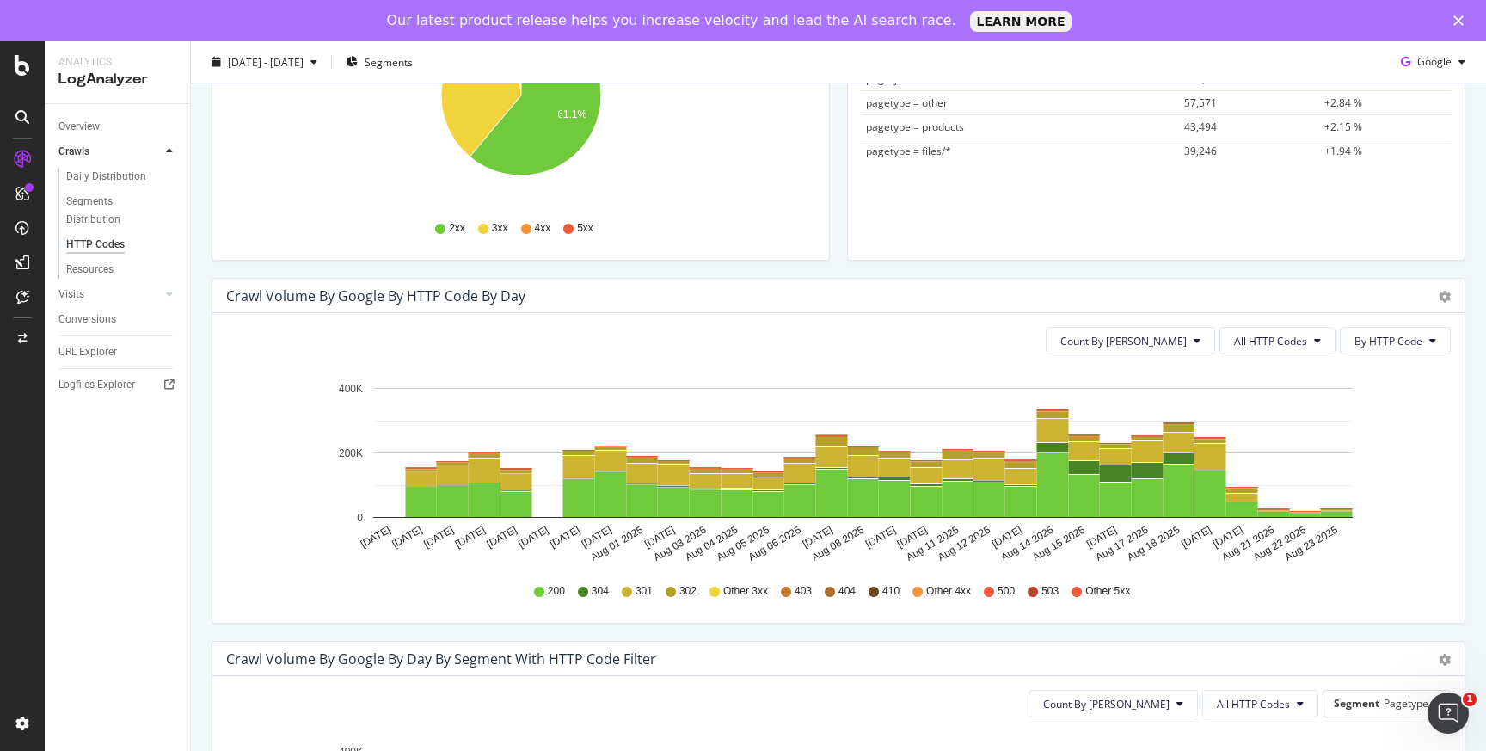
click at [675, 231] on icon at bounding box center [671, 592] width 10 height 10
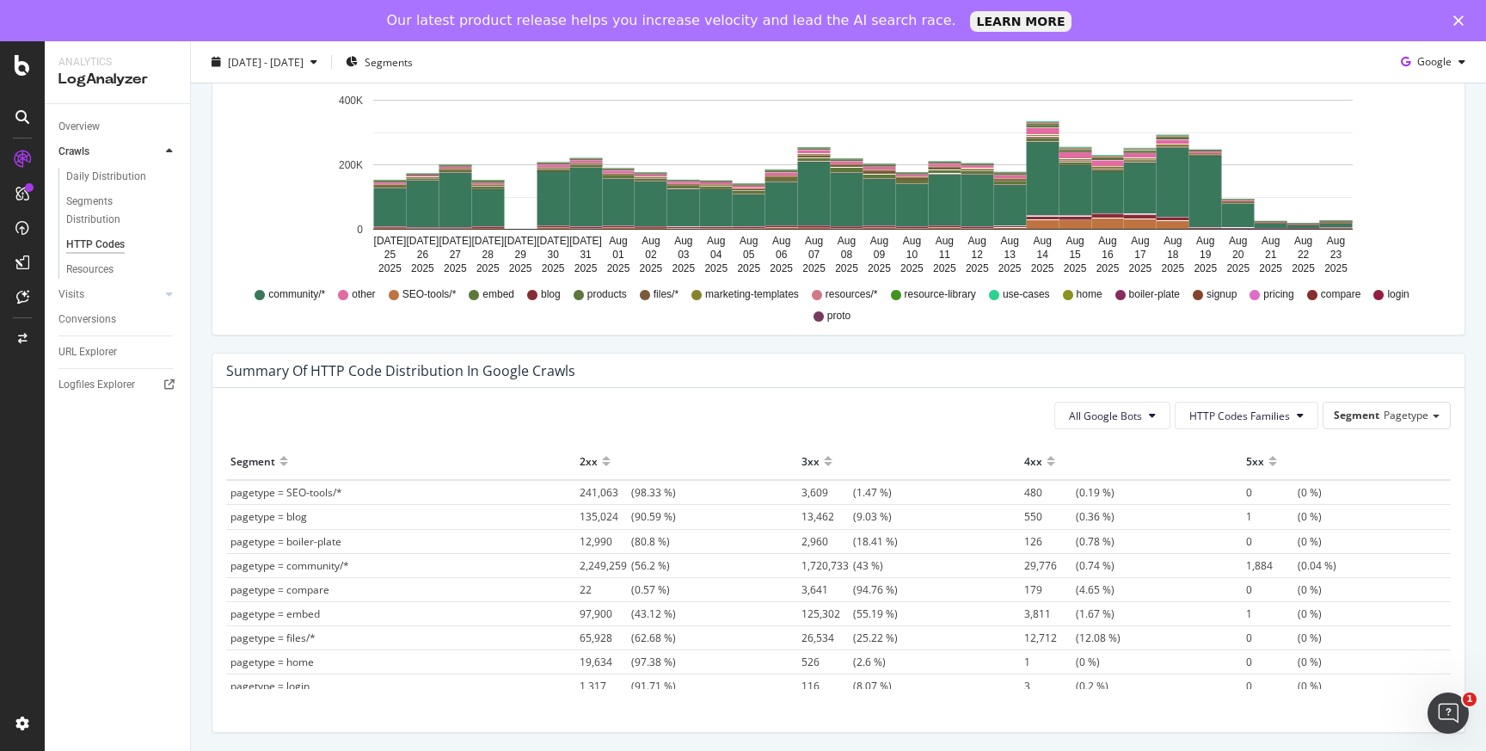
scroll to position [1028, 0]
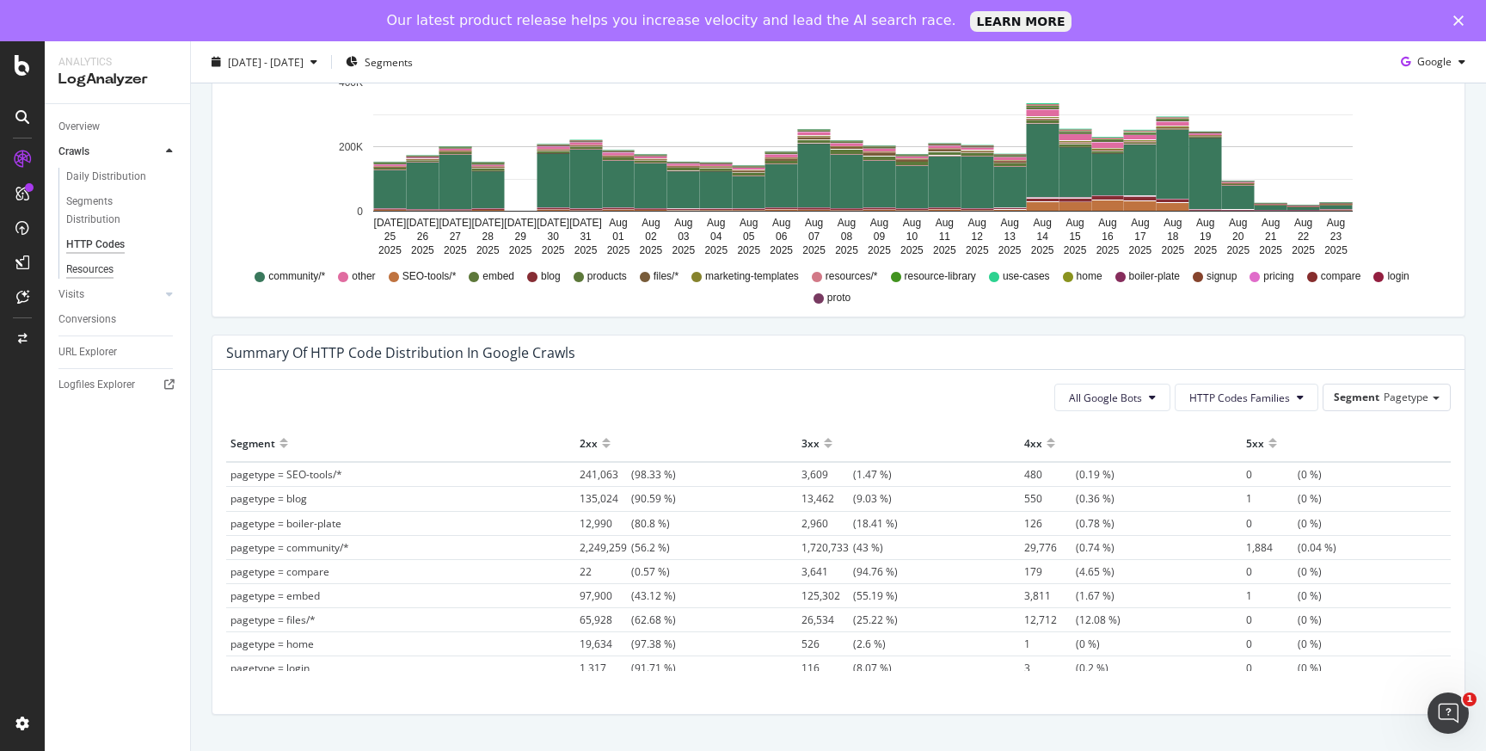
click at [113, 231] on div "Resources" at bounding box center [89, 270] width 47 height 18
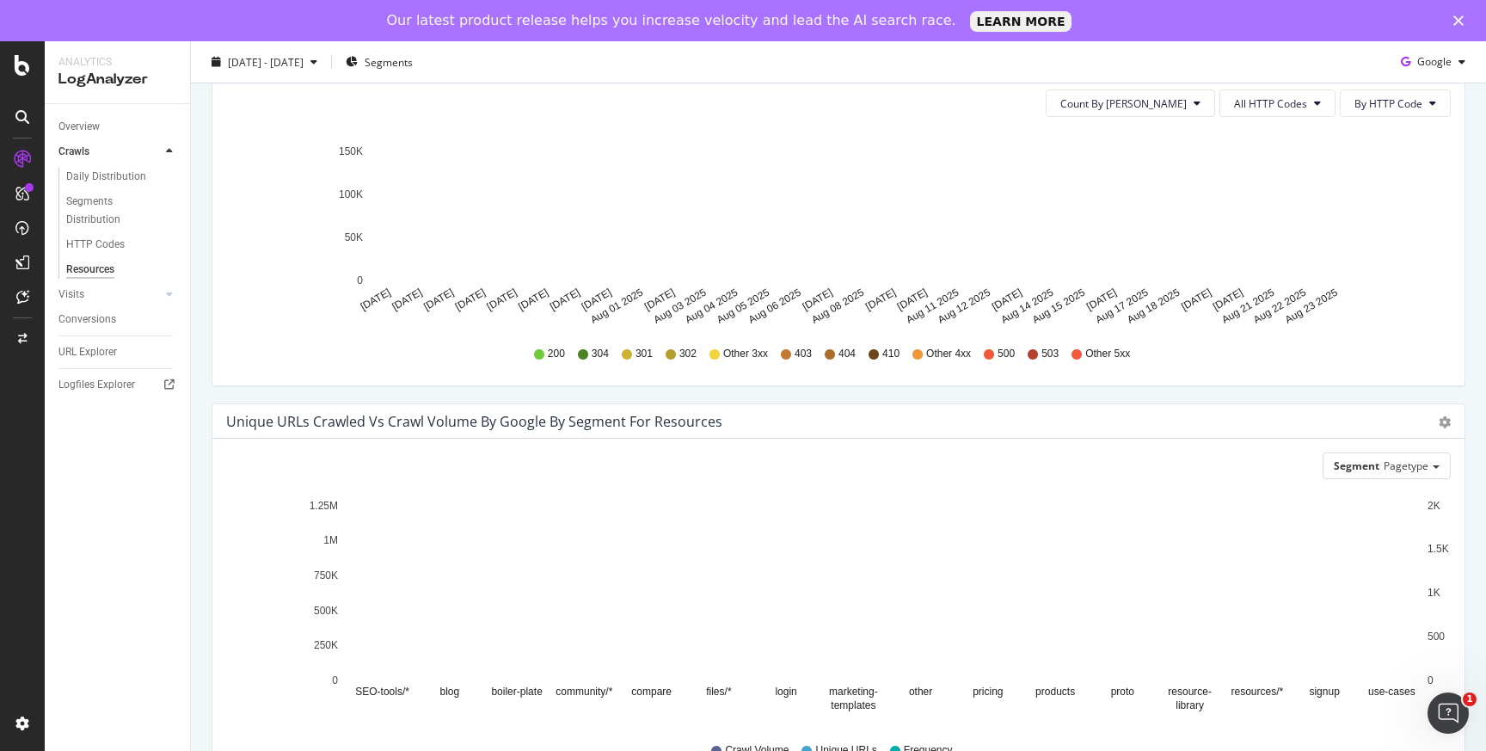
scroll to position [302, 0]
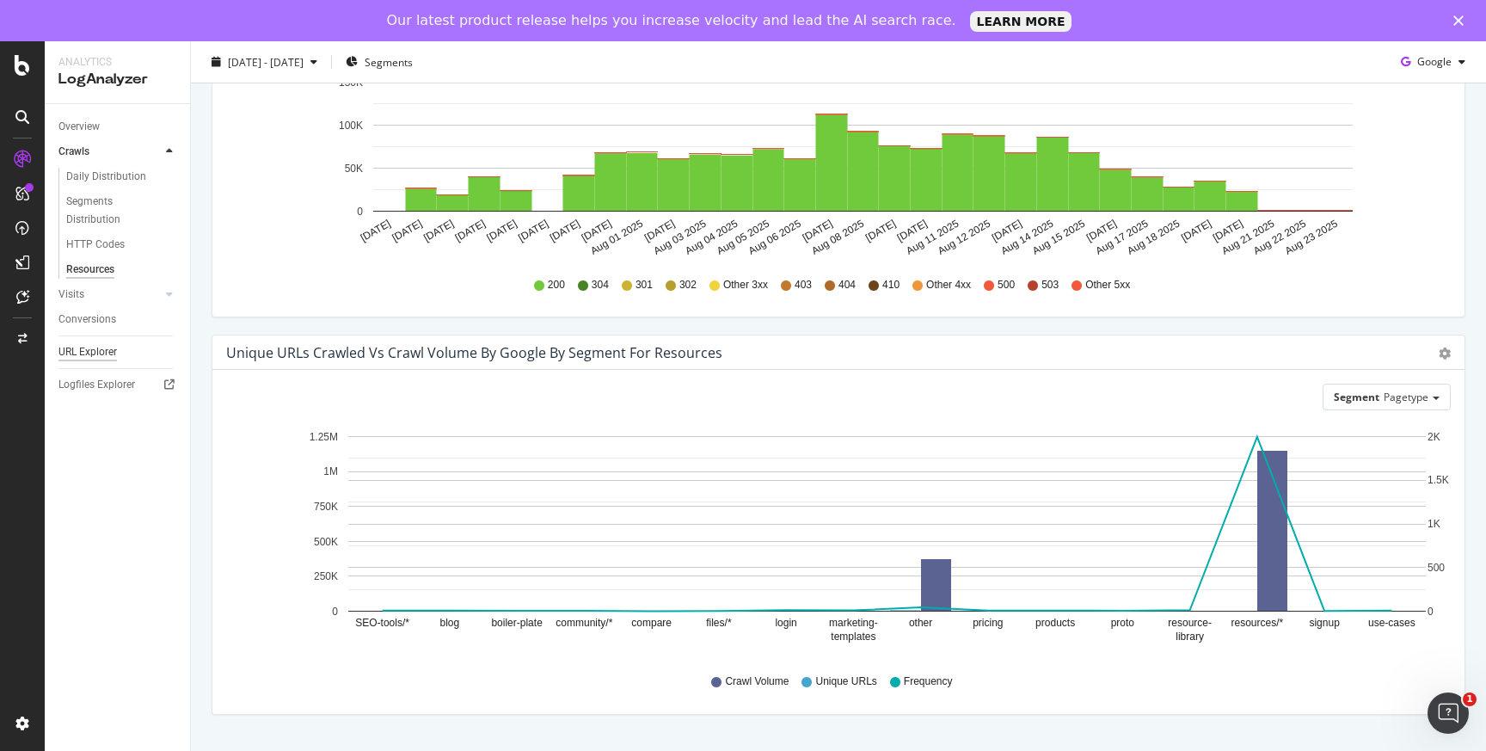
click at [98, 231] on div "URL Explorer" at bounding box center [87, 352] width 58 height 18
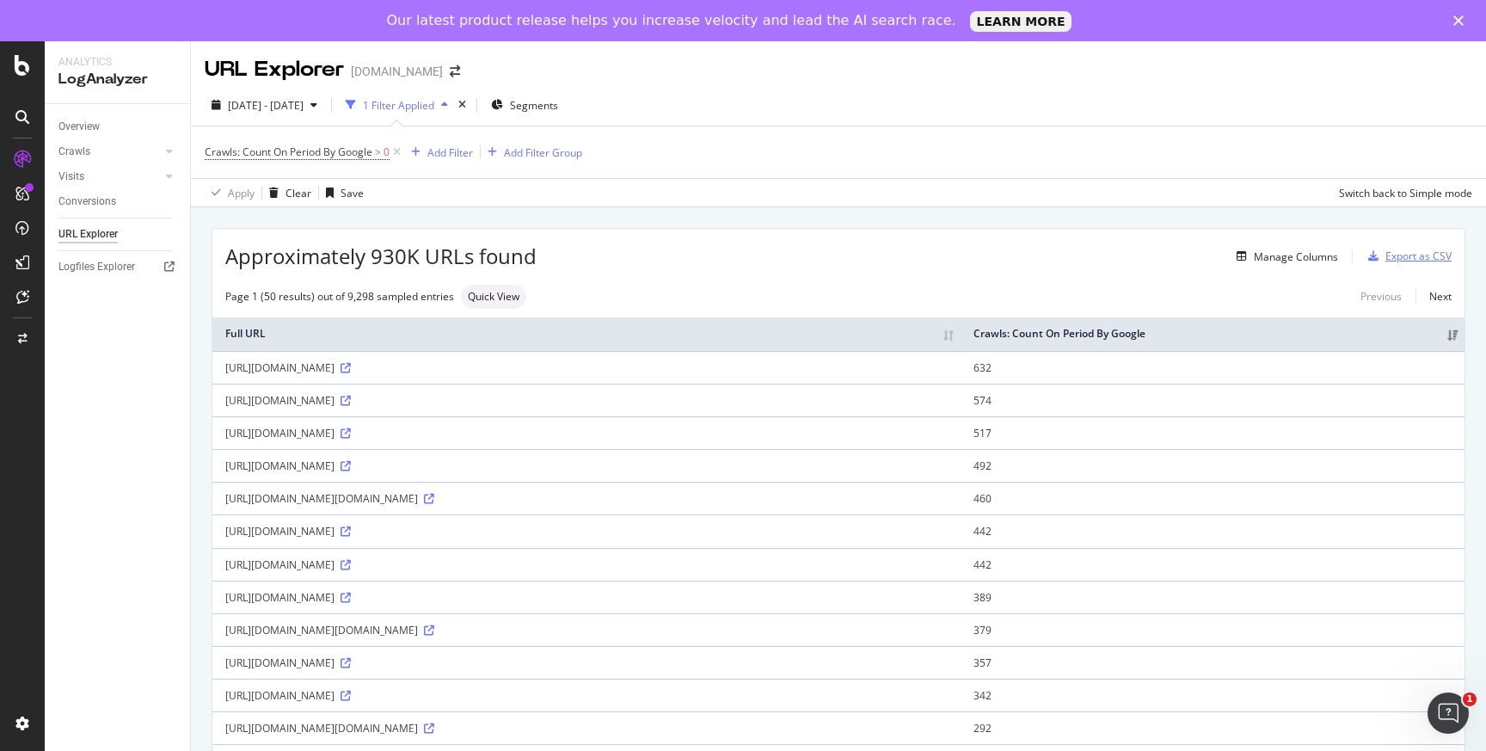
click at [1417, 231] on div "Export as CSV" at bounding box center [1419, 256] width 66 height 15
click at [324, 104] on div "button" at bounding box center [314, 105] width 21 height 10
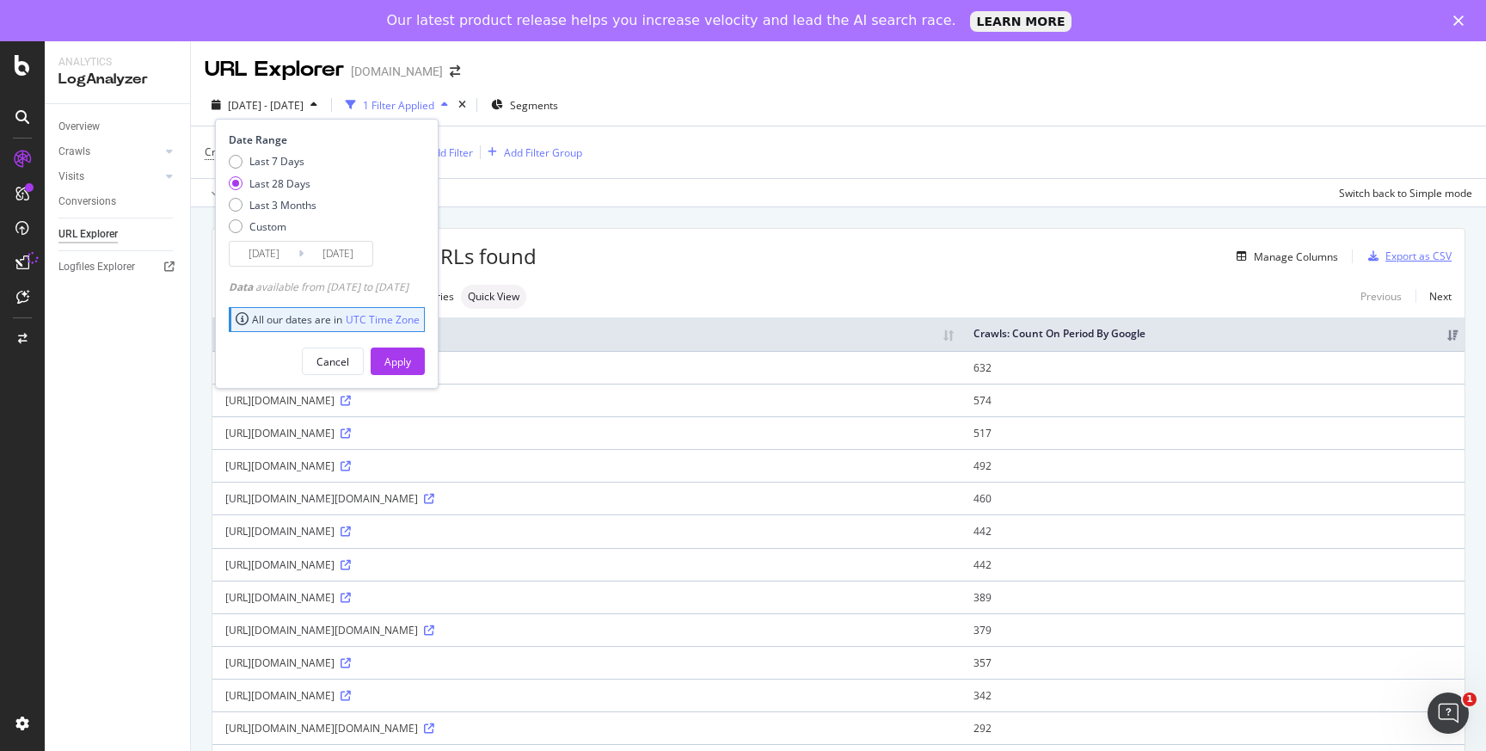
click at [1397, 231] on div "Export as CSV" at bounding box center [1407, 256] width 90 height 26
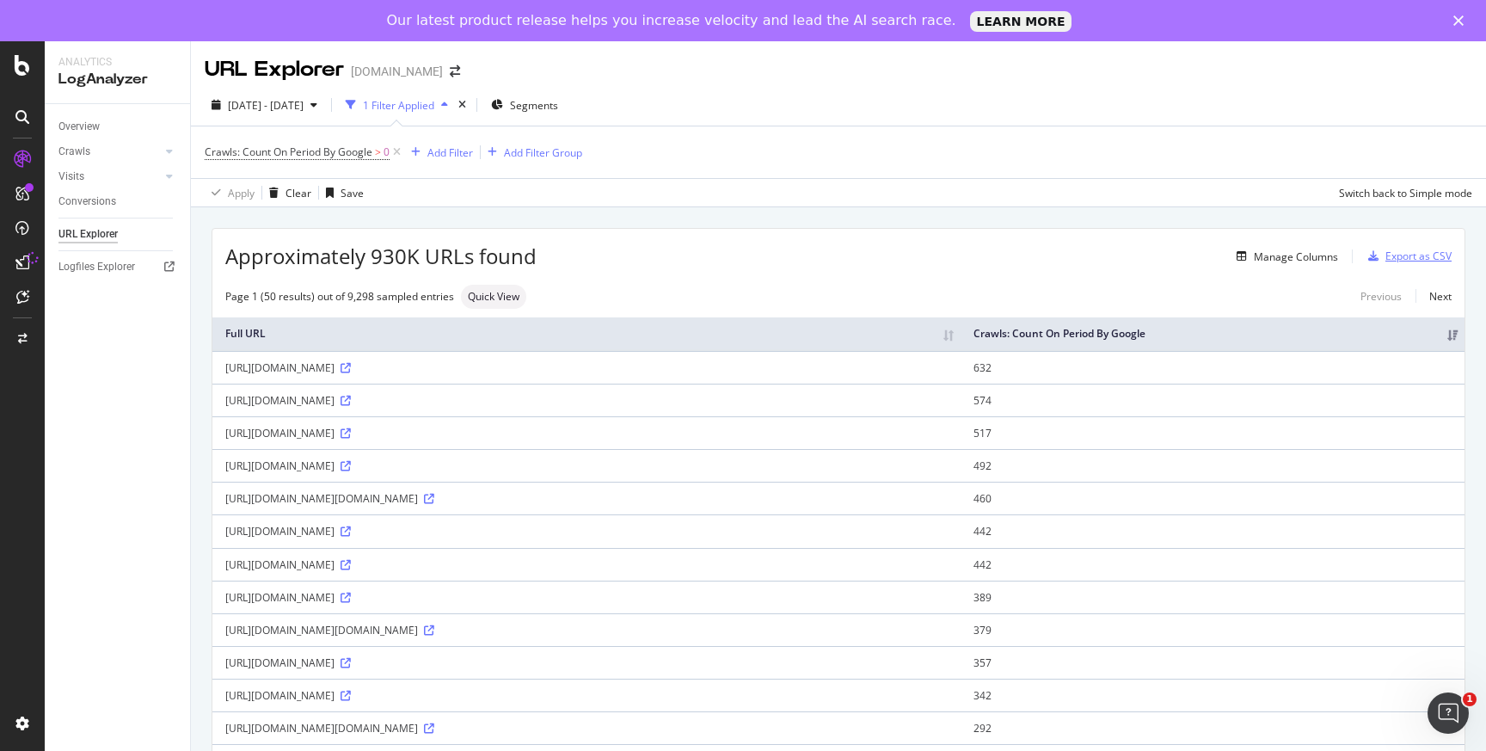
click at [1398, 231] on div "Export as CSV" at bounding box center [1419, 256] width 66 height 15
click at [324, 106] on div "button" at bounding box center [314, 105] width 21 height 10
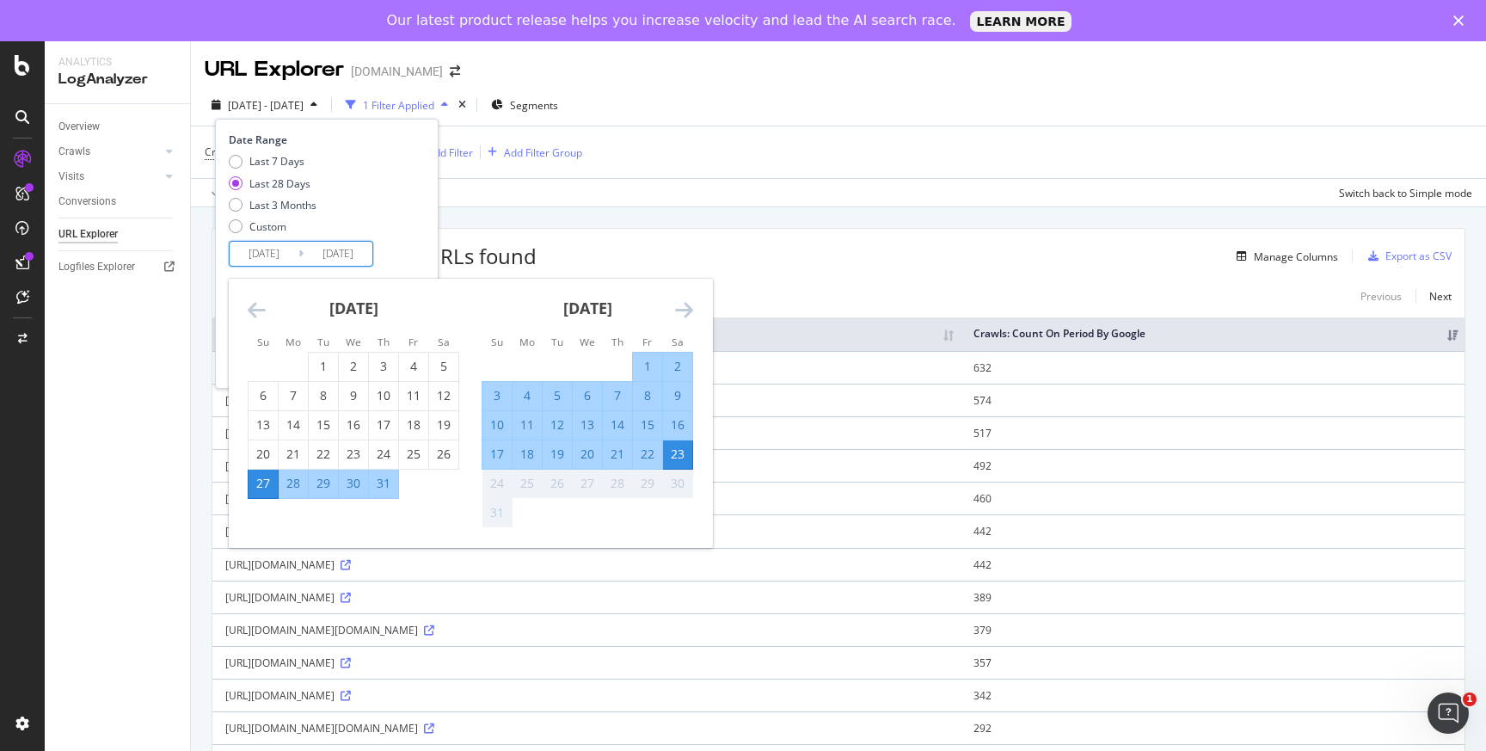
click at [281, 231] on input "2025/07/27" at bounding box center [264, 254] width 69 height 24
click at [391, 231] on div "24" at bounding box center [383, 454] width 29 height 17
click at [259, 231] on icon "Move backward to switch to the previous month." at bounding box center [257, 309] width 18 height 21
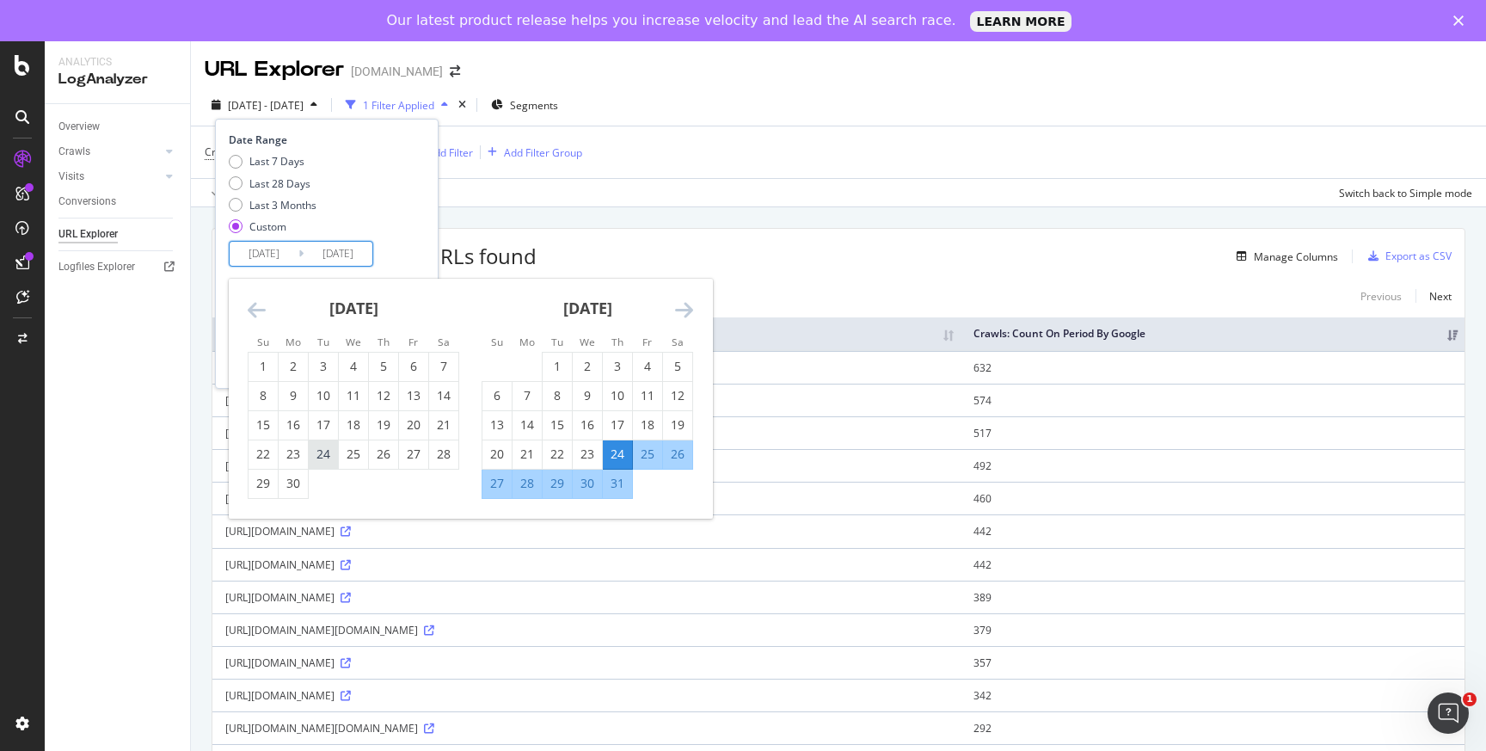
click at [316, 231] on div "24" at bounding box center [323, 454] width 29 height 17
type input "2025/06/24"
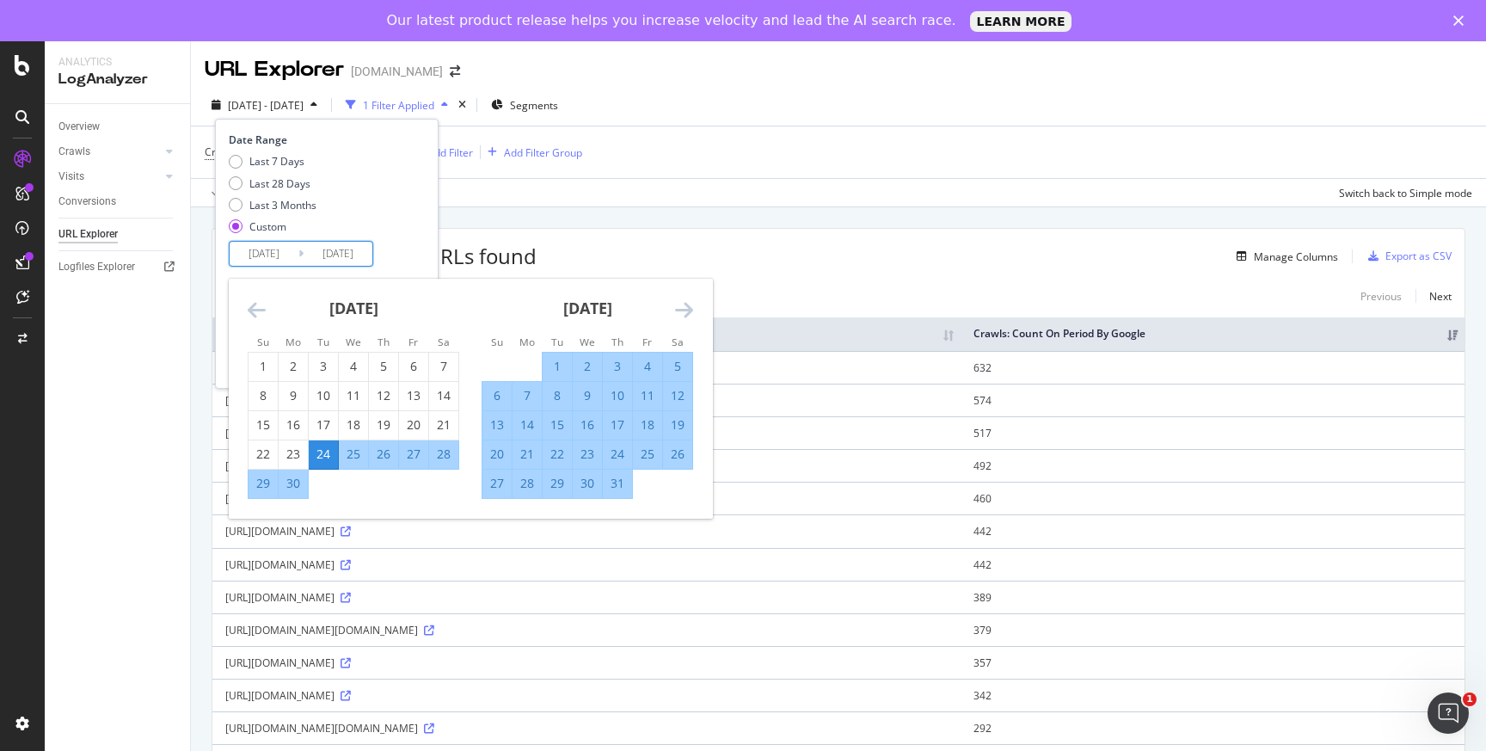
click at [425, 231] on div "Date Range Last 7 Days Last 28 Days Last 3 Months Custom 2025/06/24 Navigate fo…" at bounding box center [327, 199] width 196 height 134
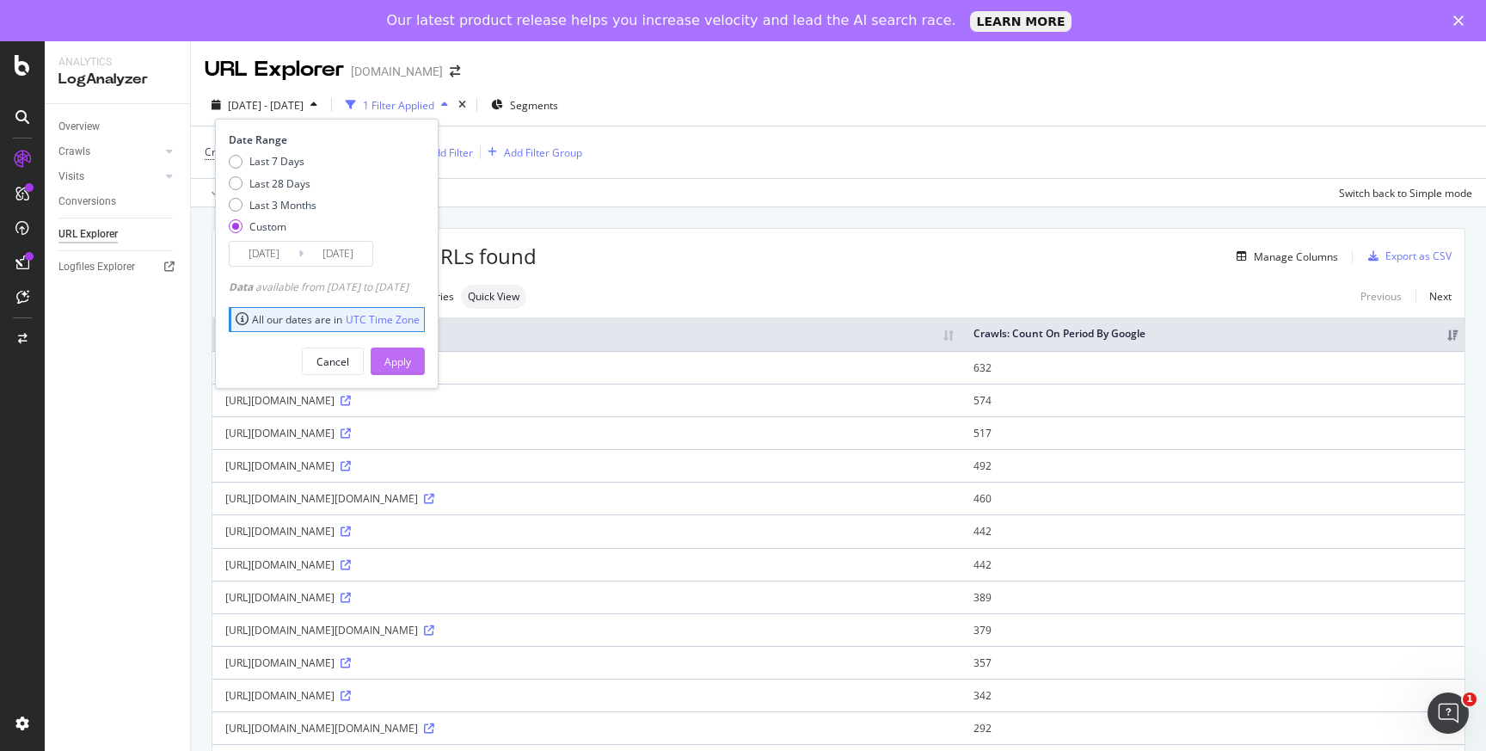
click at [410, 231] on button "Apply" at bounding box center [398, 361] width 54 height 28
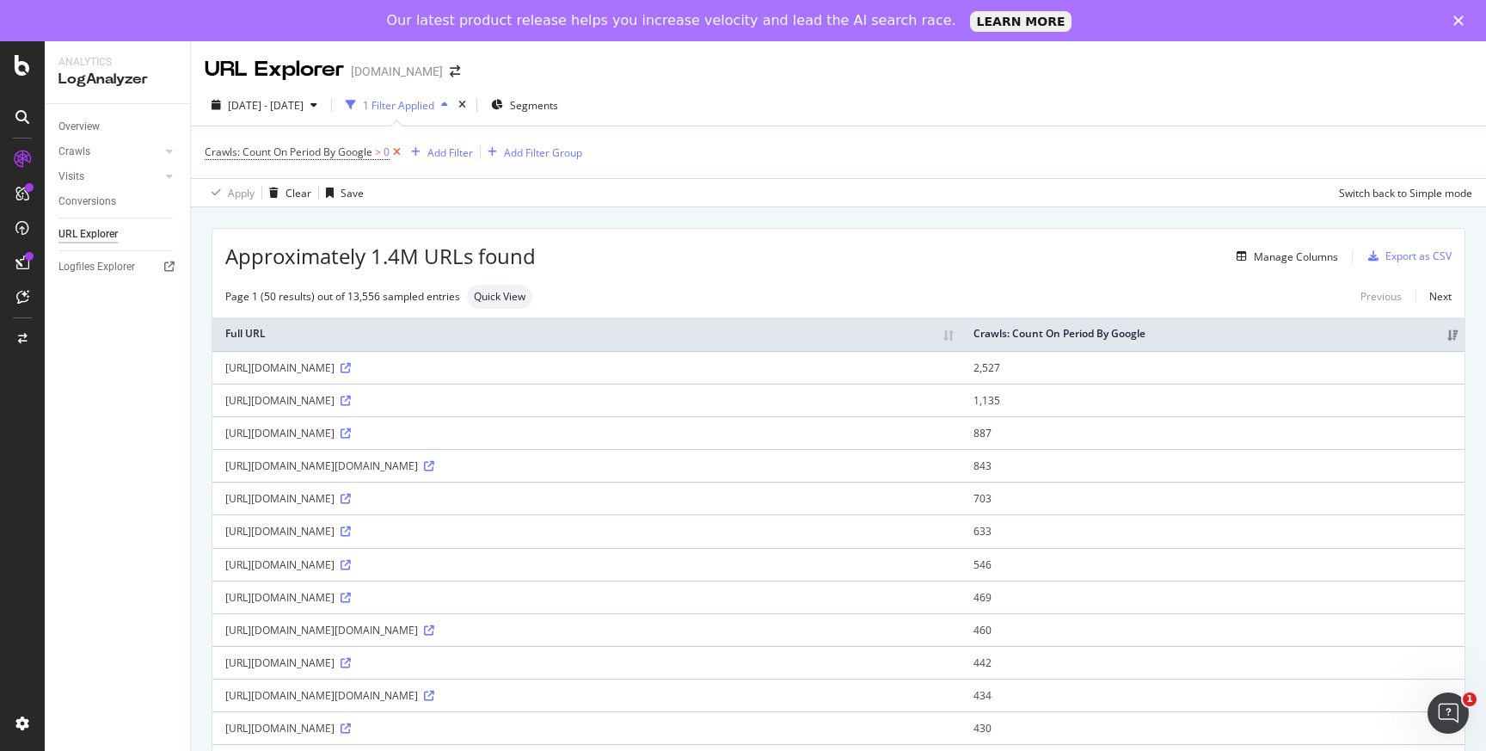
click at [401, 151] on icon at bounding box center [397, 152] width 15 height 17
click at [1429, 231] on div "Export as CSV" at bounding box center [1419, 253] width 66 height 15
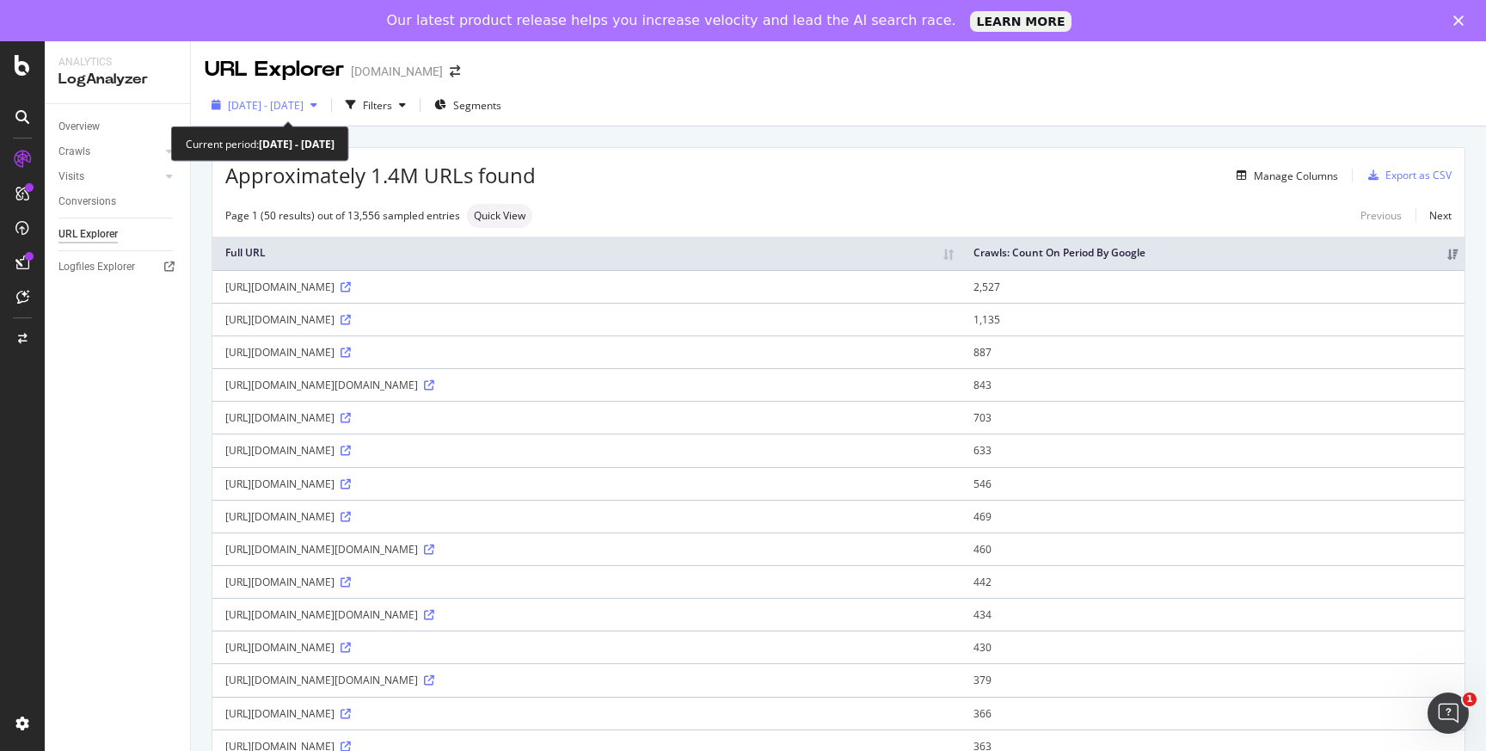
click at [304, 110] on span "2025 Jun. 24th - Aug. 23rd" at bounding box center [266, 105] width 76 height 15
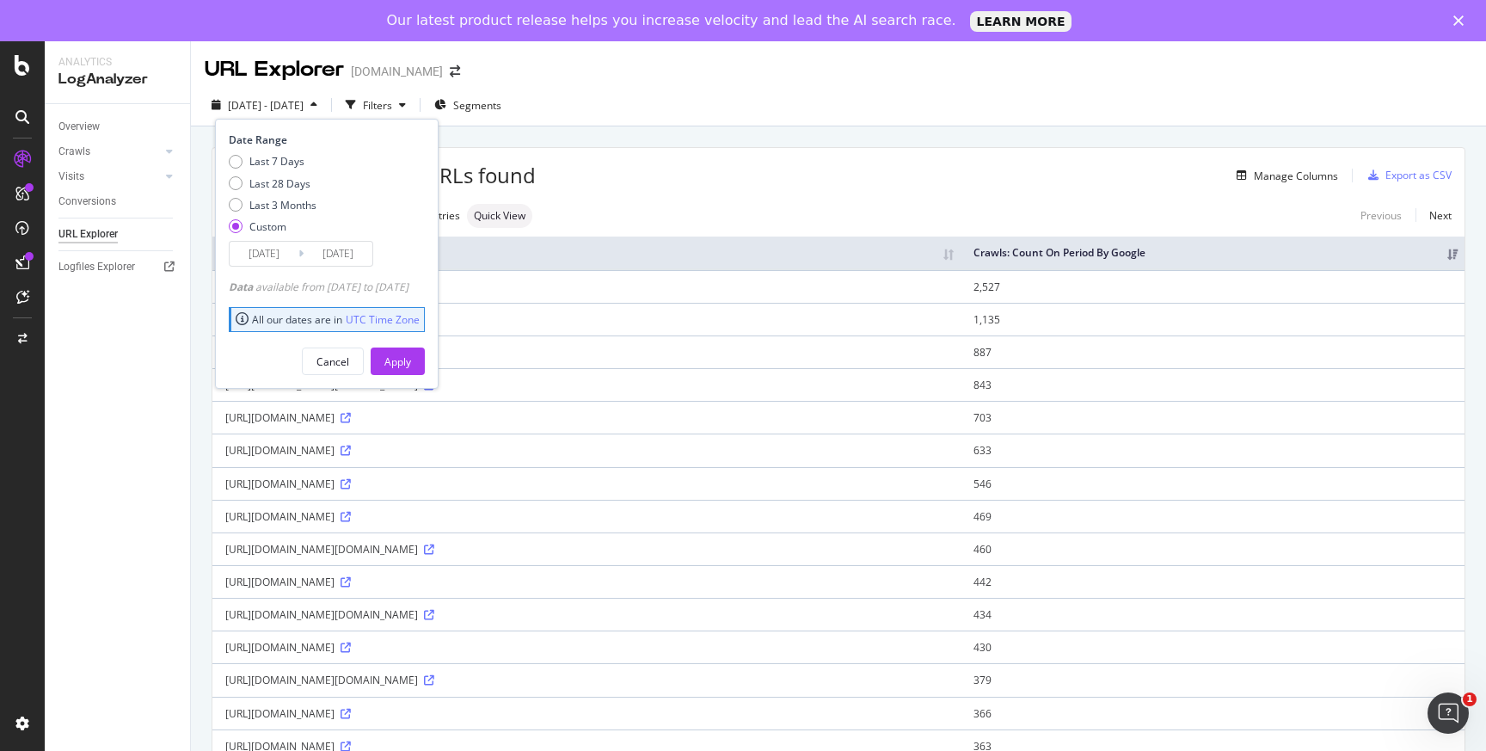
click at [317, 231] on input "2025/08/23" at bounding box center [338, 254] width 69 height 24
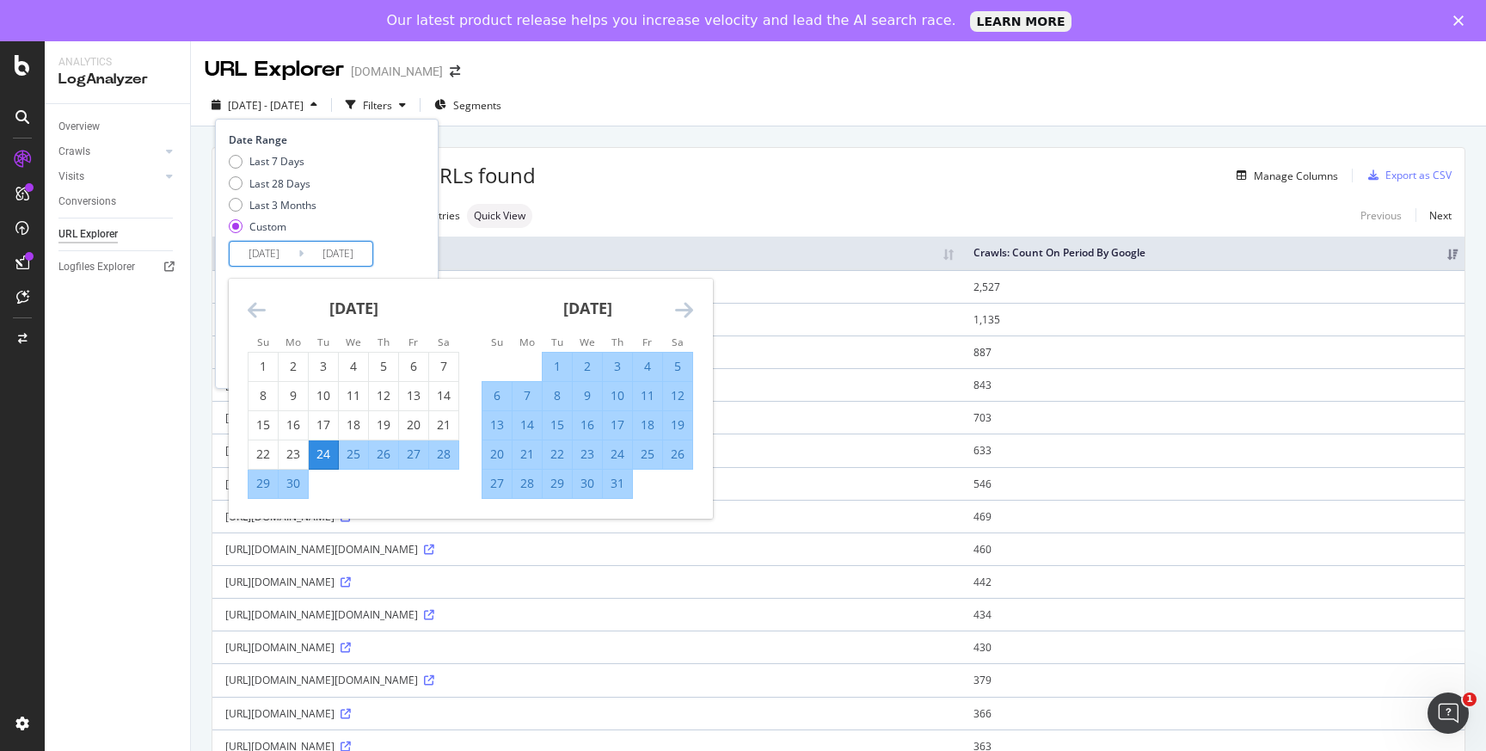
click at [611, 231] on div "24" at bounding box center [617, 454] width 29 height 17
type input "2025/07/24"
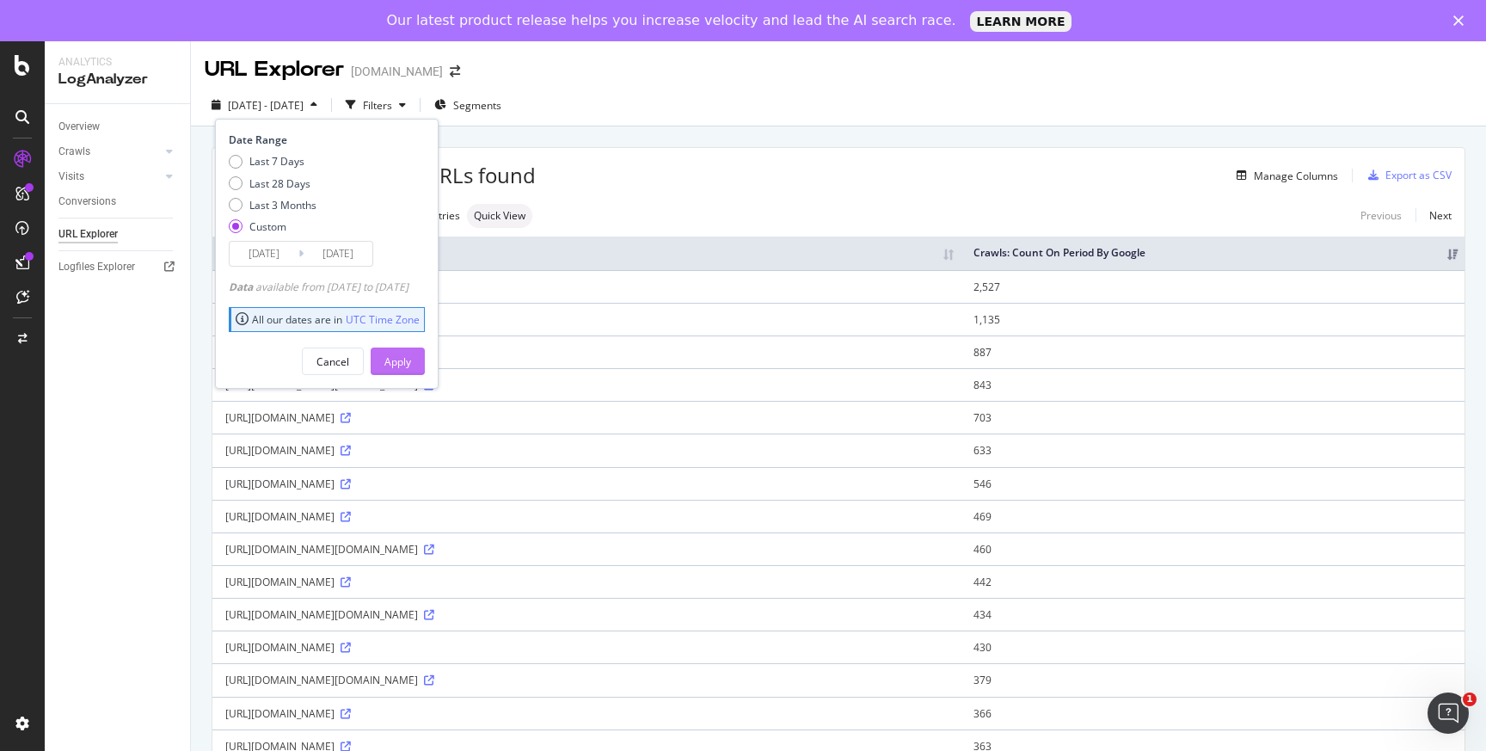
click at [411, 231] on div "Apply" at bounding box center [397, 361] width 27 height 15
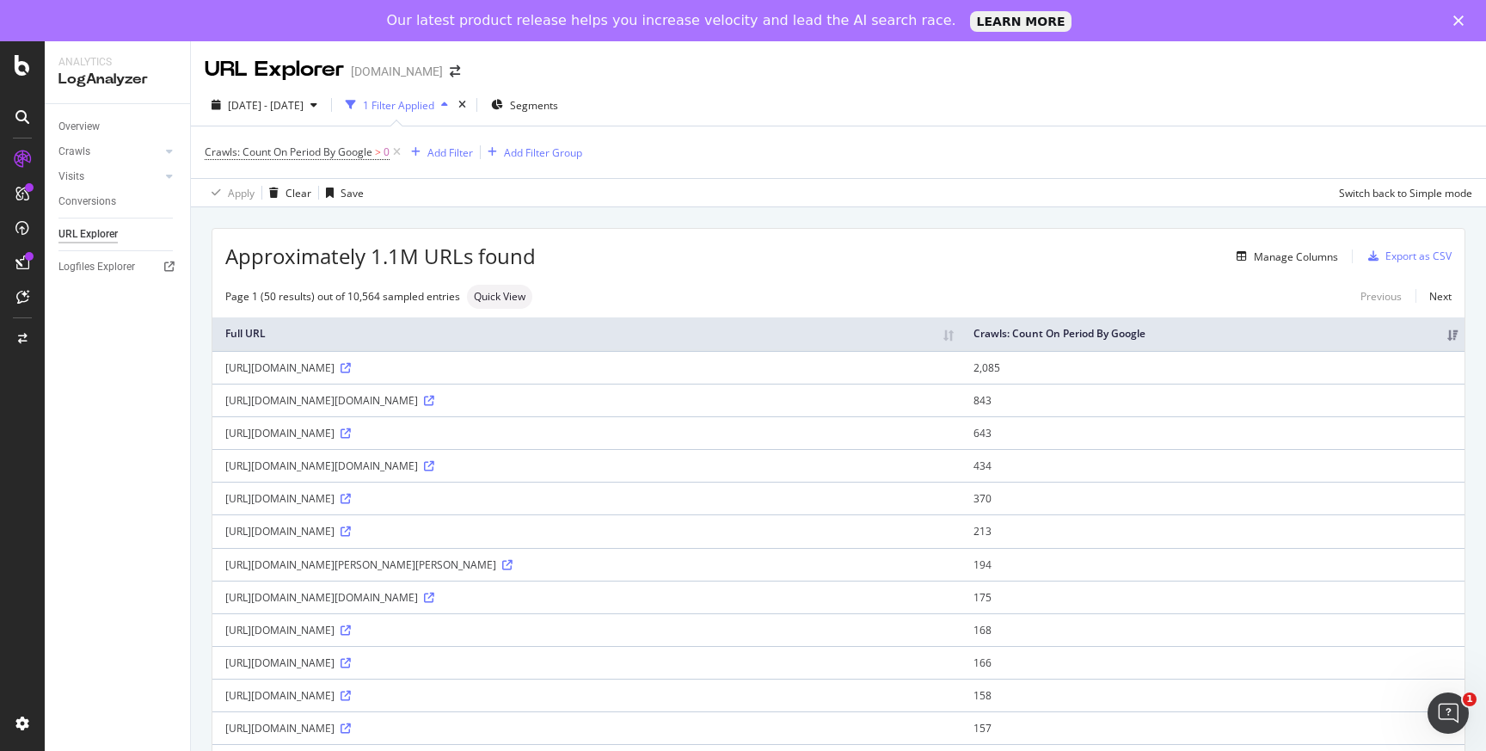
click at [1225, 231] on th "Crawls: Count On Period By Google" at bounding box center [1213, 334] width 504 height 34
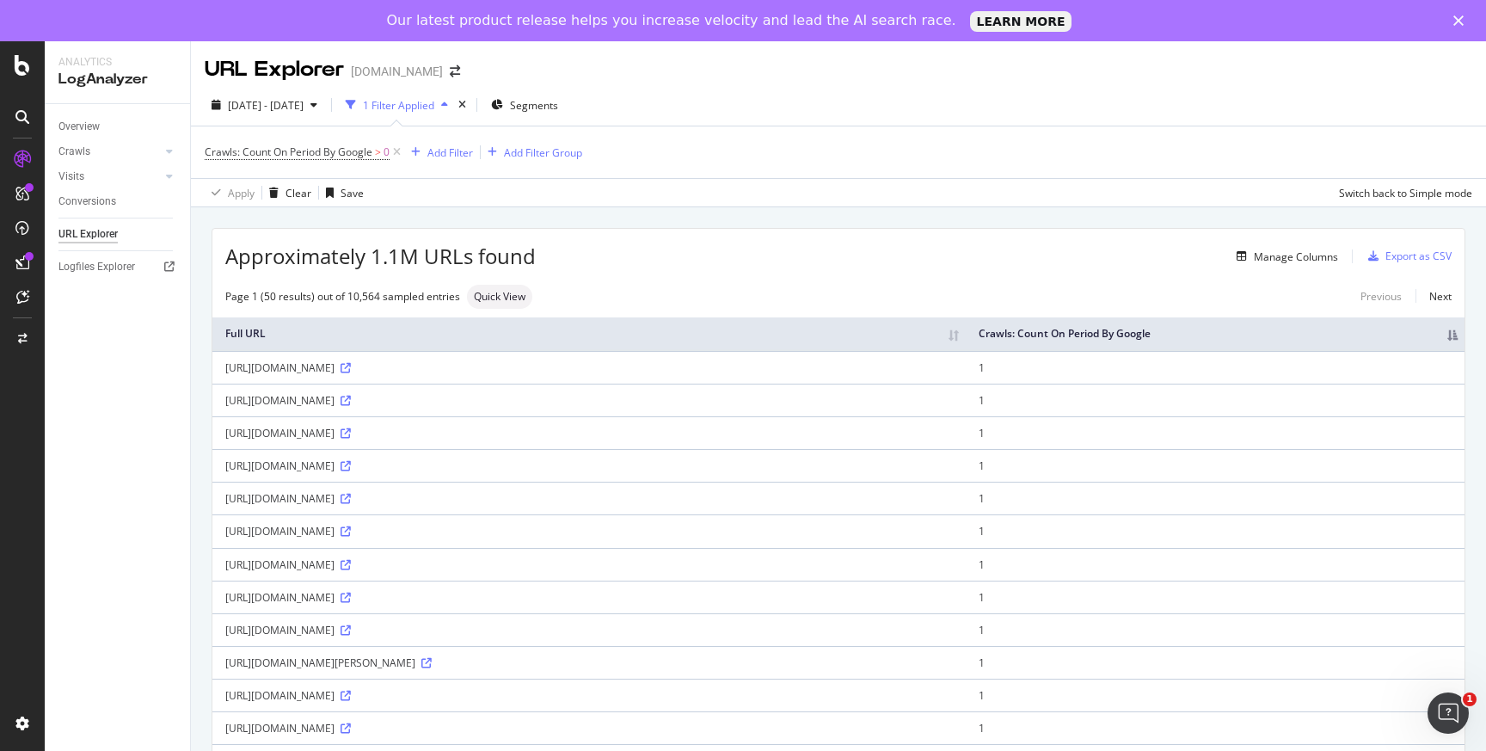
click at [1362, 231] on th "Crawls: Count On Period By Google" at bounding box center [1215, 334] width 499 height 34
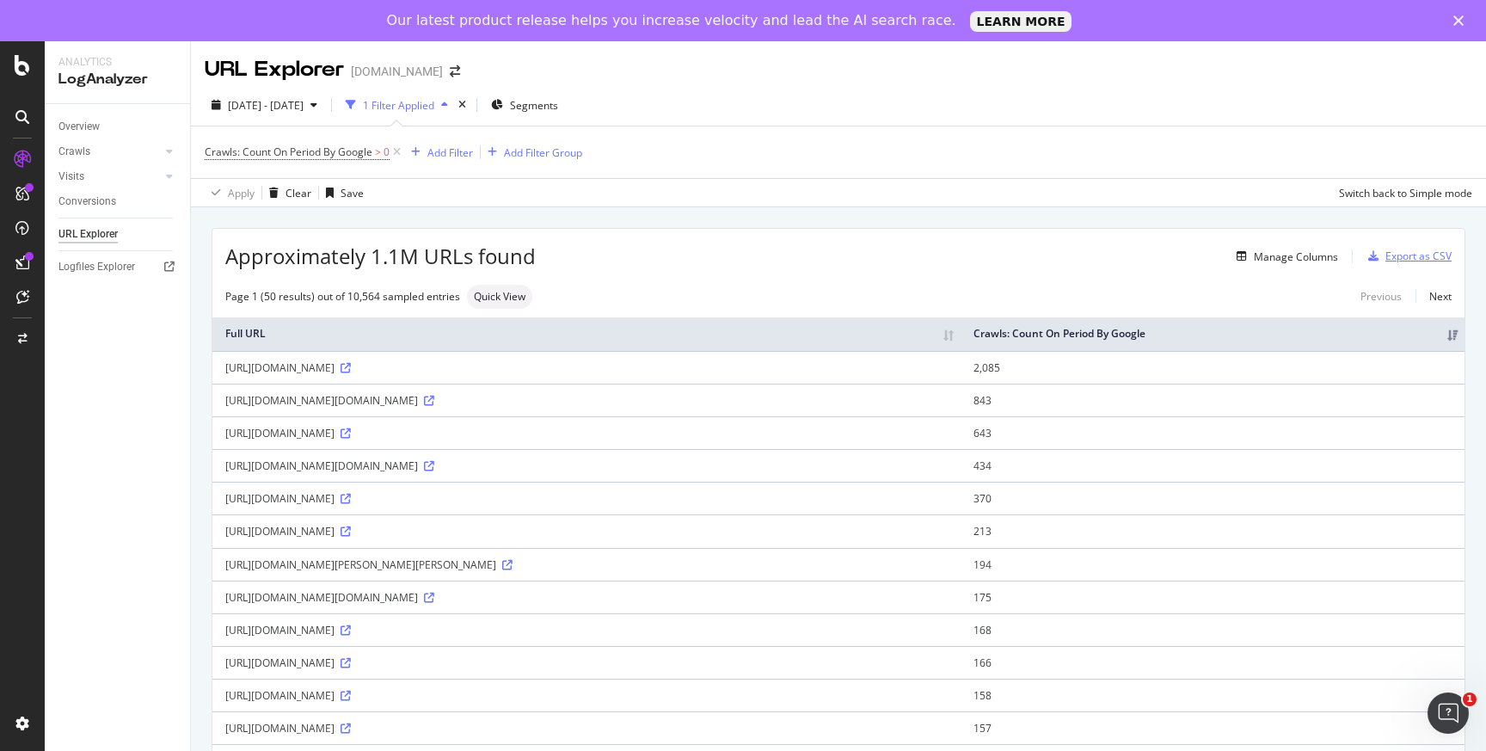
click at [1404, 231] on div "Export as CSV" at bounding box center [1419, 256] width 66 height 15
